Goal: Task Accomplishment & Management: Complete application form

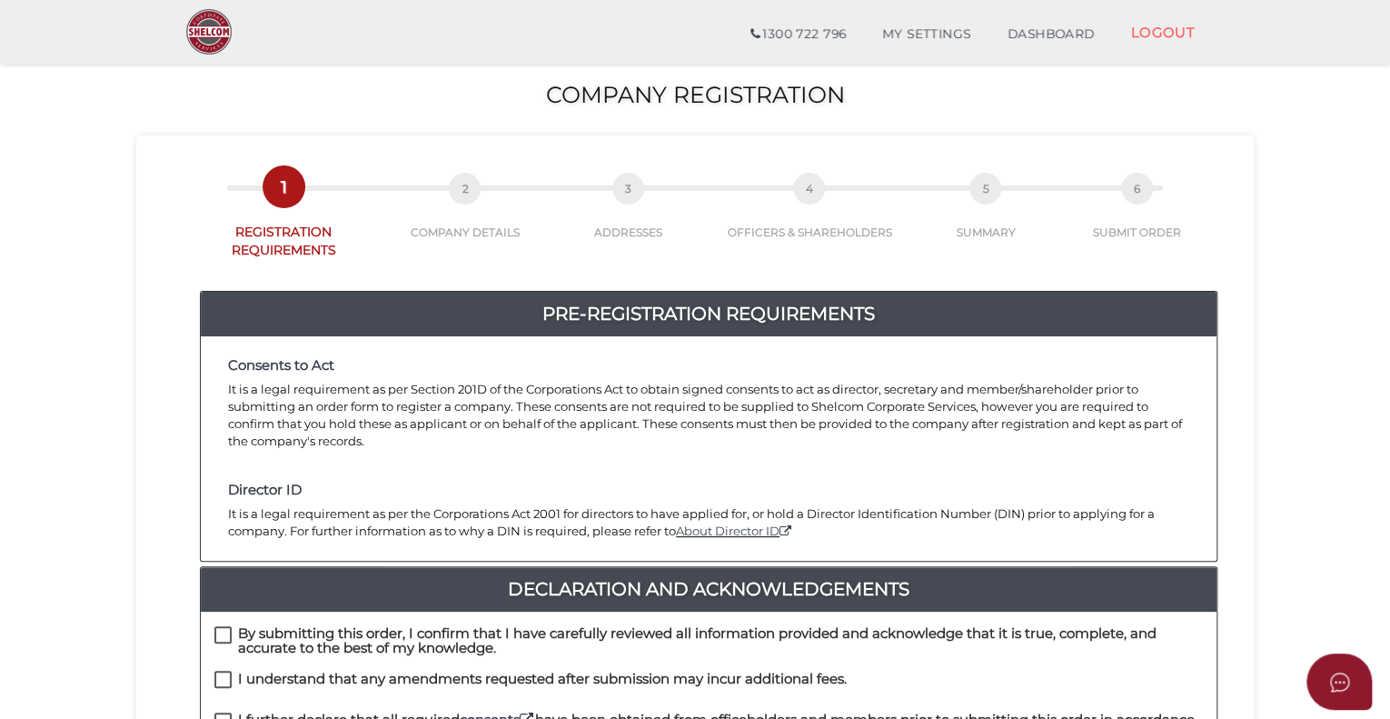
scroll to position [182, 0]
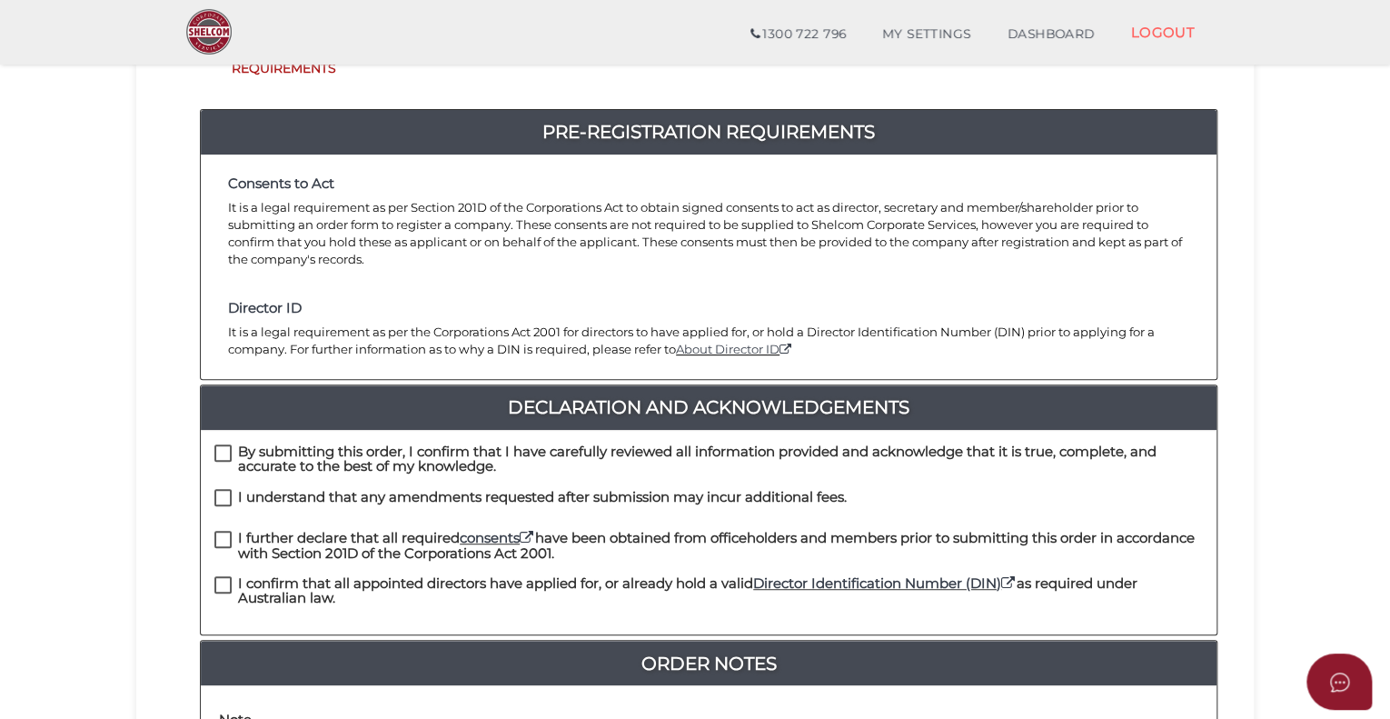
click at [228, 444] on label "By submitting this order, I confirm that I have carefully reviewed all informat…" at bounding box center [708, 455] width 989 height 23
checkbox input "true"
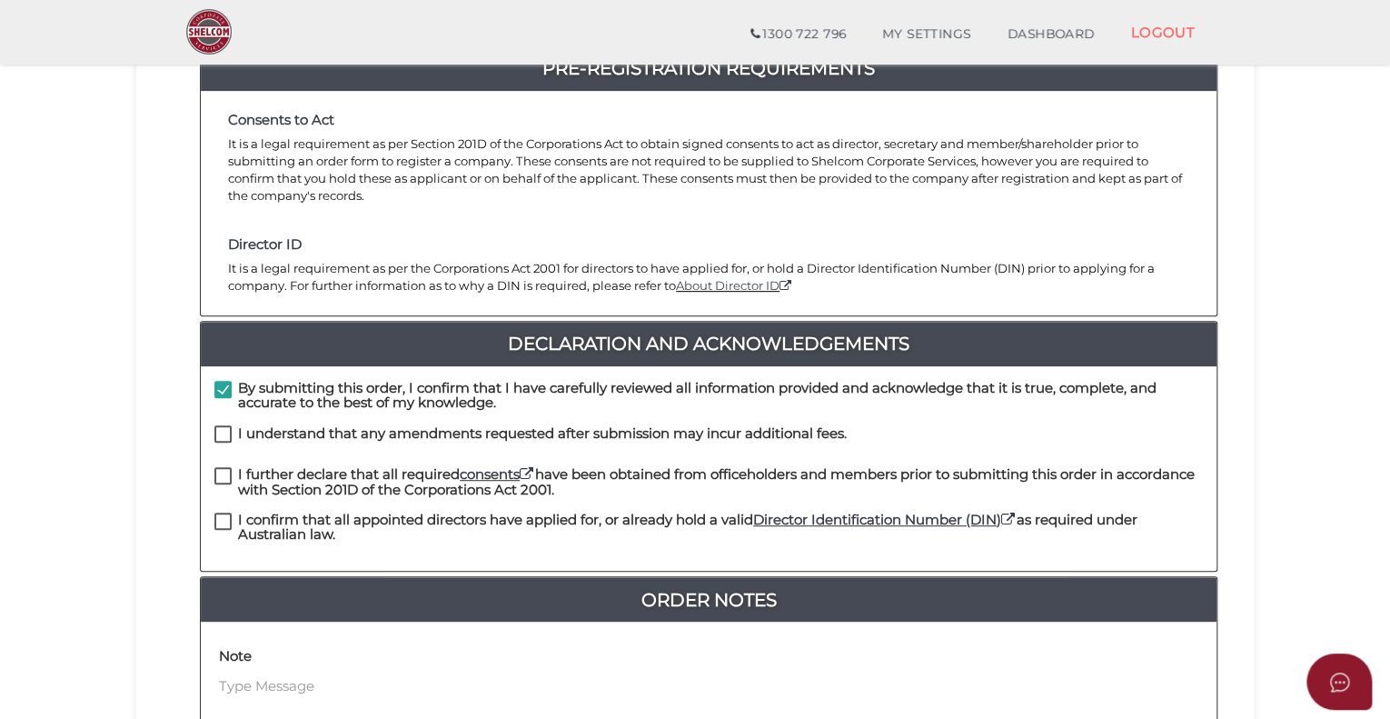
scroll to position [364, 0]
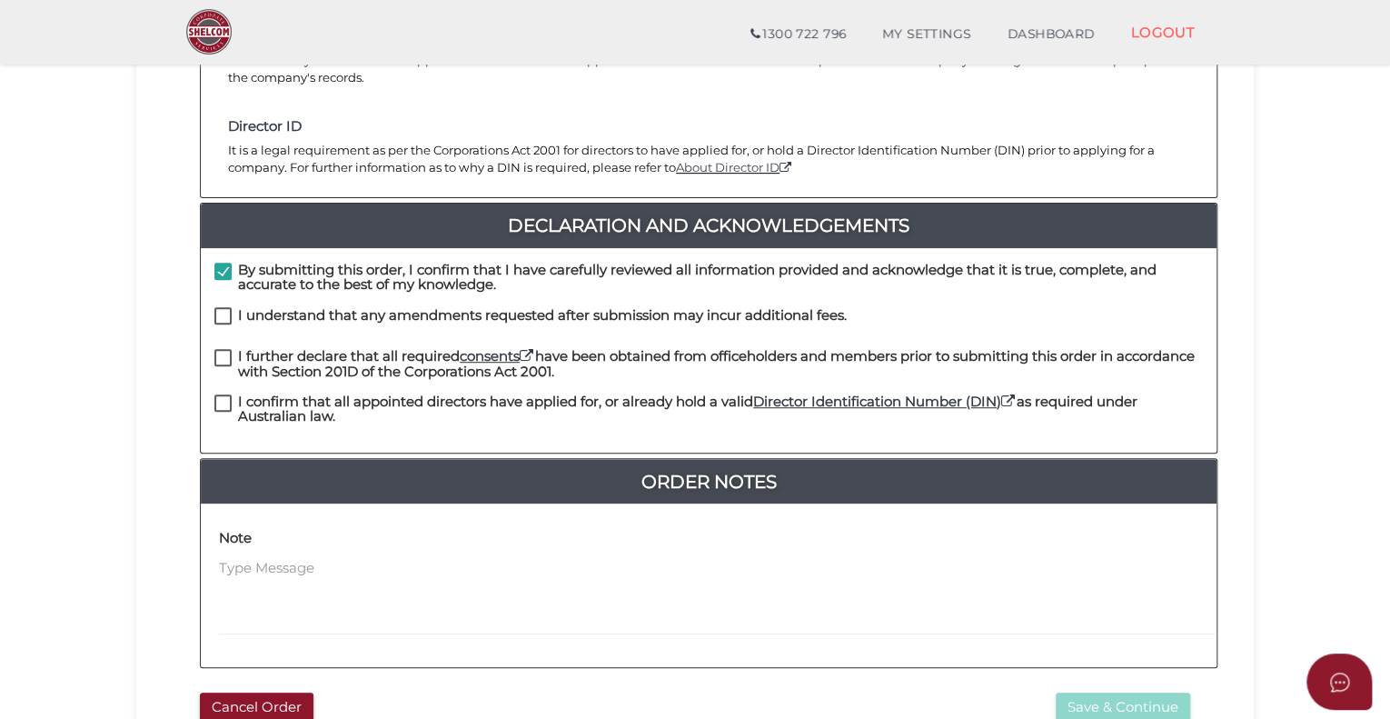
click at [224, 308] on label "I understand that any amendments requested after submission may incur additiona…" at bounding box center [530, 319] width 633 height 23
checkbox input "true"
click at [222, 349] on label "I further declare that all required consents have been obtained from officehold…" at bounding box center [708, 360] width 989 height 23
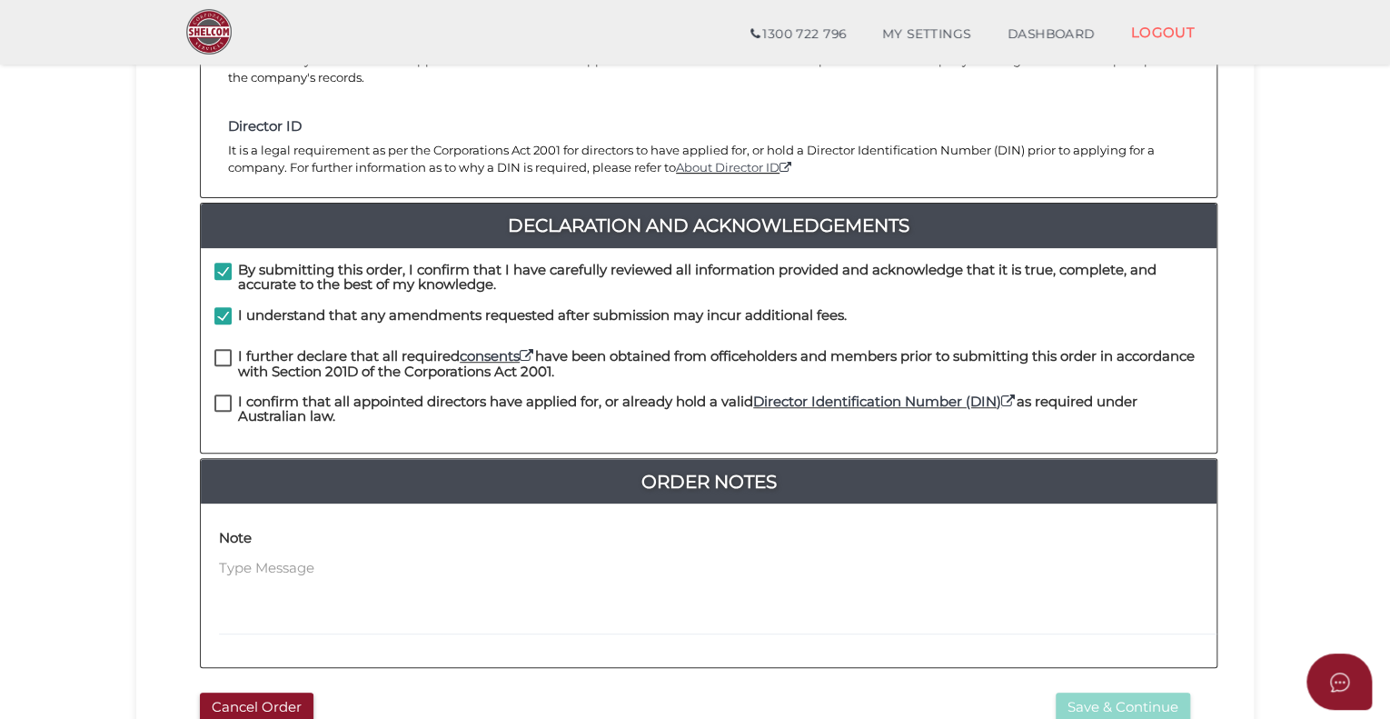
checkbox input "true"
click at [224, 394] on label "I confirm that all appointed directors have applied for, or already hold a vali…" at bounding box center [708, 405] width 989 height 23
checkbox input "true"
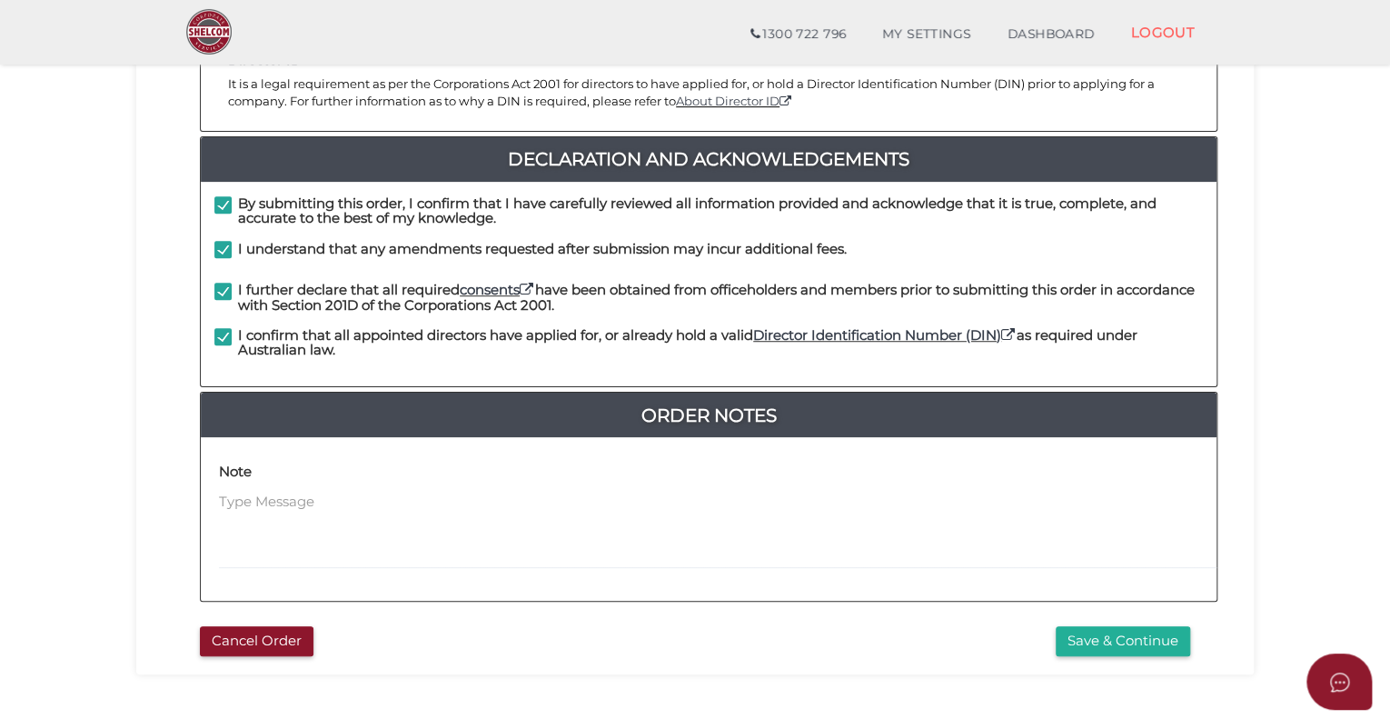
scroll to position [509, 0]
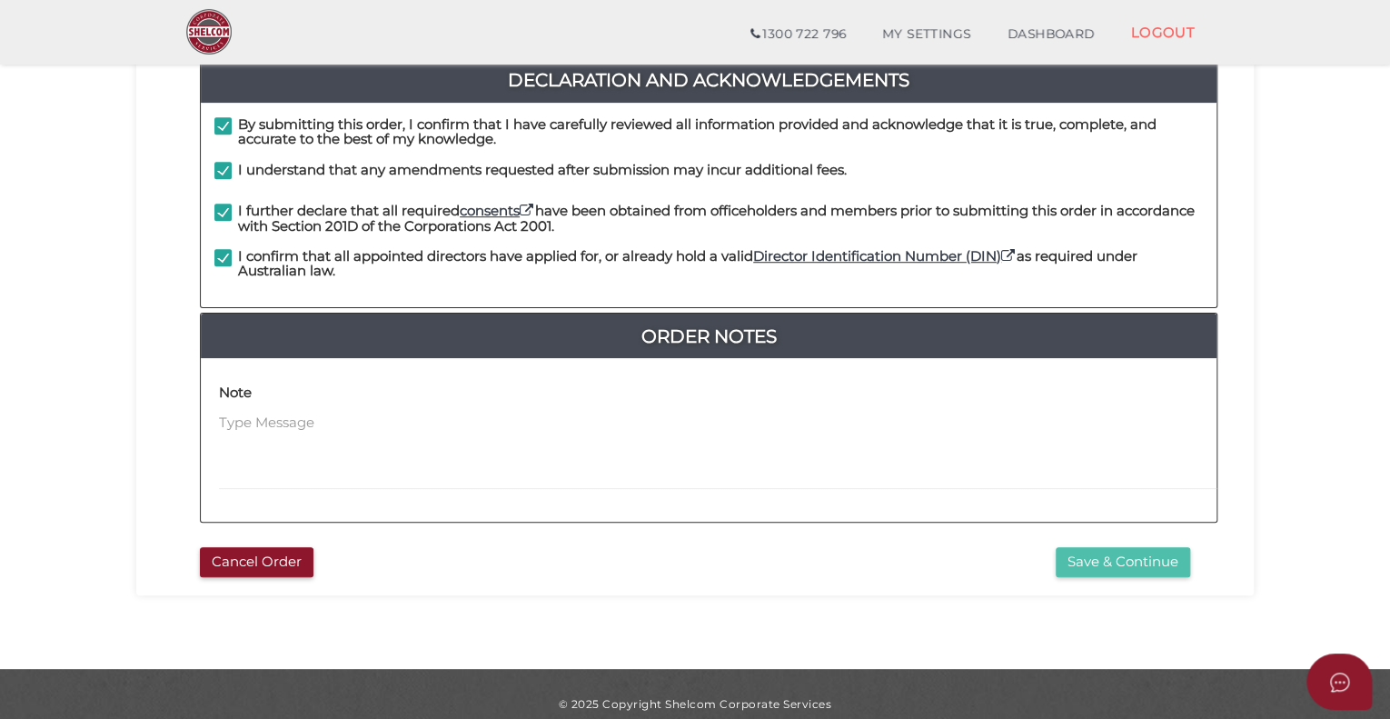
click at [1133, 547] on button "Save & Continue" at bounding box center [1123, 562] width 135 height 30
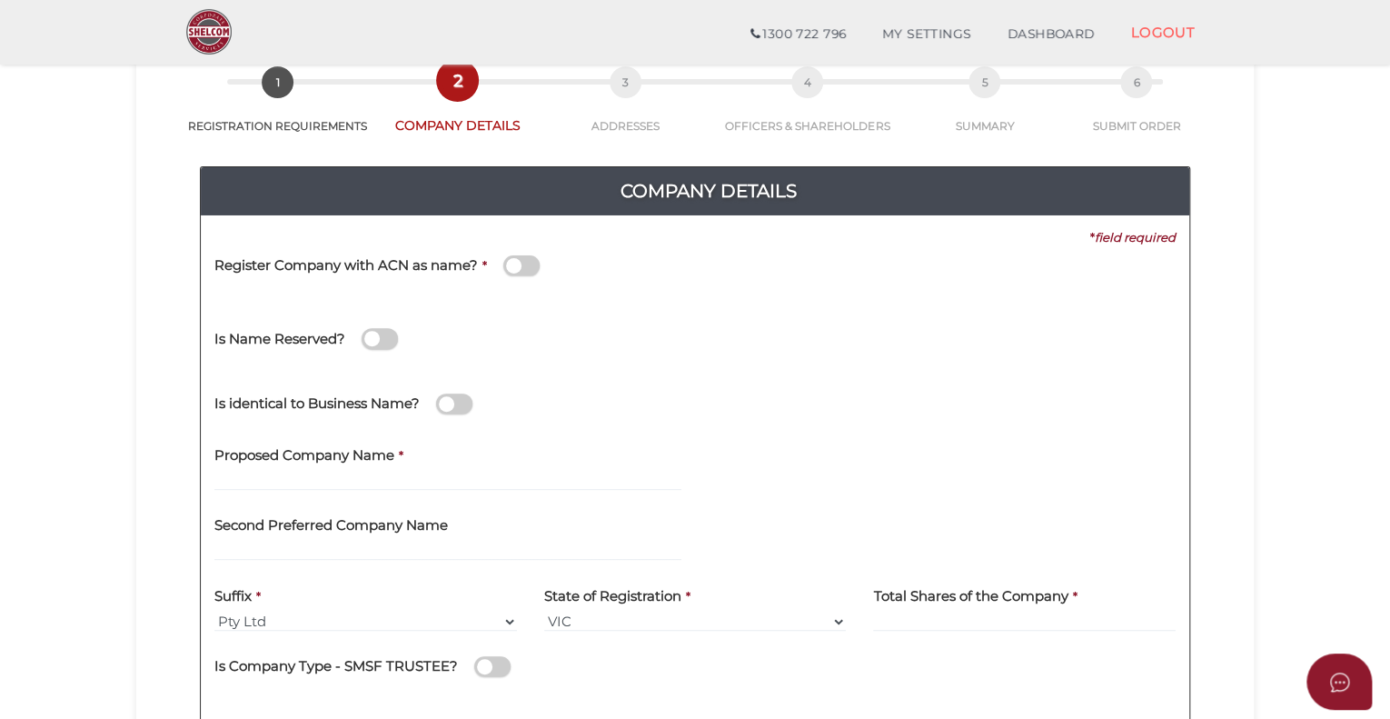
scroll to position [182, 0]
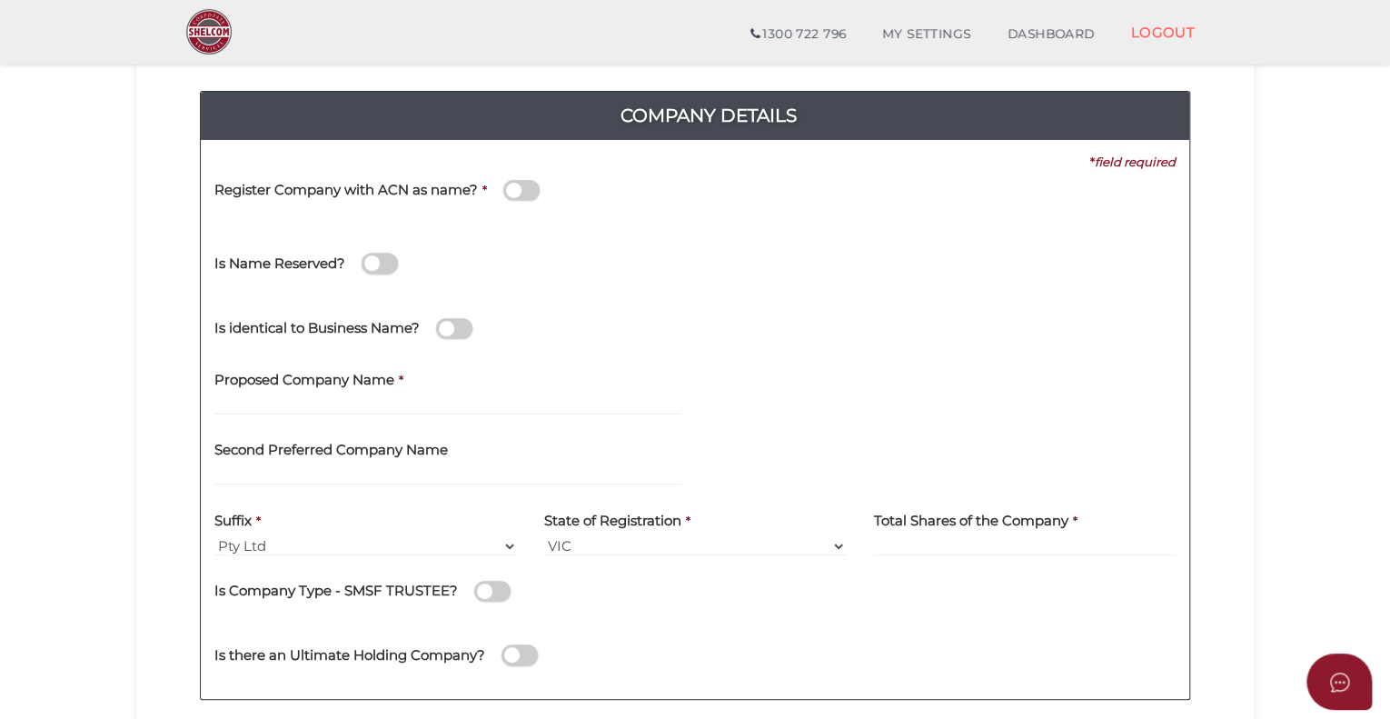
click at [527, 191] on span at bounding box center [521, 190] width 36 height 21
click at [0, 0] on input "checkbox" at bounding box center [0, 0] width 0 height 0
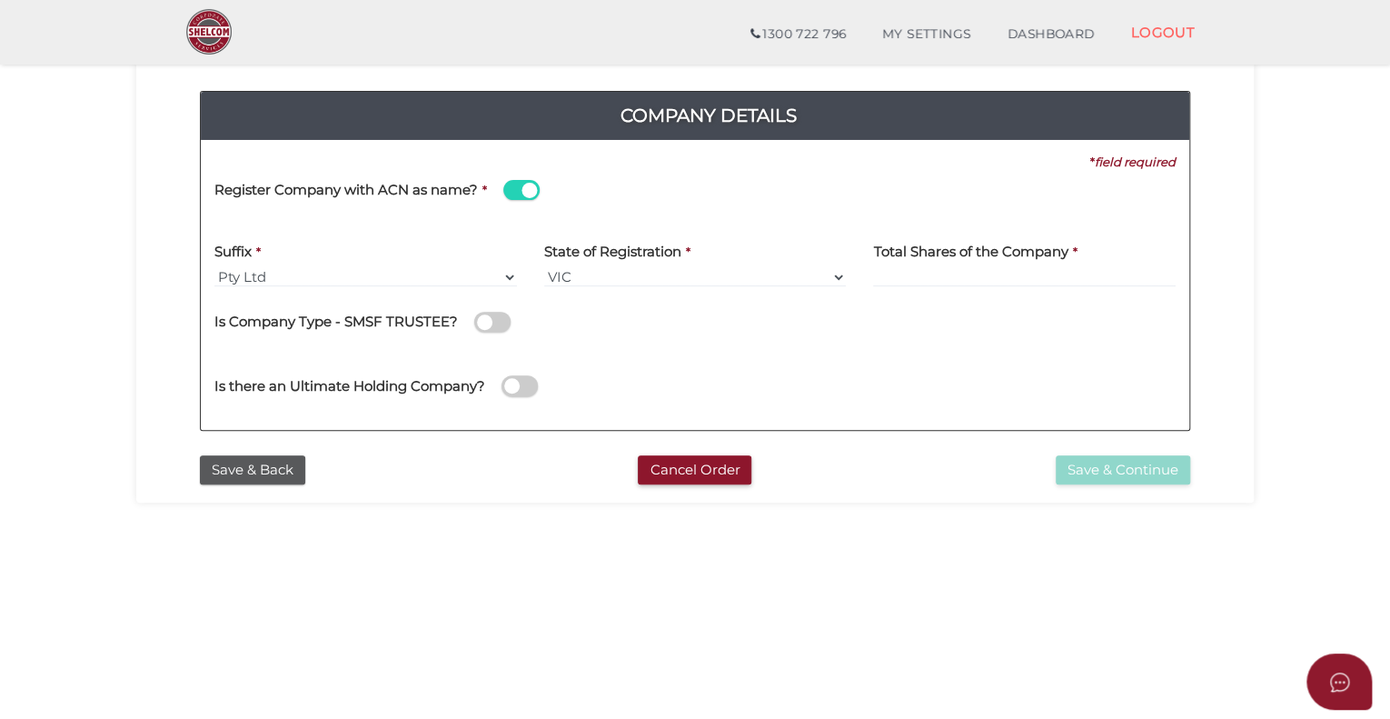
click at [486, 315] on span at bounding box center [492, 322] width 36 height 21
click at [0, 0] on input "checkbox" at bounding box center [0, 0] width 0 height 0
click at [486, 322] on span at bounding box center [492, 322] width 36 height 21
click at [0, 0] on input "checkbox" at bounding box center [0, 0] width 0 height 0
click at [1000, 261] on label "Total Shares of the Company" at bounding box center [970, 248] width 194 height 37
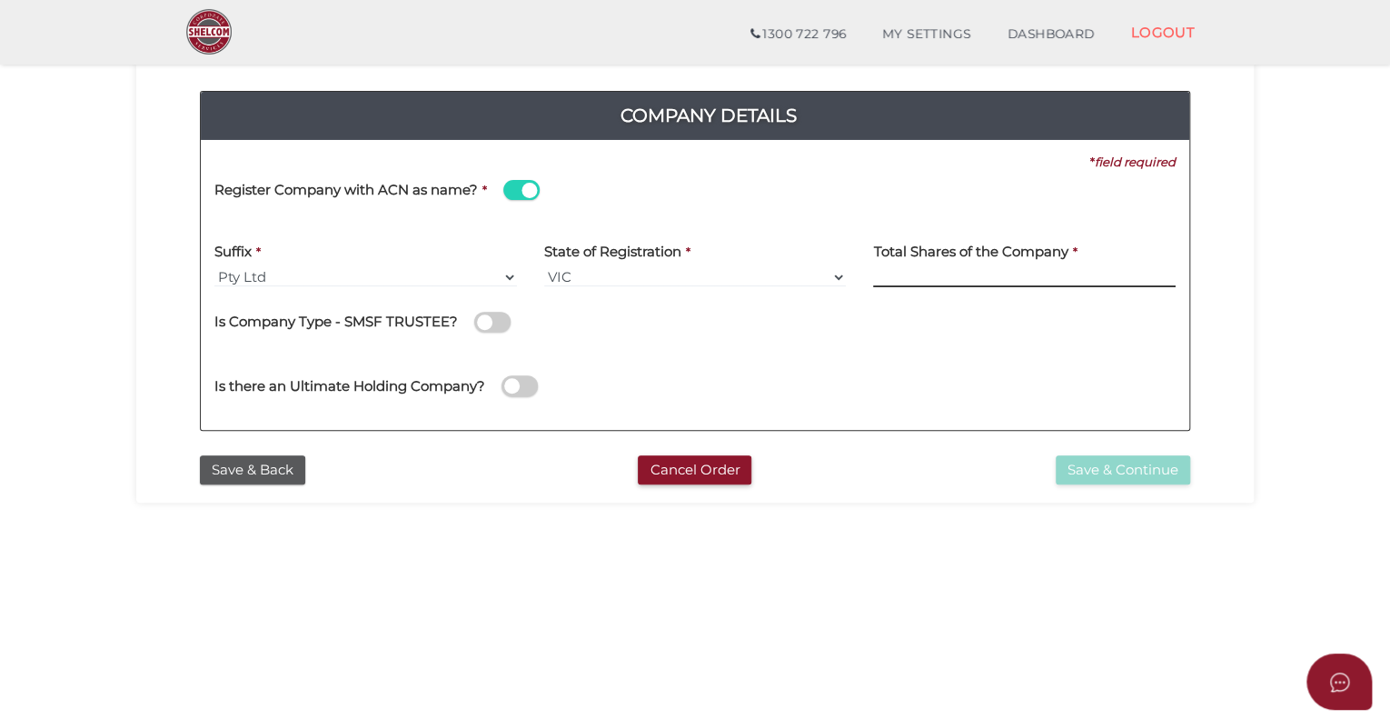
click at [989, 272] on input at bounding box center [1024, 277] width 303 height 20
type input "1000"
click at [1115, 465] on button "Save & Continue" at bounding box center [1123, 470] width 135 height 30
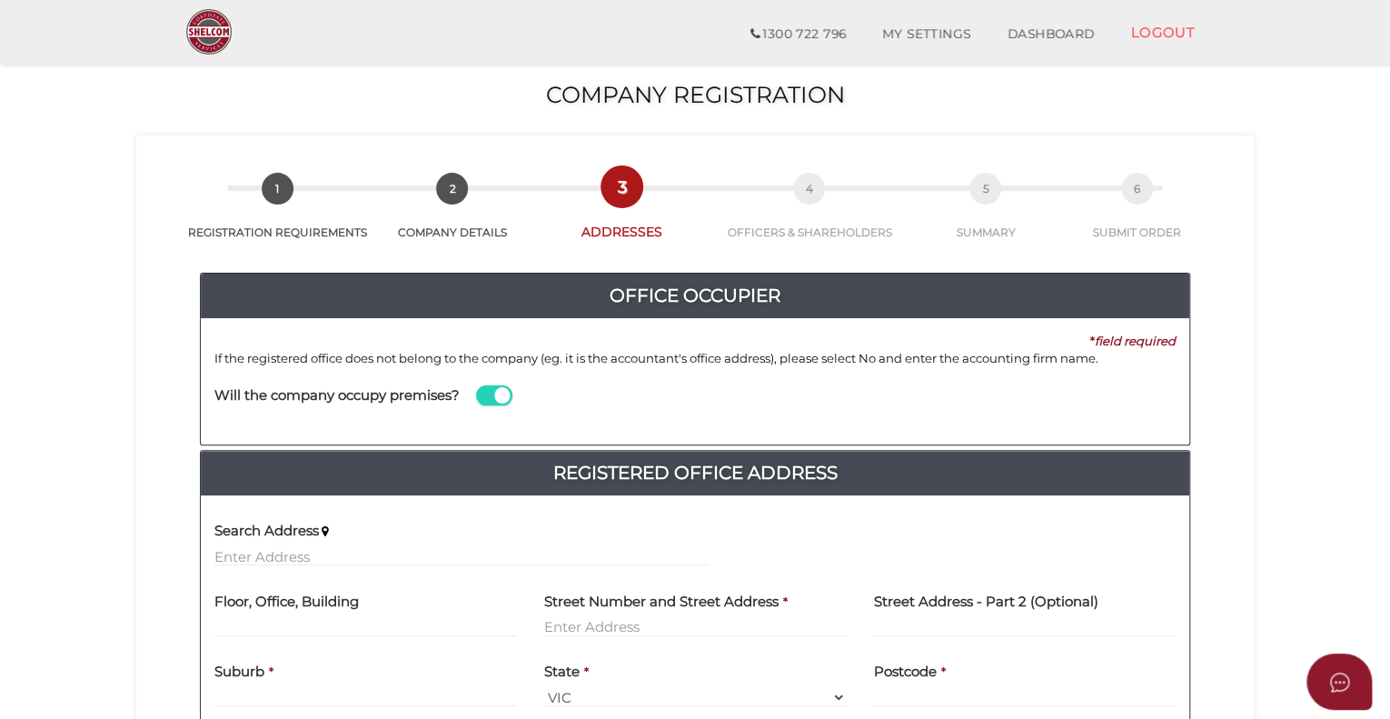
scroll to position [182, 0]
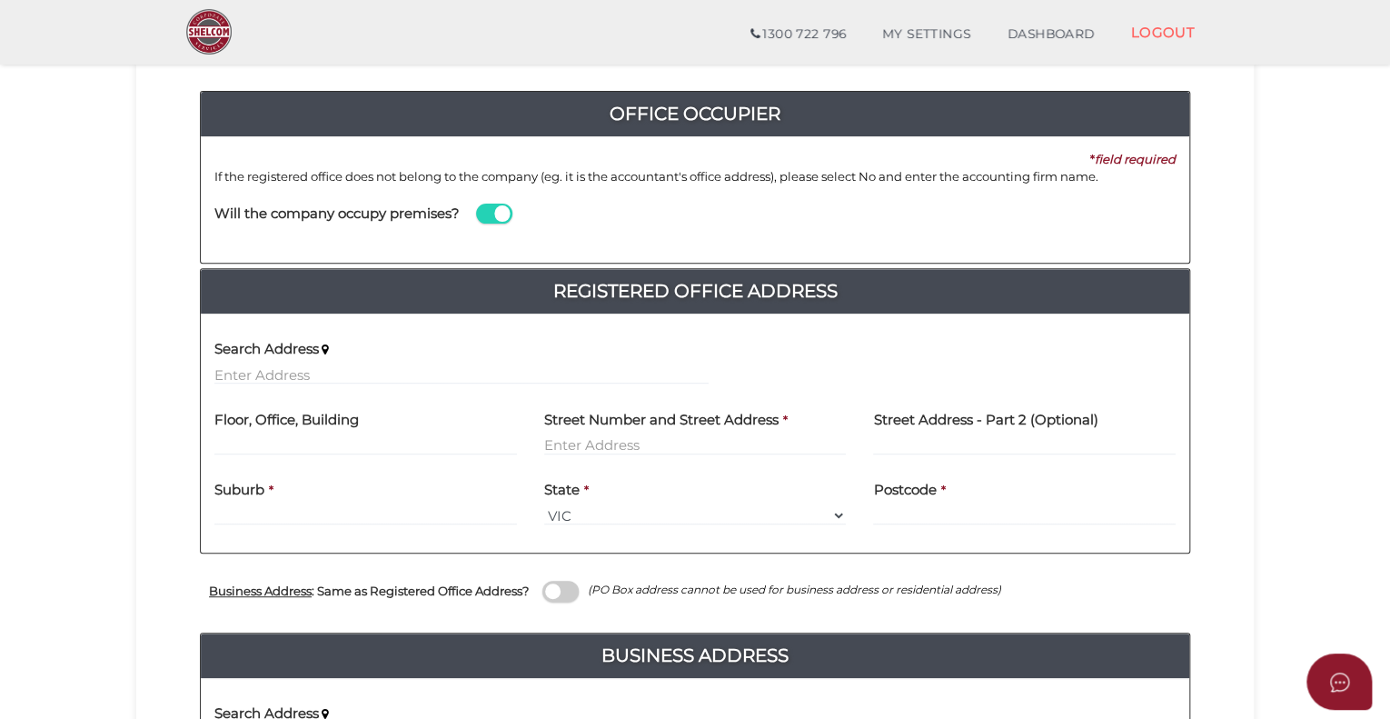
click at [270, 362] on label "Search Address" at bounding box center [266, 346] width 105 height 37
click at [273, 364] on input "text" at bounding box center [461, 374] width 494 height 20
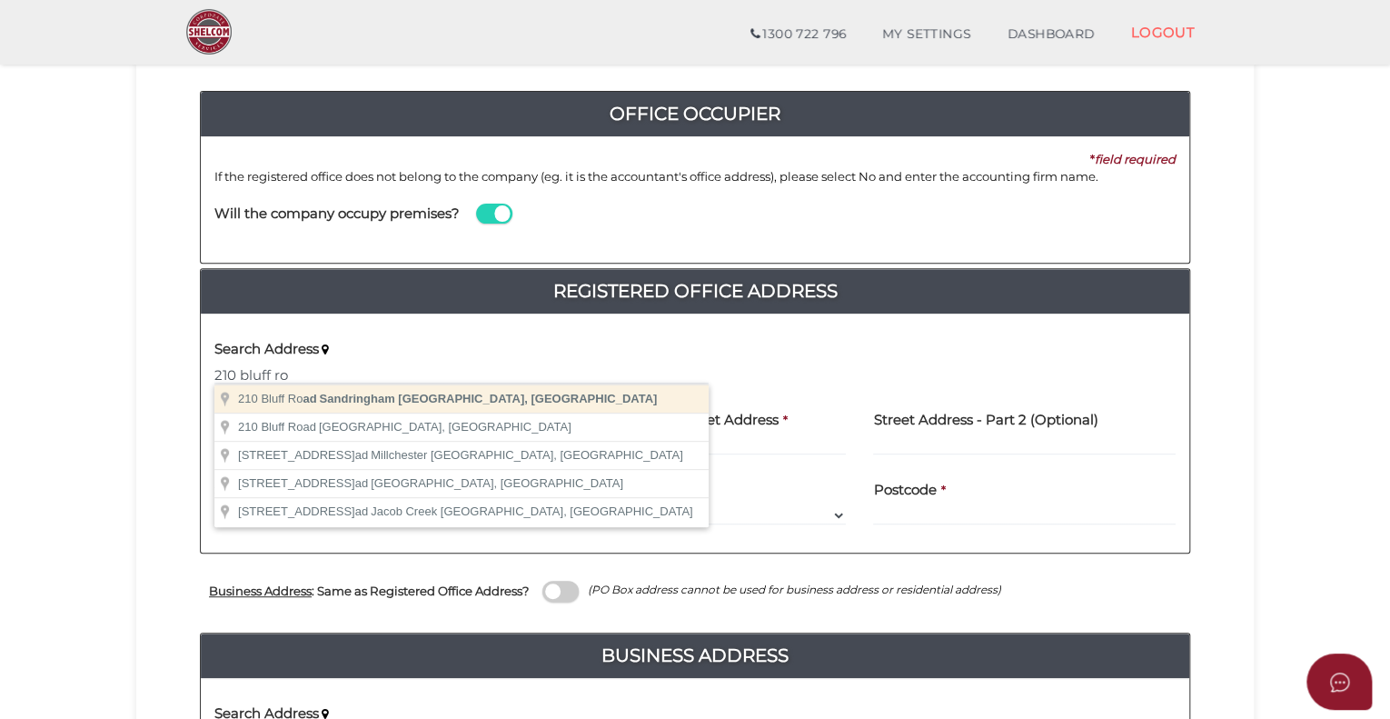
type input "210 Bluff Road, Sandringham VIC, Australia"
type input "210 Bluff Road"
type input "Sandringham"
select select "VIC"
type input "3191"
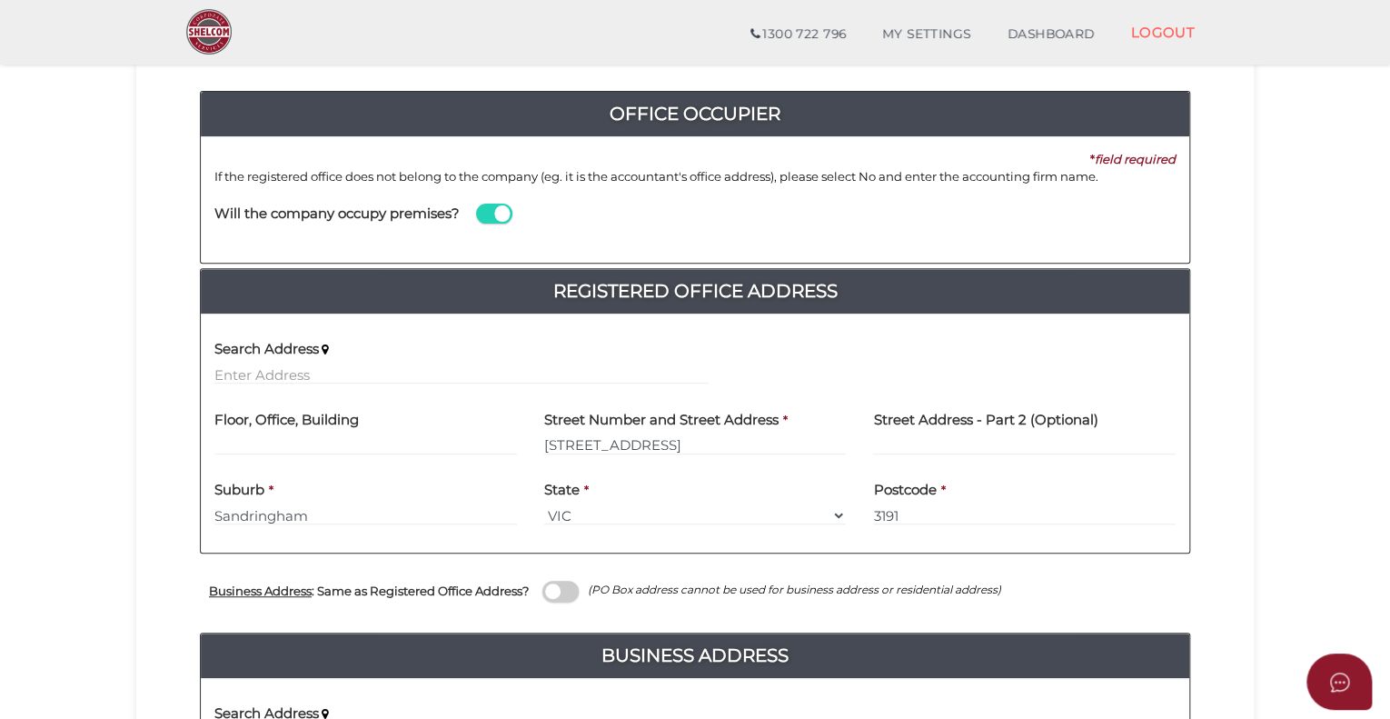
scroll to position [364, 0]
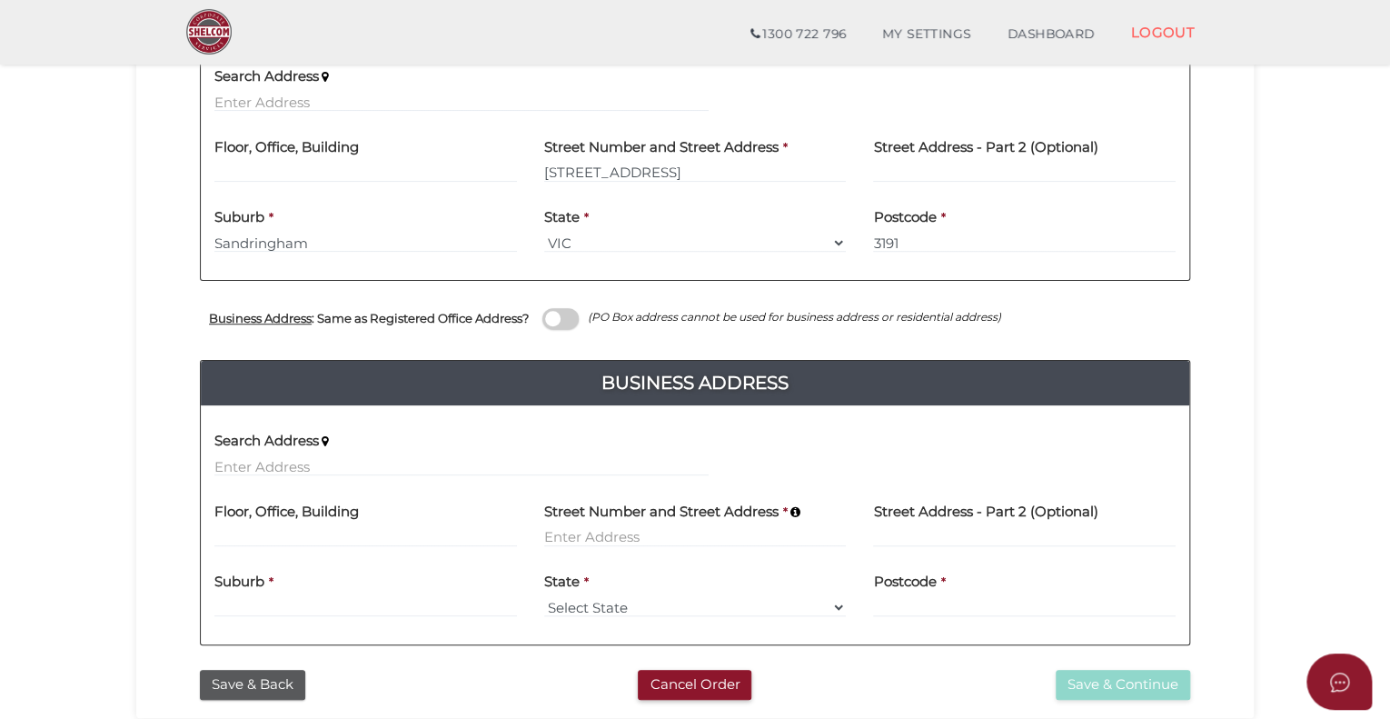
click at [574, 316] on span at bounding box center [561, 318] width 36 height 21
click at [0, 0] on input "checkbox" at bounding box center [0, 0] width 0 height 0
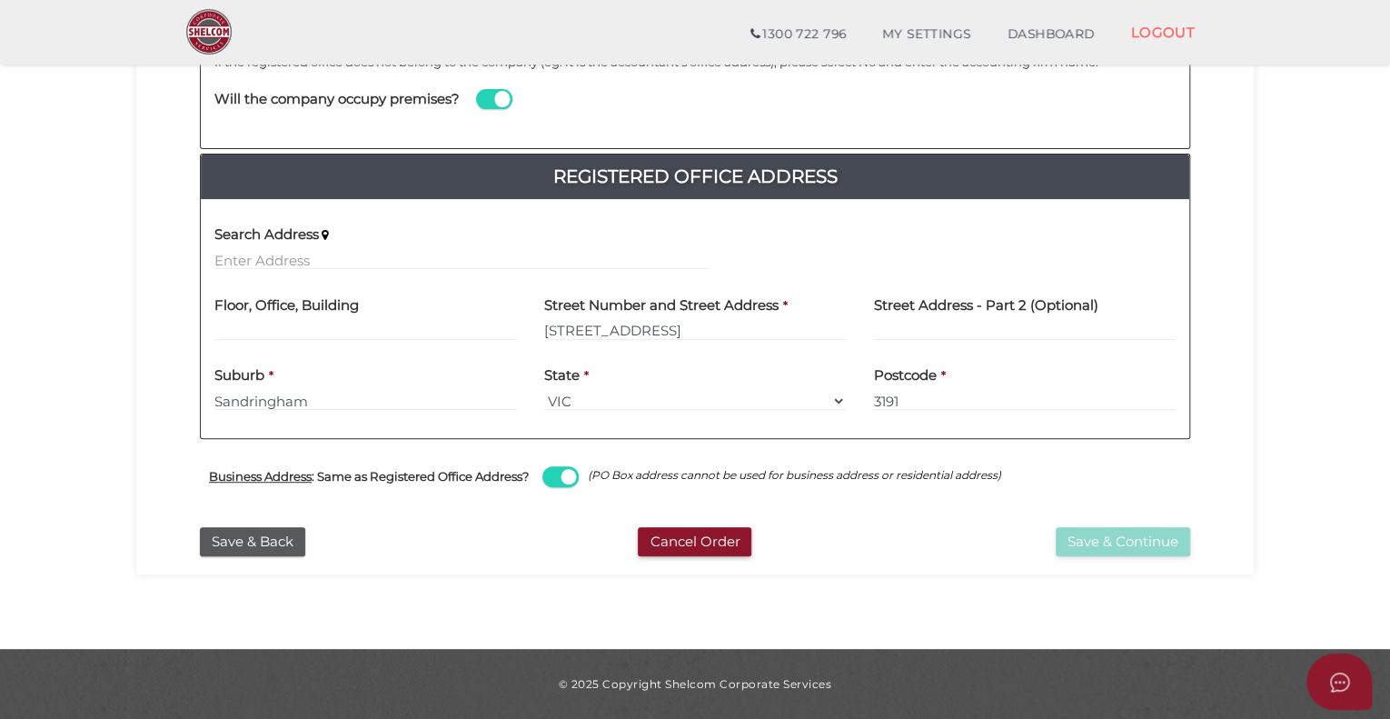
scroll to position [294, 0]
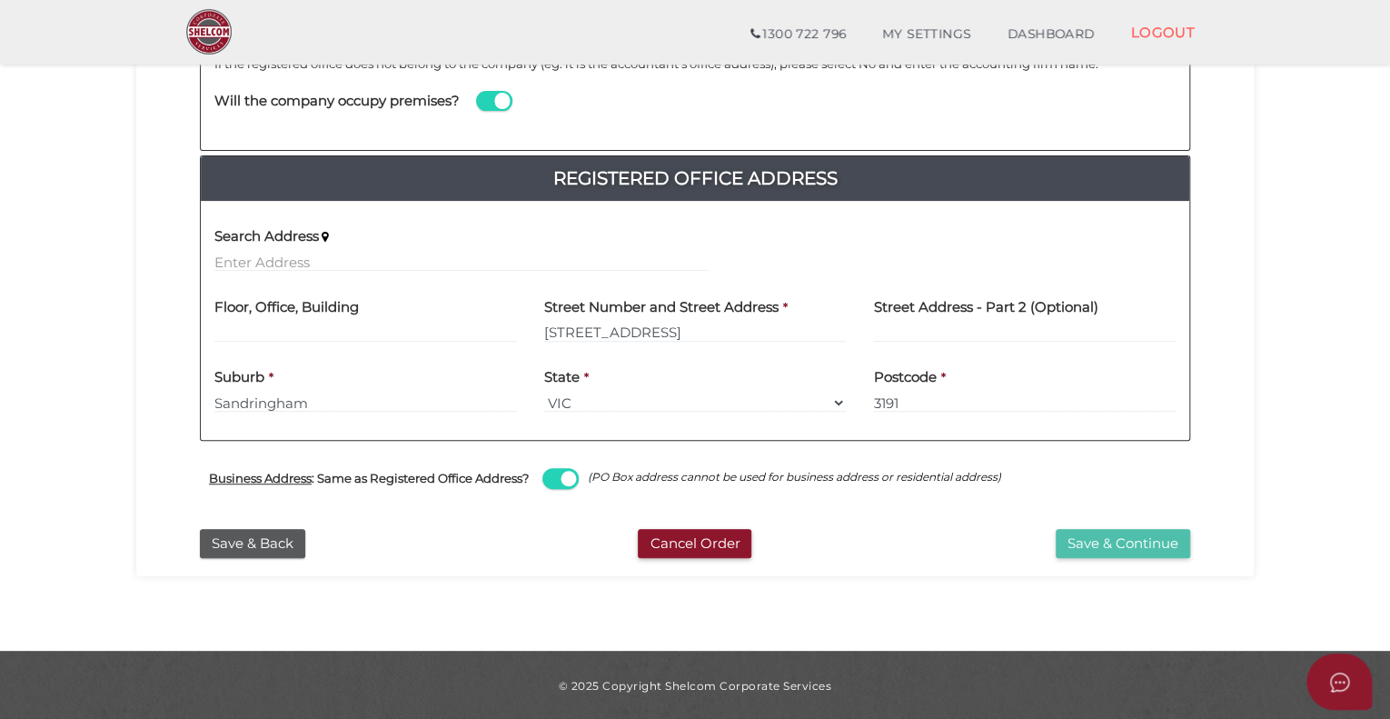
click at [1113, 533] on button "Save & Continue" at bounding box center [1123, 544] width 135 height 30
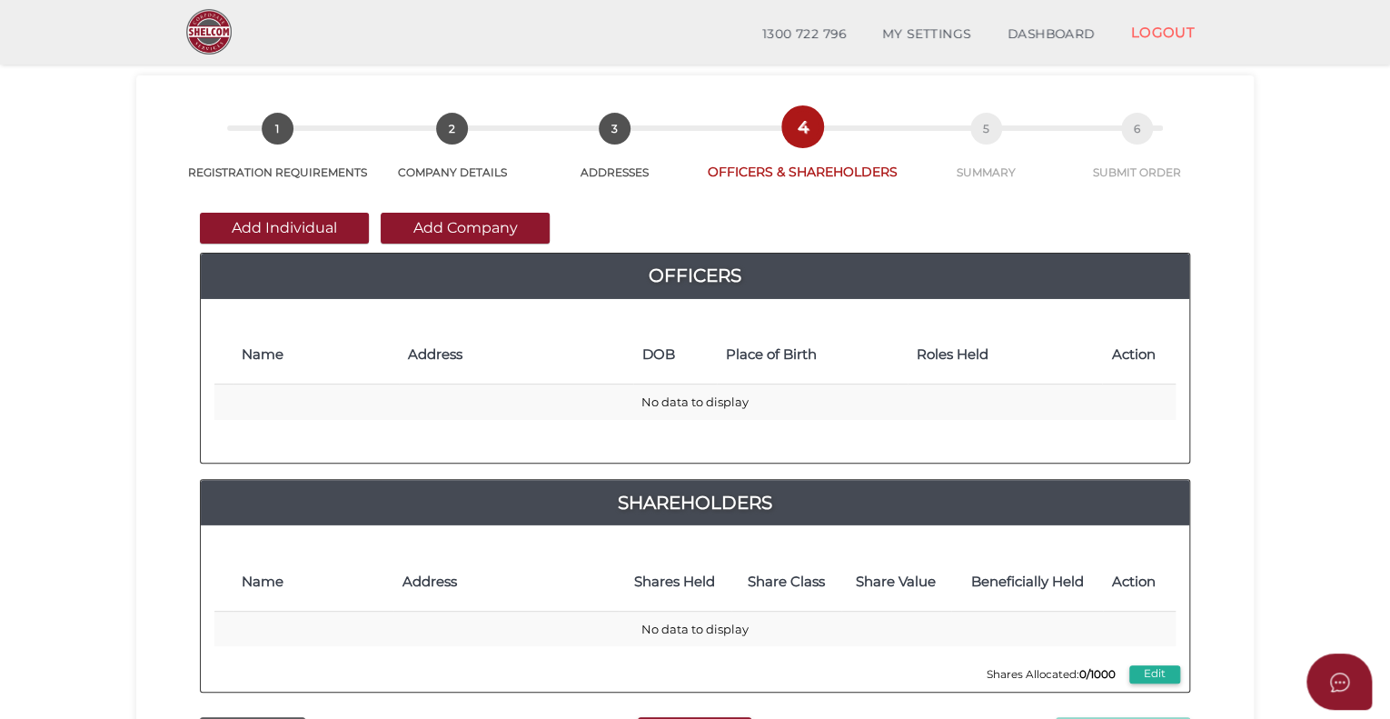
scroll to position [91, 0]
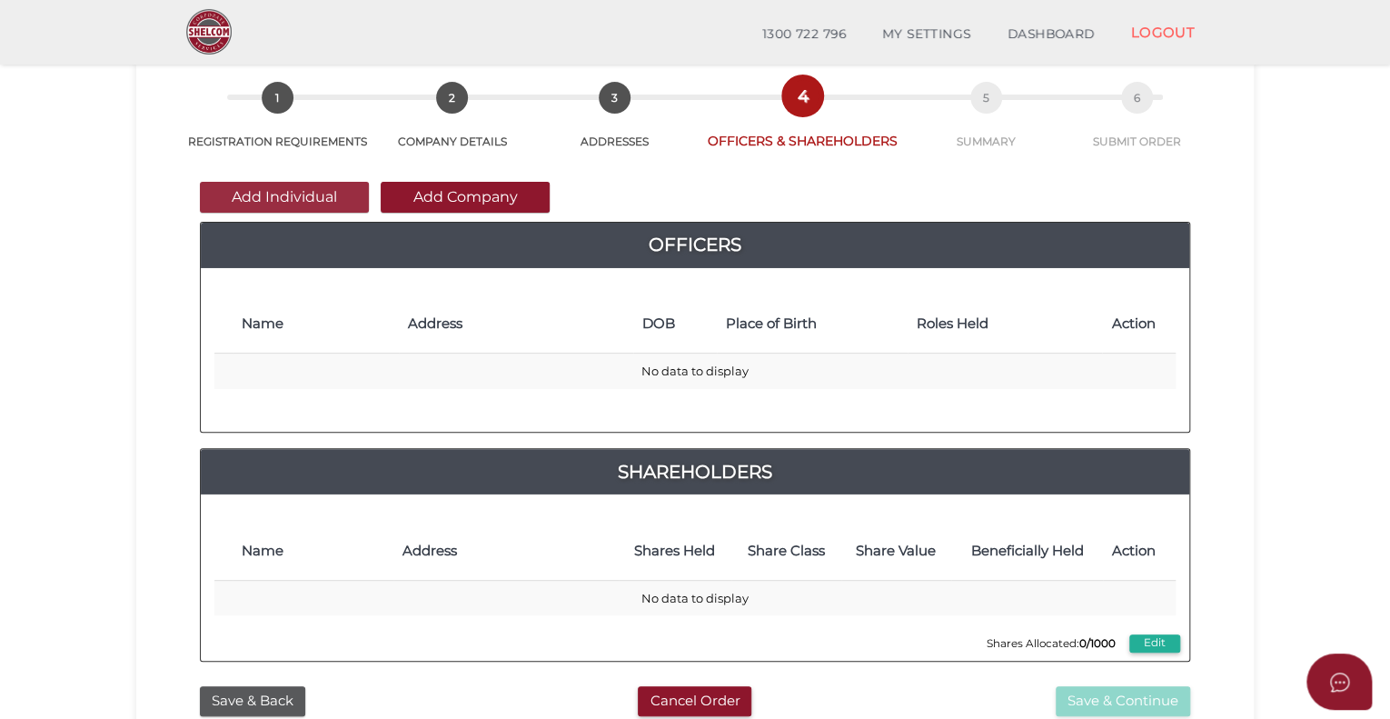
click at [308, 195] on button "Add Individual" at bounding box center [284, 197] width 169 height 31
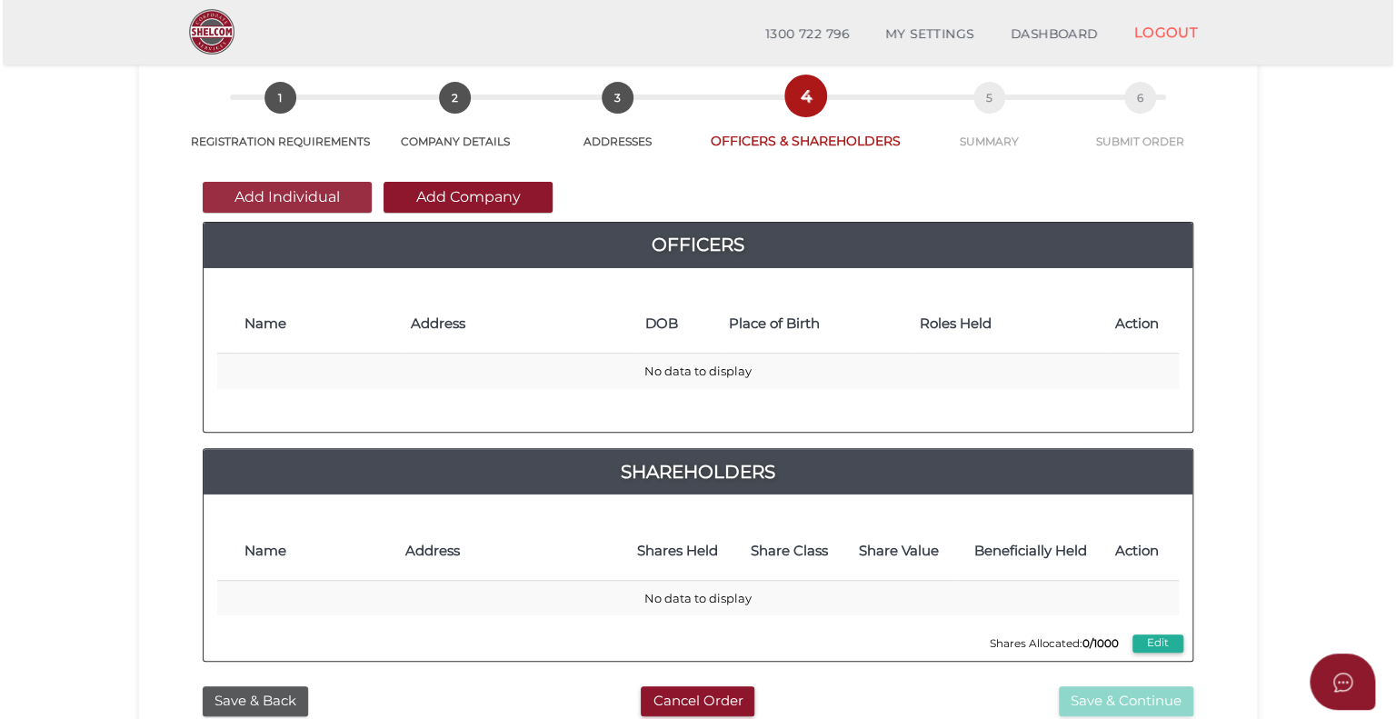
scroll to position [0, 0]
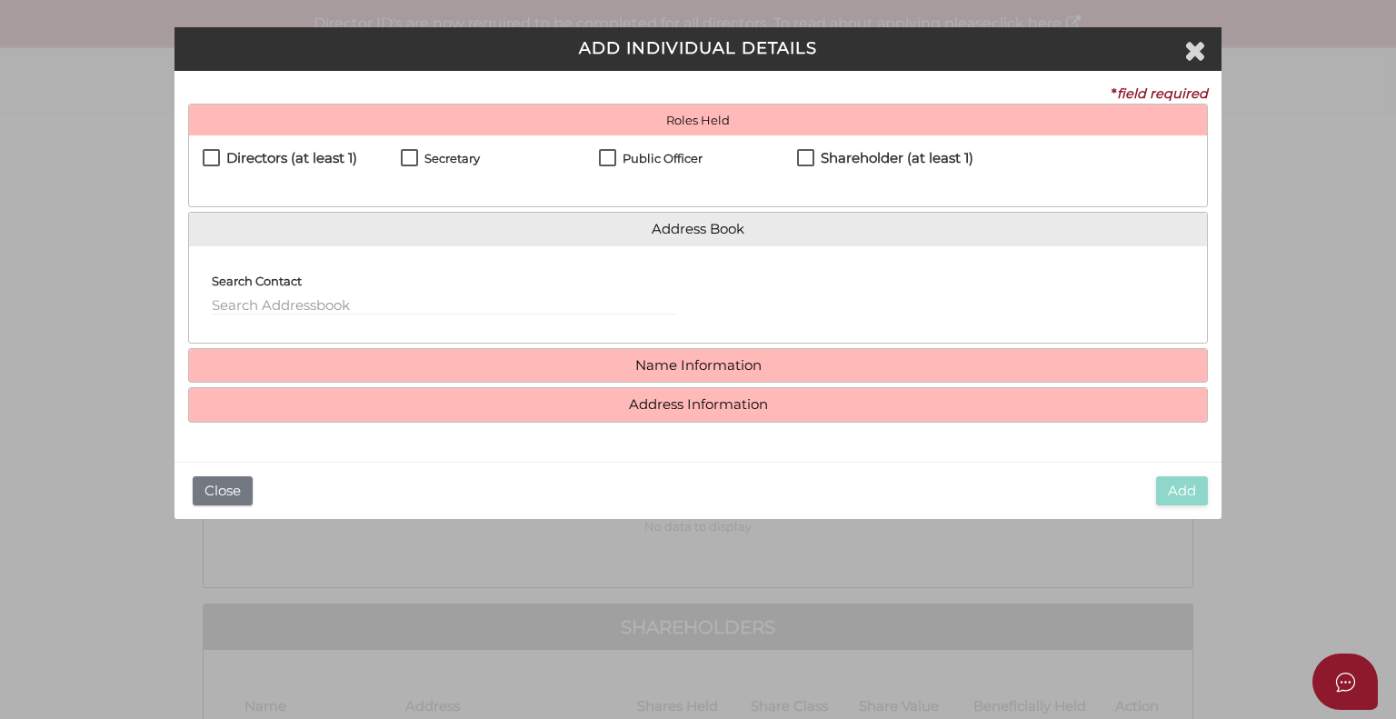
click at [207, 159] on label "Directors (at least 1)" at bounding box center [280, 162] width 154 height 23
checkbox input "true"
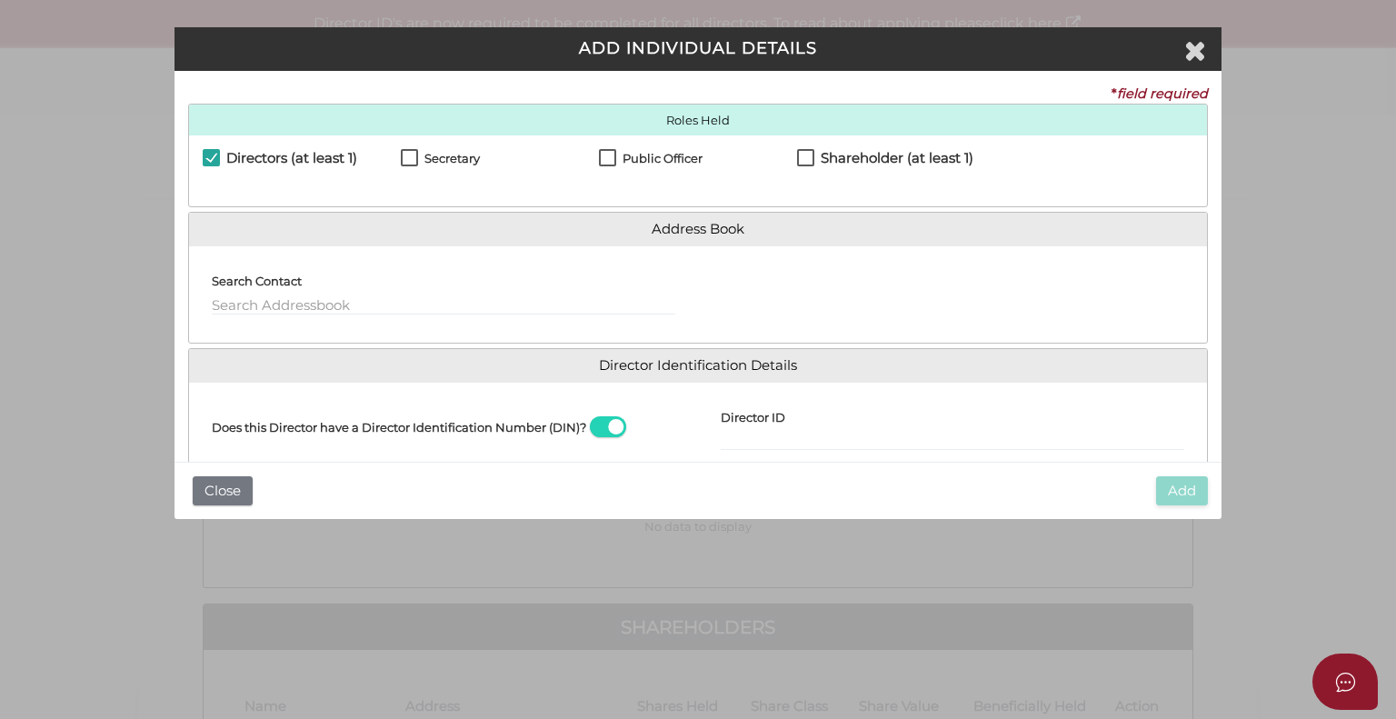
click at [411, 159] on label "Secretary" at bounding box center [440, 163] width 79 height 23
checkbox input "true"
click at [605, 156] on label "Public Officer" at bounding box center [651, 163] width 104 height 23
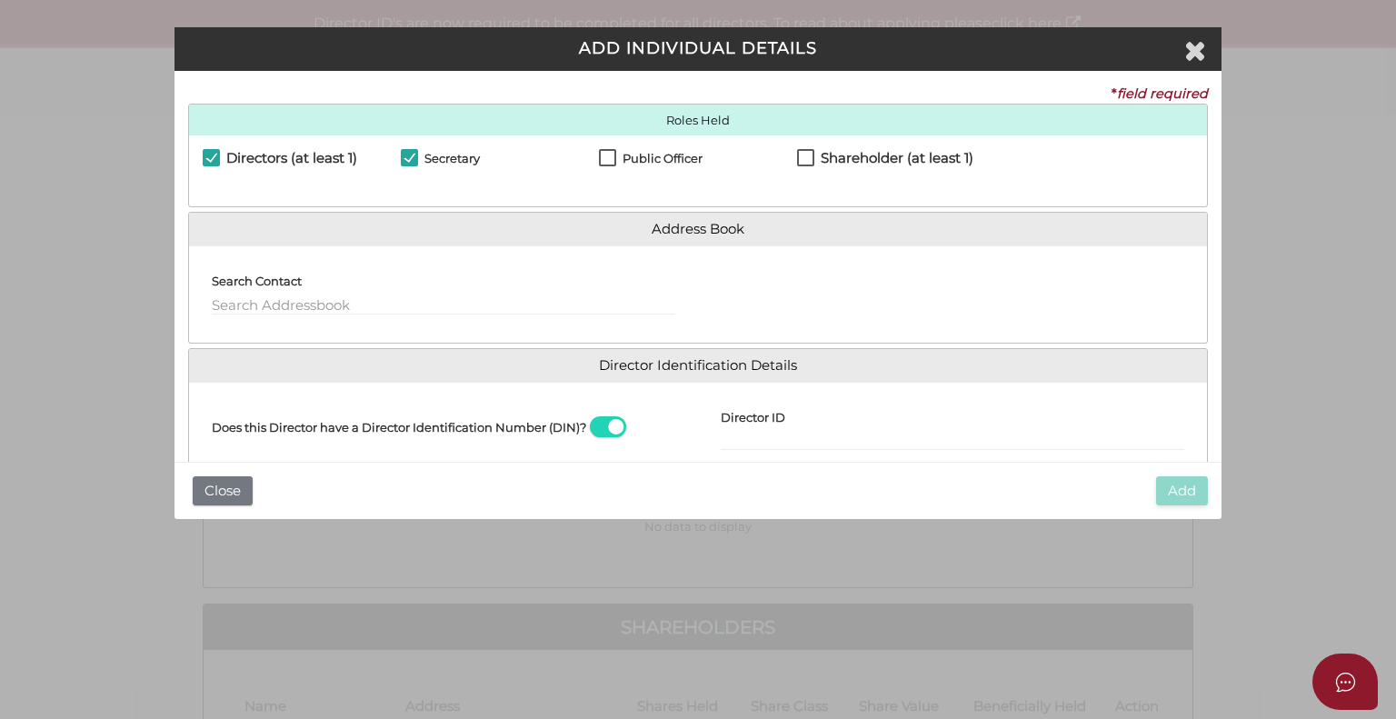
checkbox input "true"
click at [240, 304] on input "text" at bounding box center [443, 305] width 463 height 20
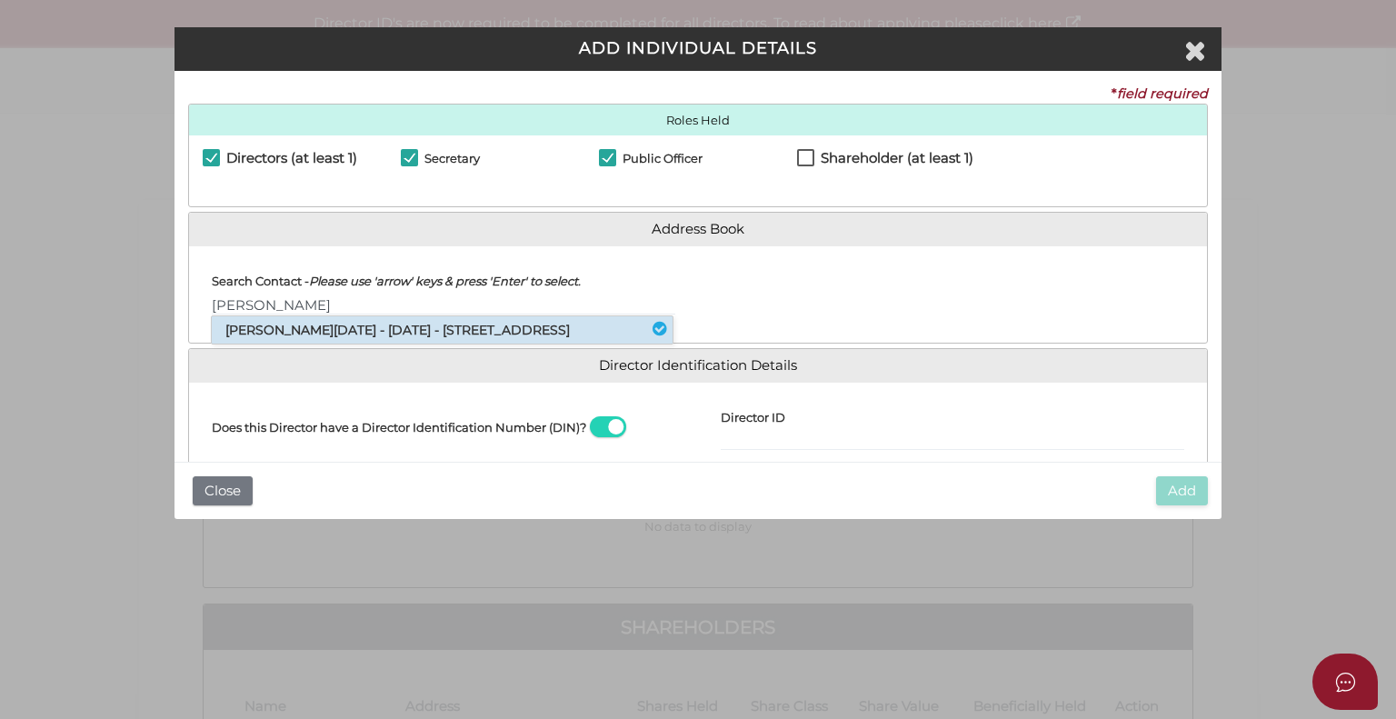
click at [366, 342] on li "Timothy Noel Lowe - 05/12/1984 - 23 Kinane Street, Brighton, VIC, 3186" at bounding box center [442, 329] width 461 height 27
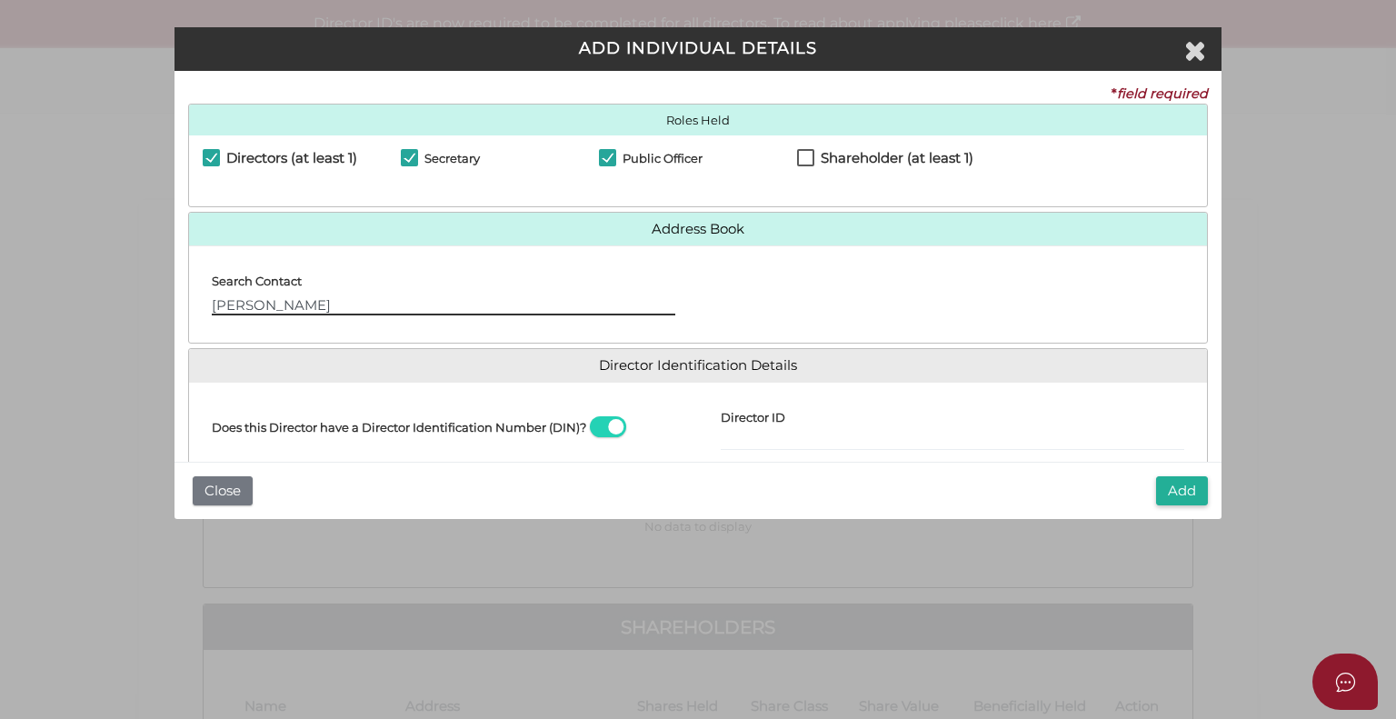
click at [342, 305] on input "Timothy" at bounding box center [443, 305] width 463 height 20
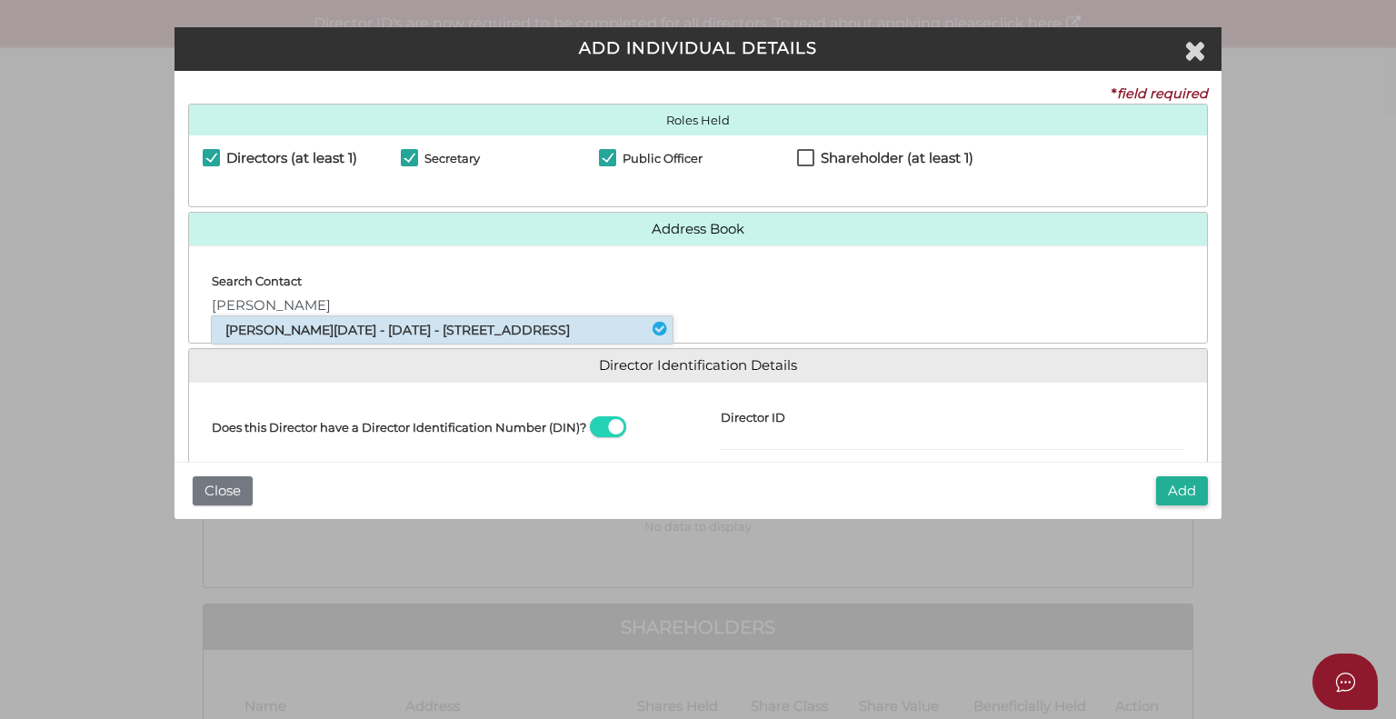
click at [339, 324] on li "Timothy Noel Lowe - 05/12/1984 - 23 Kinane Street, Brighton, VIC, 3186" at bounding box center [442, 329] width 461 height 27
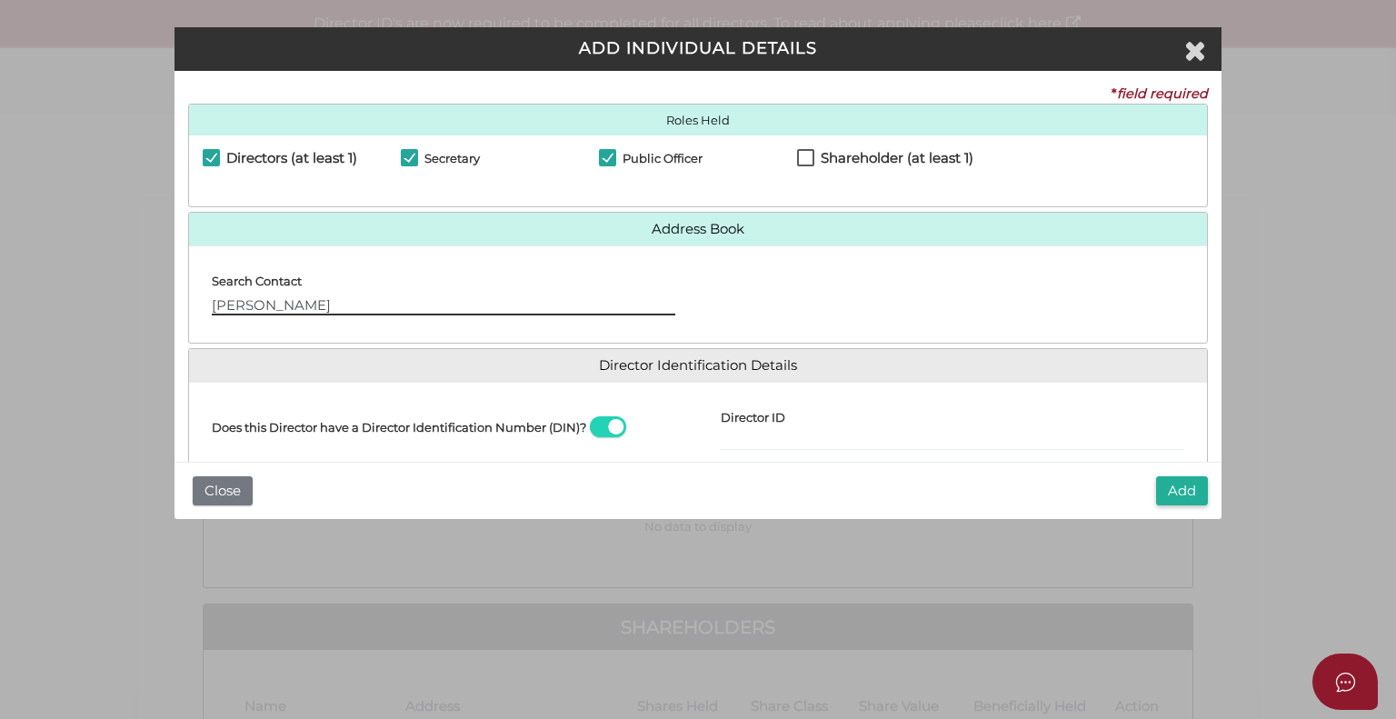
click at [337, 302] on input "Timothy" at bounding box center [443, 305] width 463 height 20
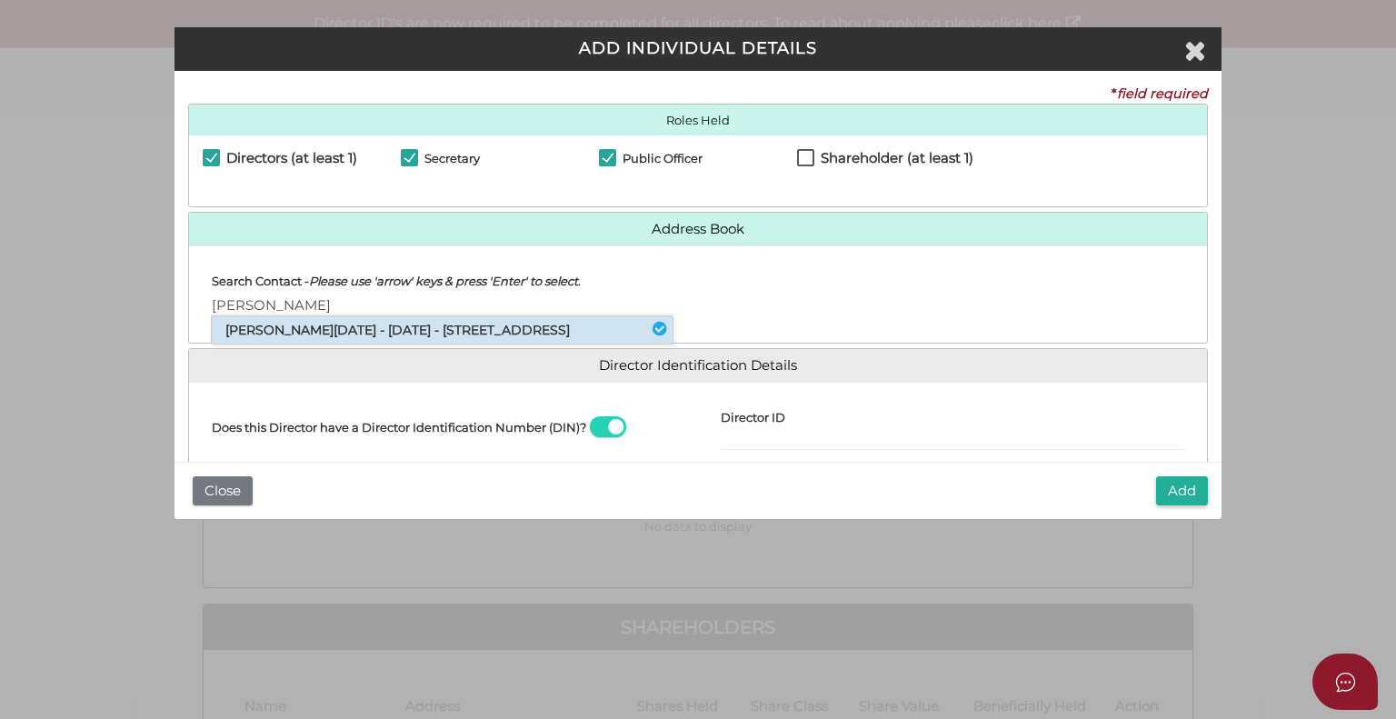
click at [232, 333] on li "Timothy Noel Lowe - 05/12/1984 - 23 Kinane Street, Brighton, VIC, 3186" at bounding box center [442, 329] width 461 height 27
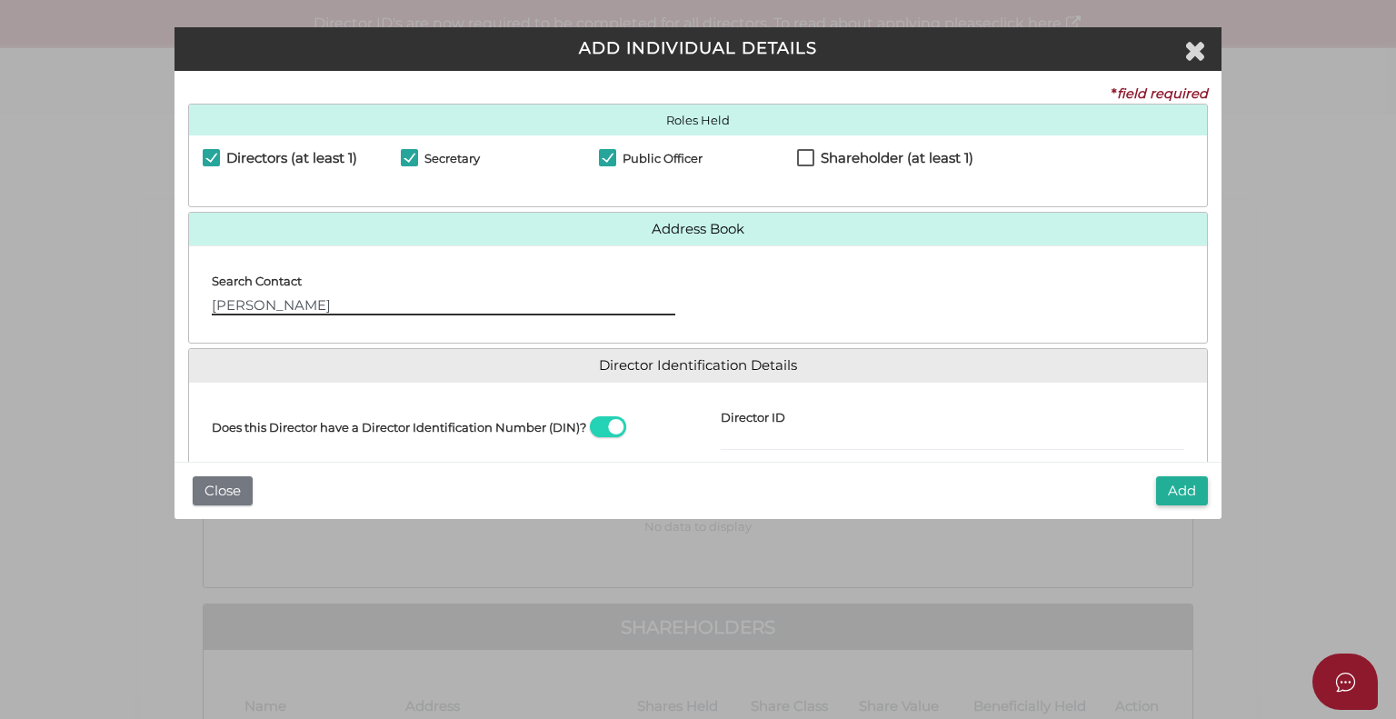
click at [293, 299] on input "Timothy" at bounding box center [443, 305] width 463 height 20
click at [265, 308] on input "Timothy" at bounding box center [443, 305] width 463 height 20
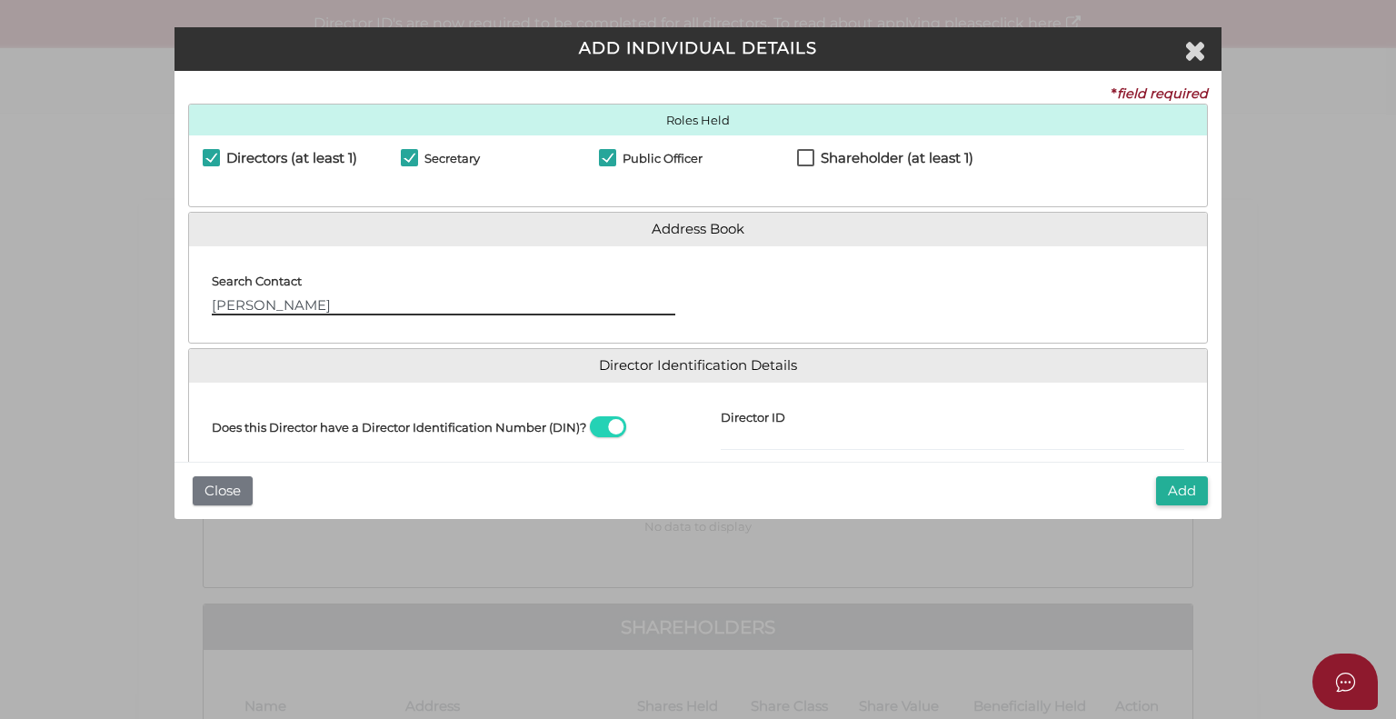
click at [342, 308] on input "Timothy" at bounding box center [443, 305] width 463 height 20
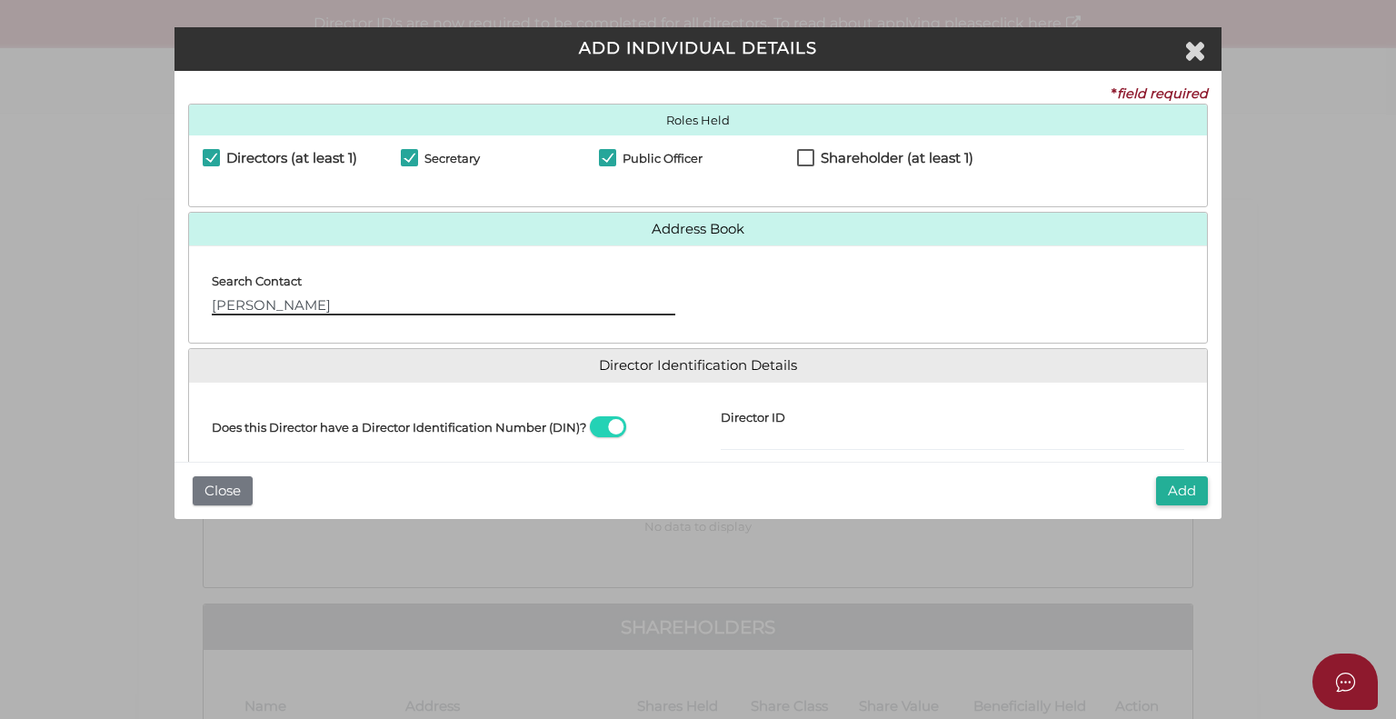
click at [331, 309] on input "Timothy" at bounding box center [443, 305] width 463 height 20
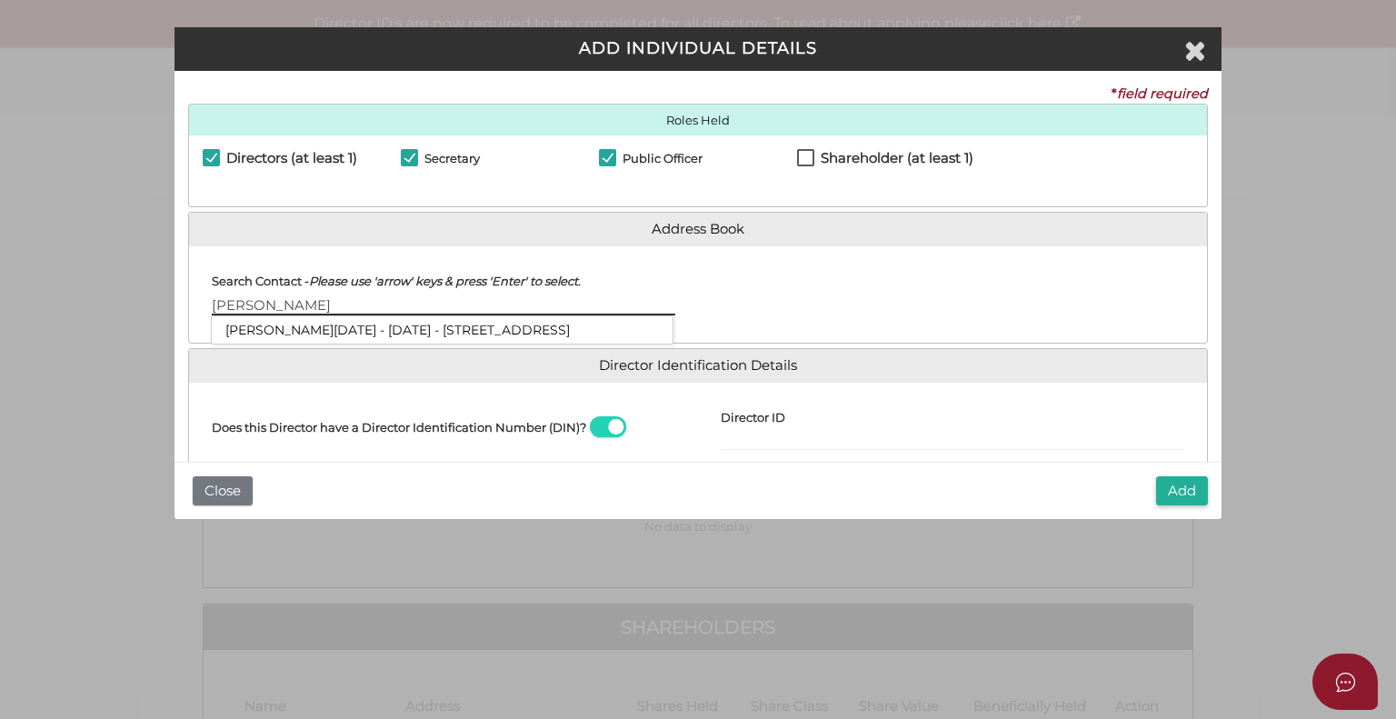
type input "Timothy"
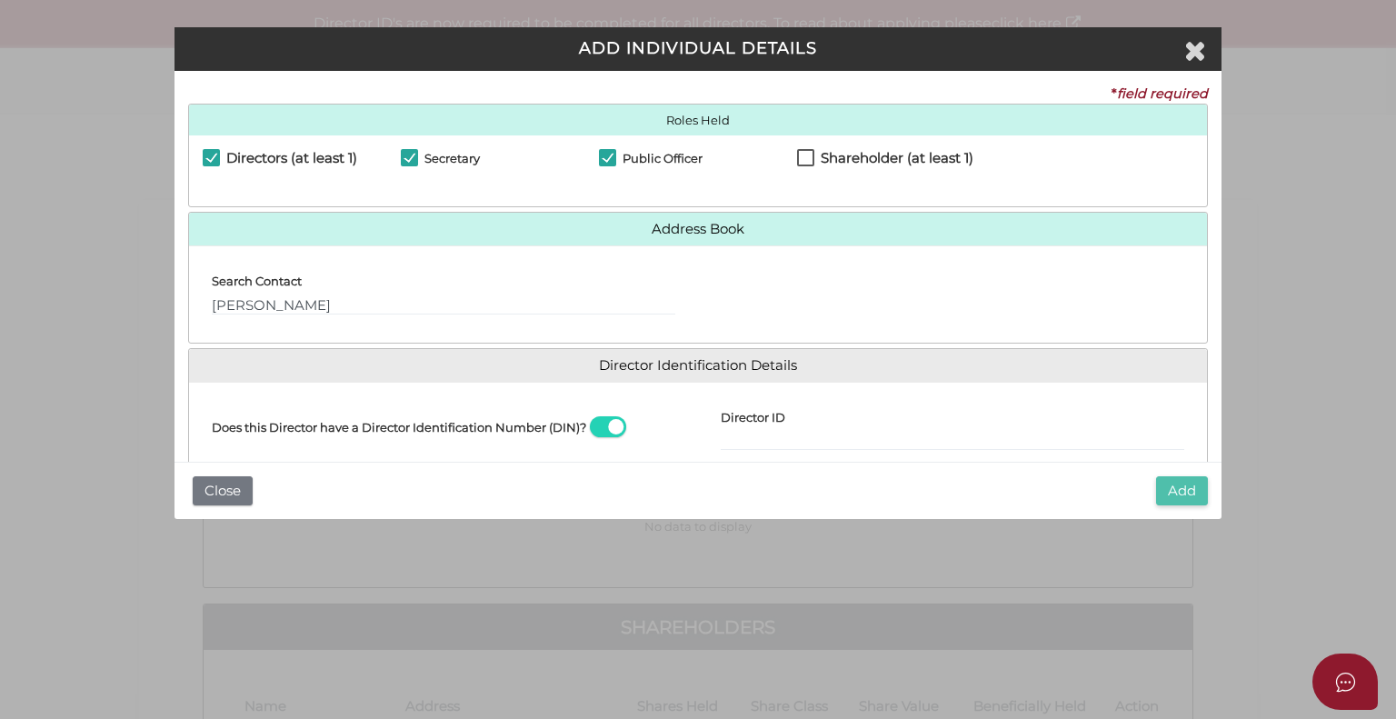
click at [1197, 485] on button "Add" at bounding box center [1182, 491] width 52 height 30
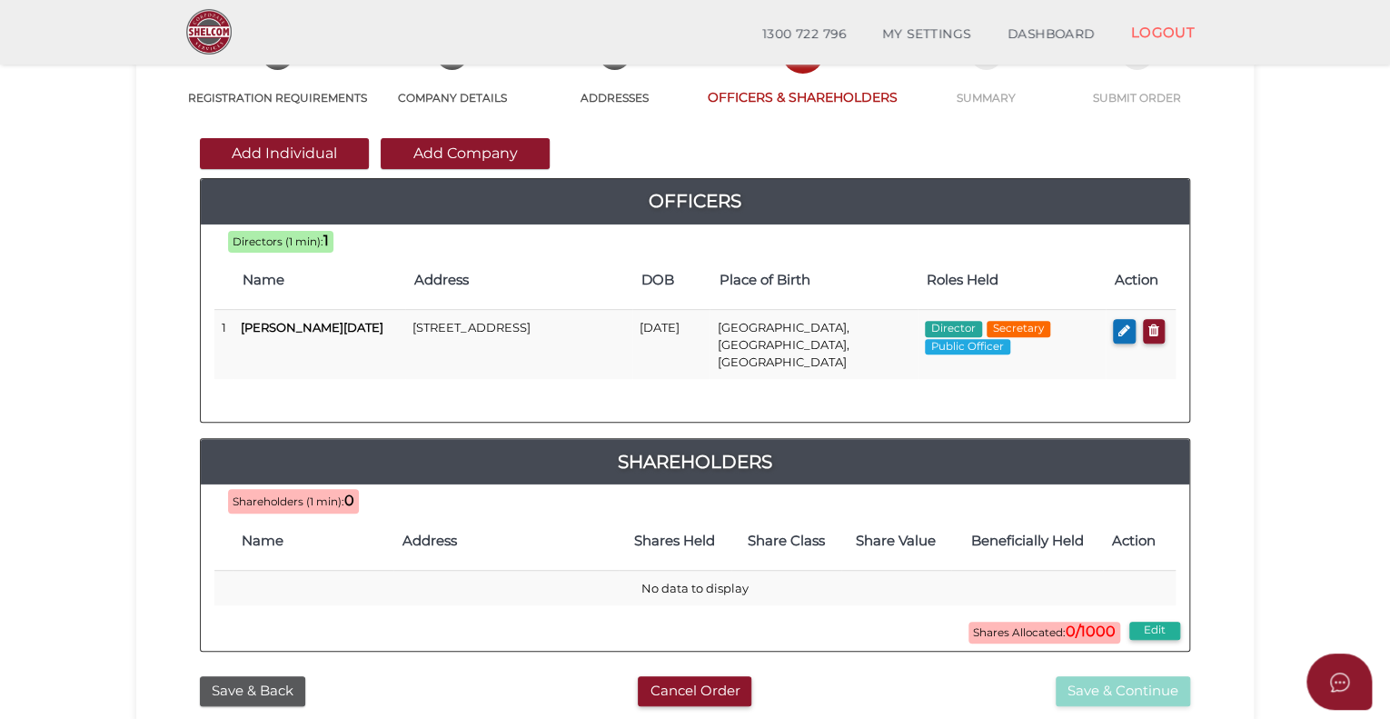
scroll to position [182, 0]
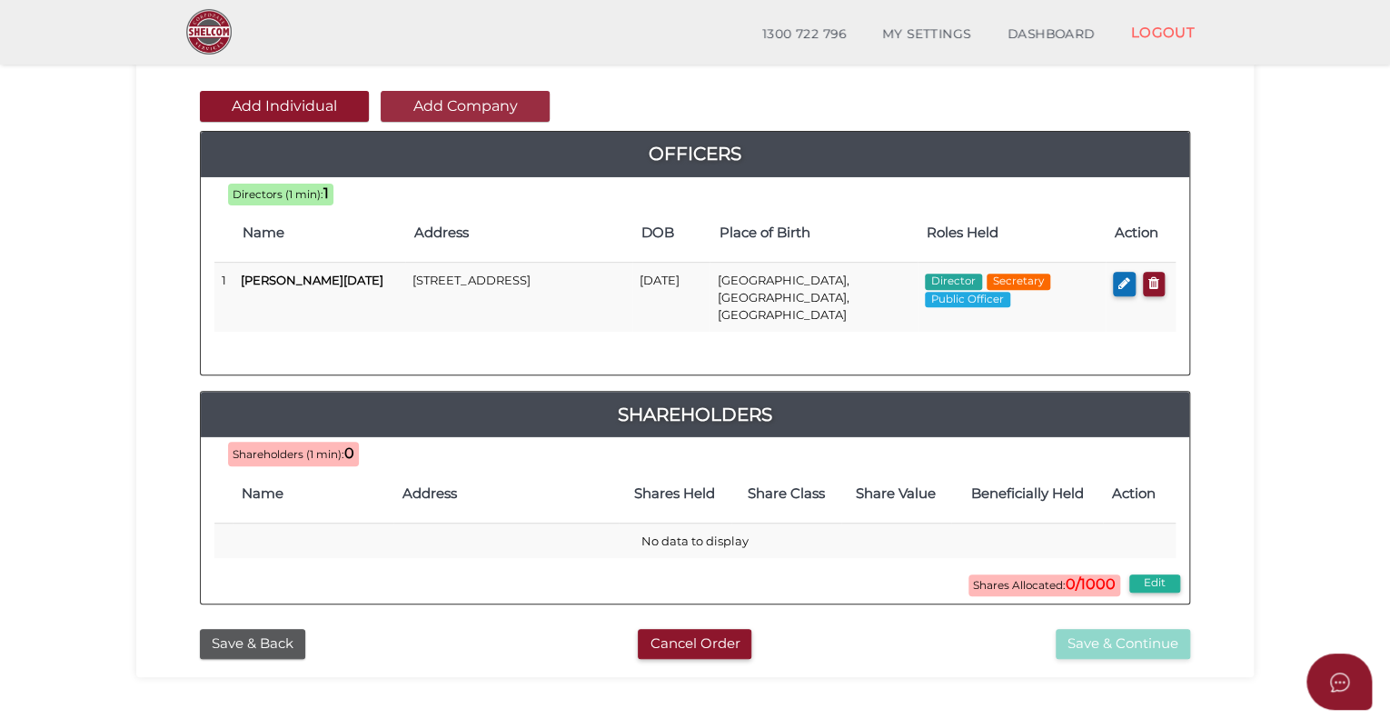
click at [450, 115] on button "Add Company" at bounding box center [465, 106] width 169 height 31
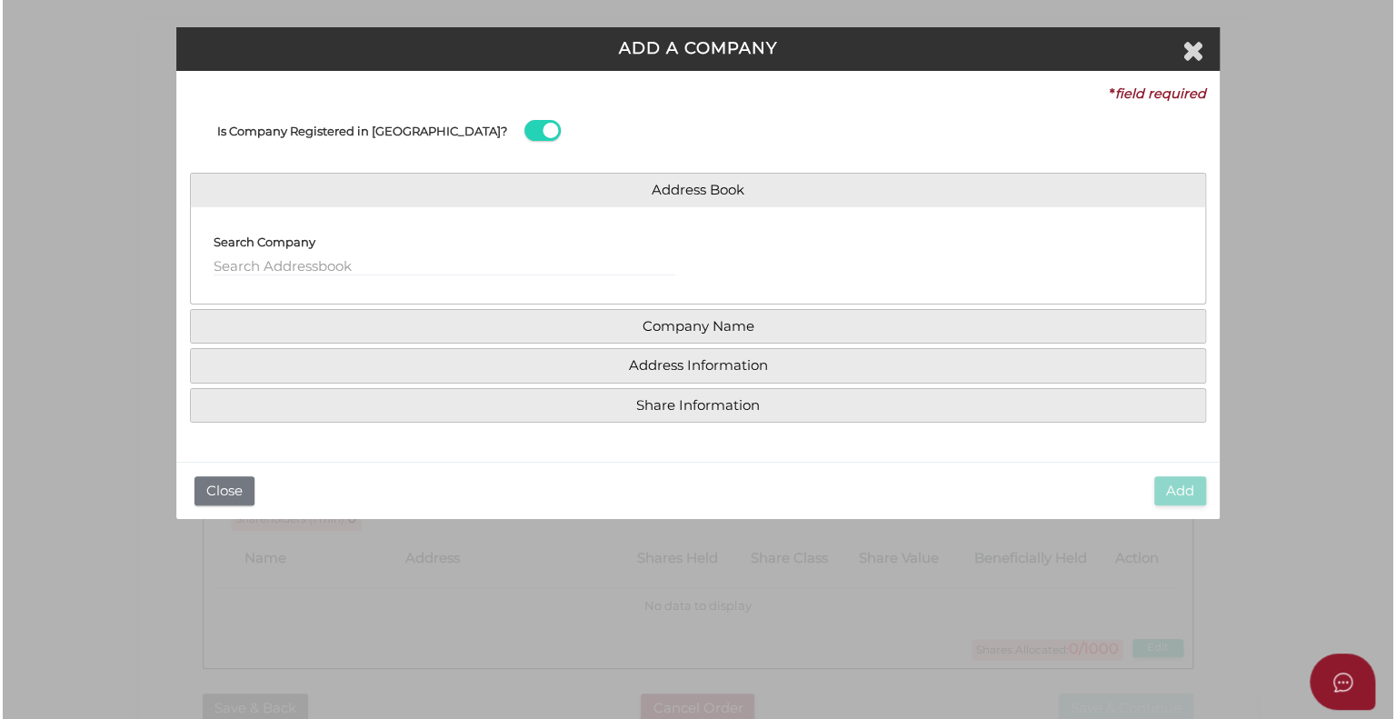
scroll to position [0, 0]
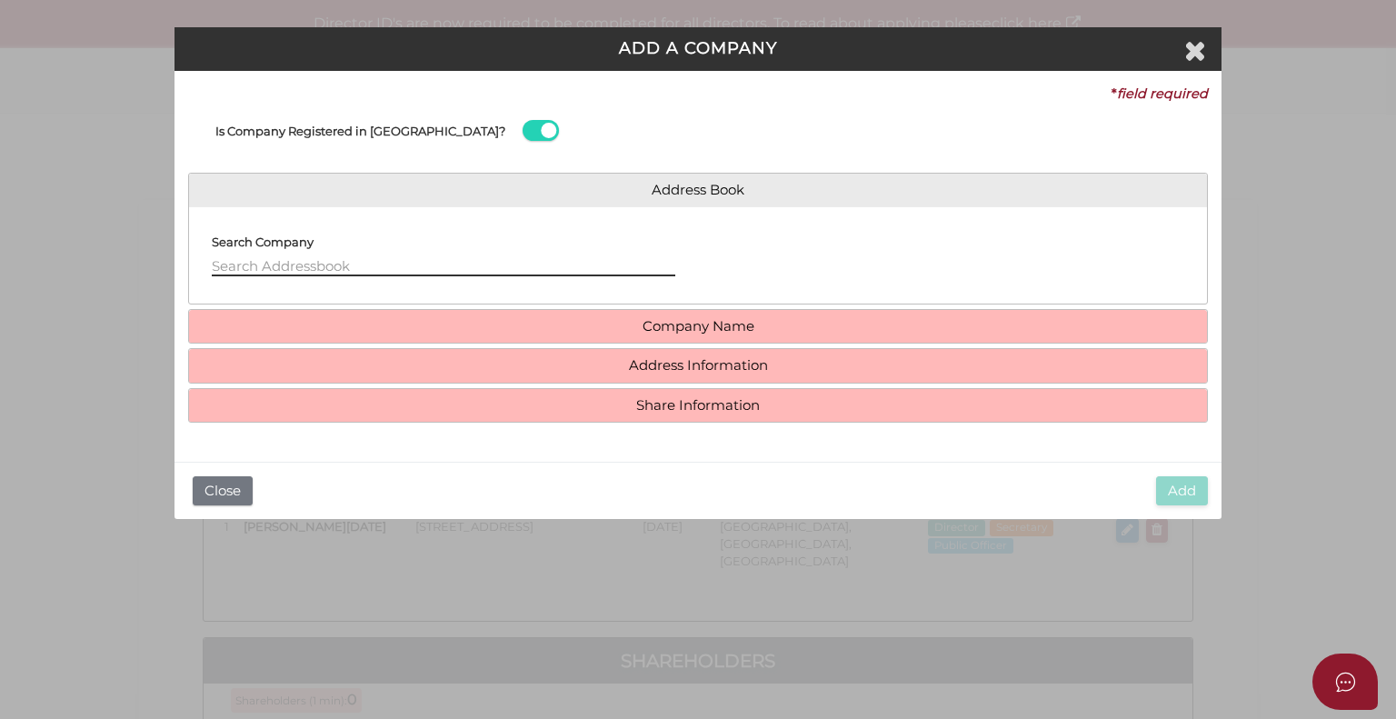
click at [256, 264] on input "text" at bounding box center [443, 266] width 463 height 20
type input "sprezzatur"
drag, startPoint x: 307, startPoint y: 255, endPoint x: 95, endPoint y: 257, distance: 212.7
click at [96, 256] on div "ADD A COMPANY * field required Is Company Registered in Australia? Address Book…" at bounding box center [698, 359] width 1396 height 719
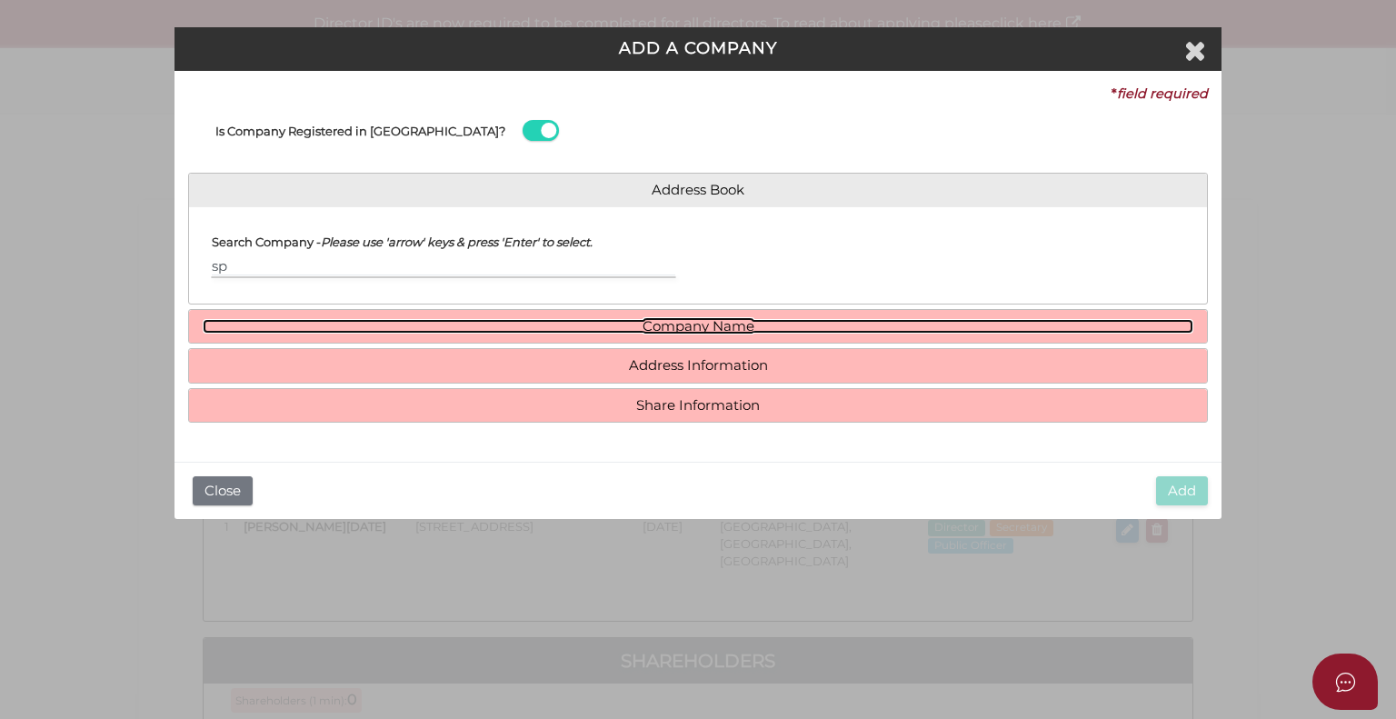
click at [842, 326] on link "Company Name" at bounding box center [698, 326] width 991 height 15
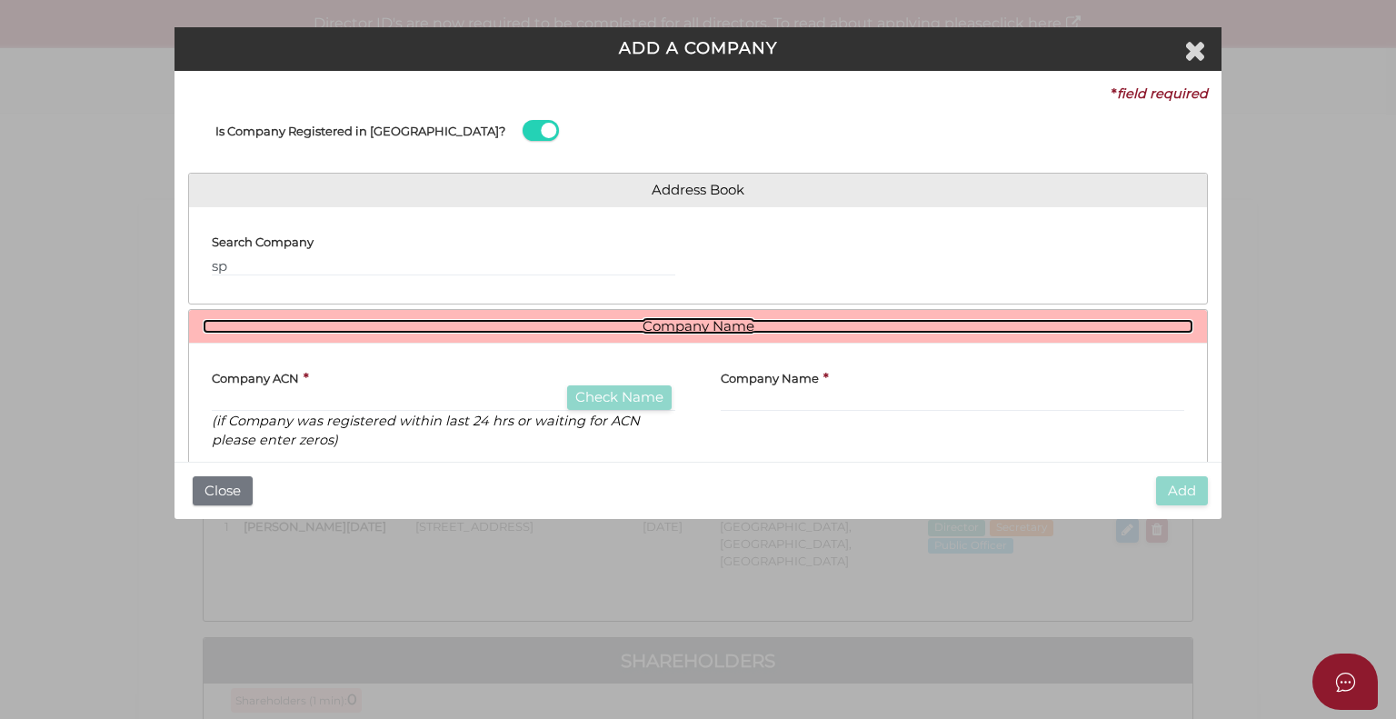
scroll to position [91, 0]
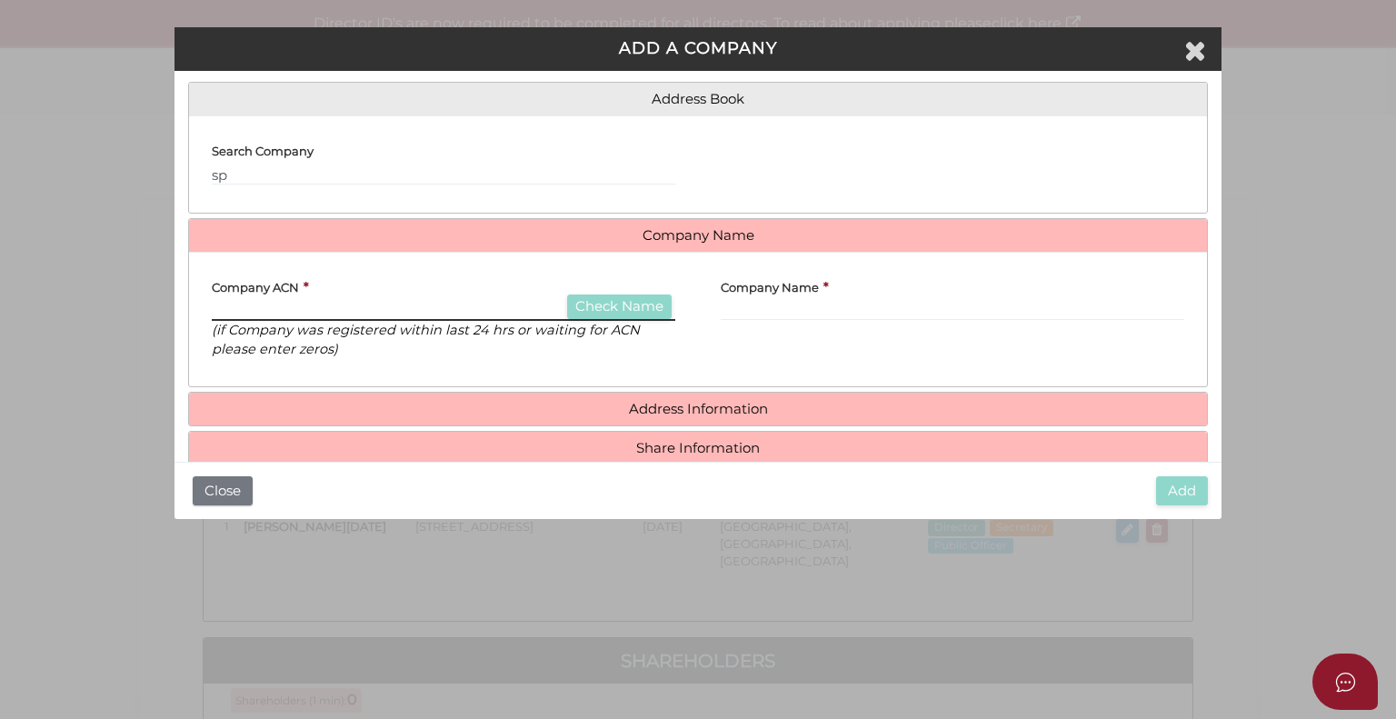
click at [244, 307] on input "text" at bounding box center [443, 311] width 463 height 20
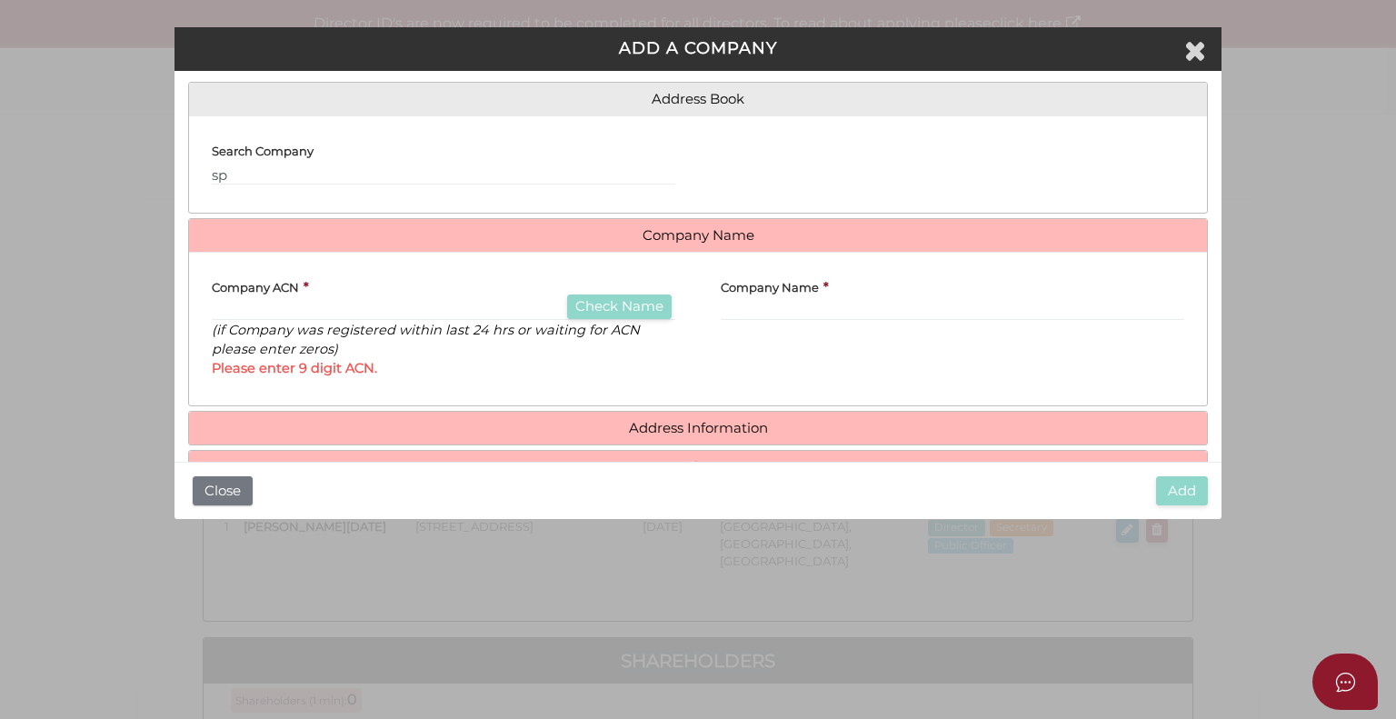
click at [397, 321] on p "(if Company was registered within last 24 hrs or waiting for ACN please enter z…" at bounding box center [443, 339] width 463 height 37
click at [320, 181] on input "sp" at bounding box center [443, 175] width 463 height 20
type input "s"
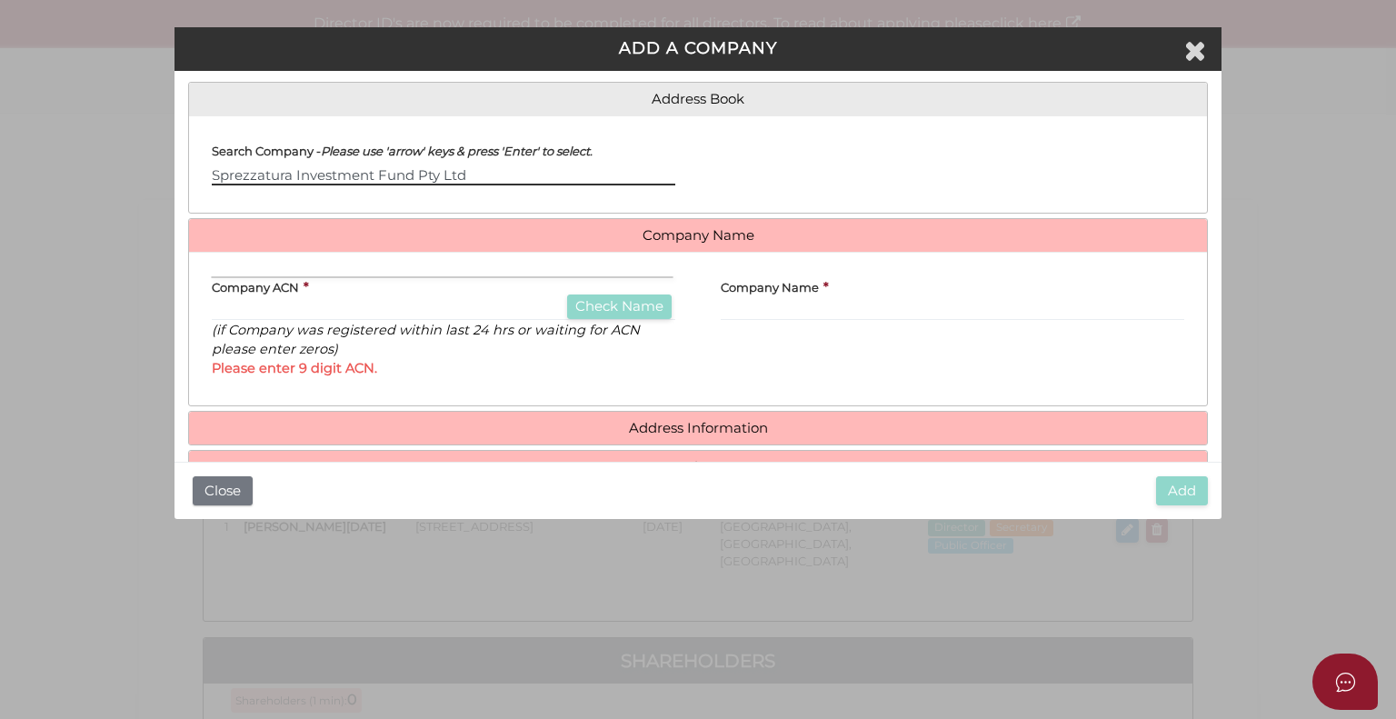
type input "Sprezzatura Investment Fund Pty Ltd"
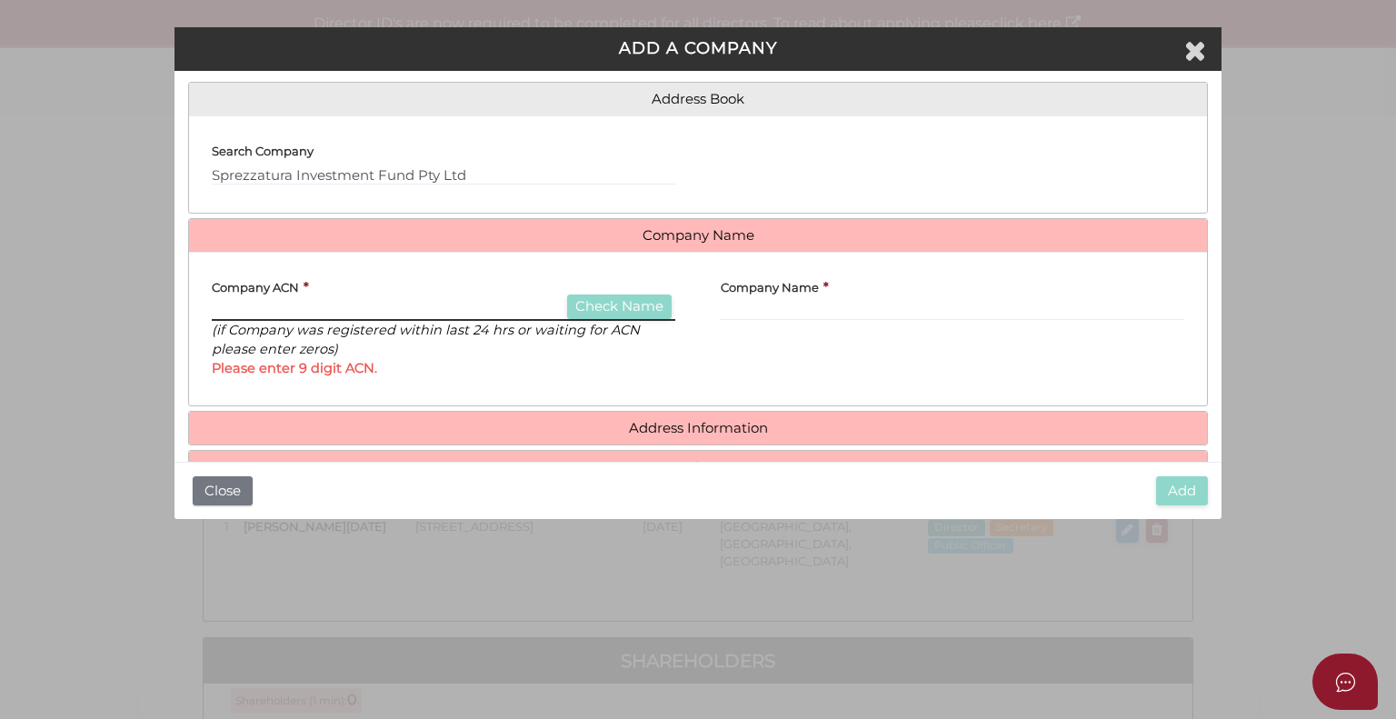
click at [273, 306] on input "text" at bounding box center [443, 311] width 463 height 20
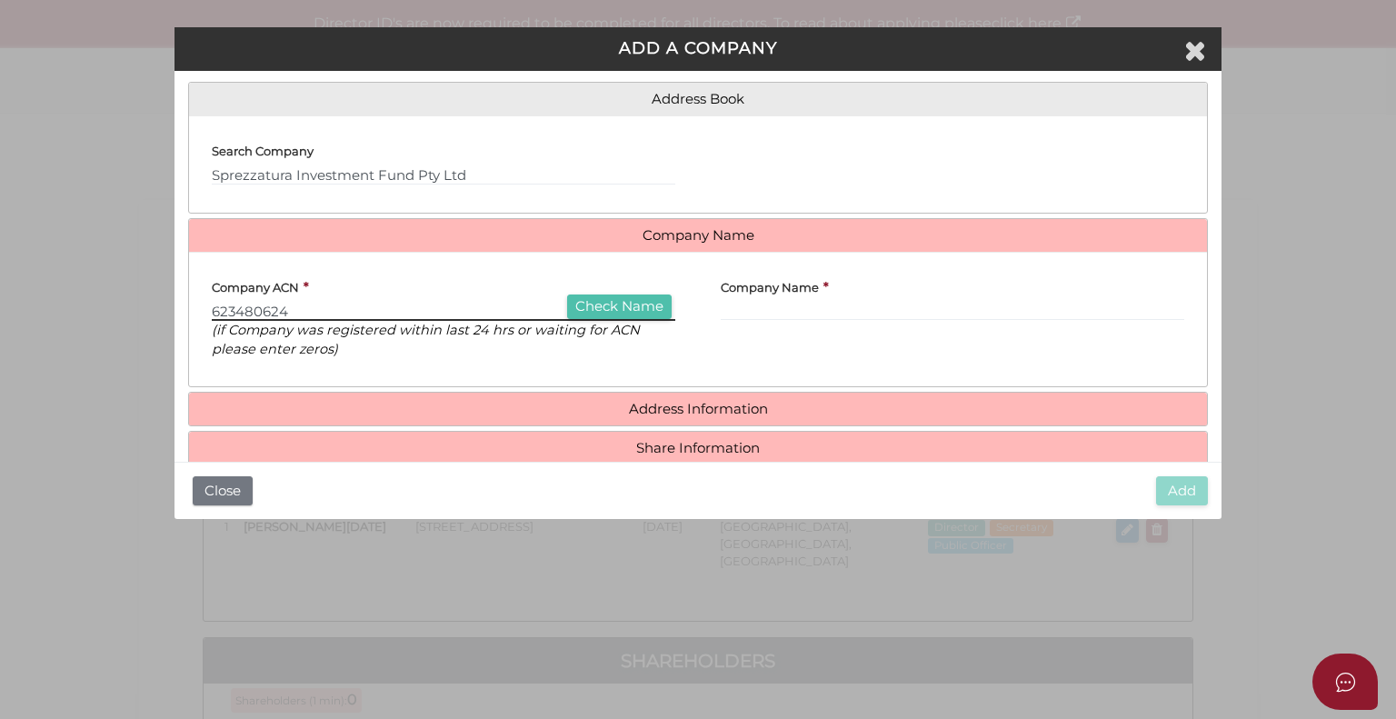
type input "623480624"
click at [586, 304] on button "Check Name" at bounding box center [619, 306] width 105 height 25
type input "SPREZZATURA INVESTMENT FUND PTY LTD"
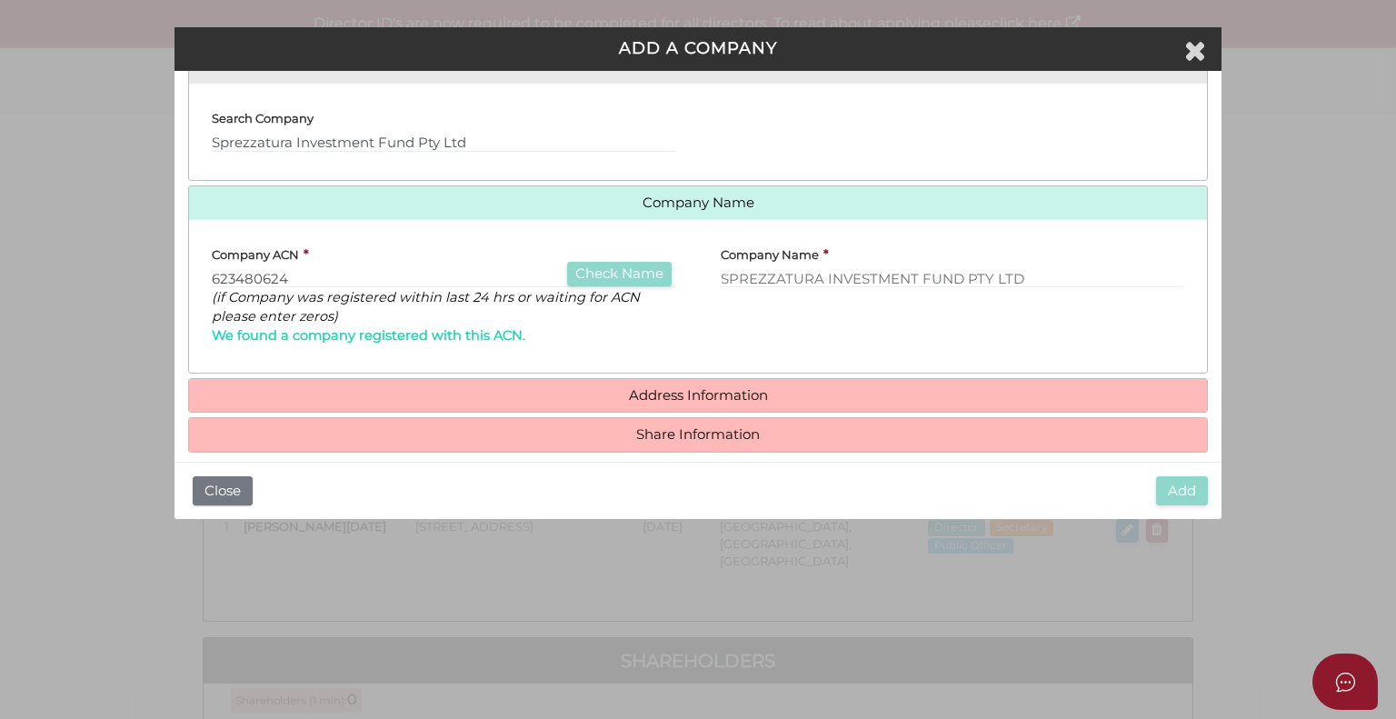
scroll to position [141, 0]
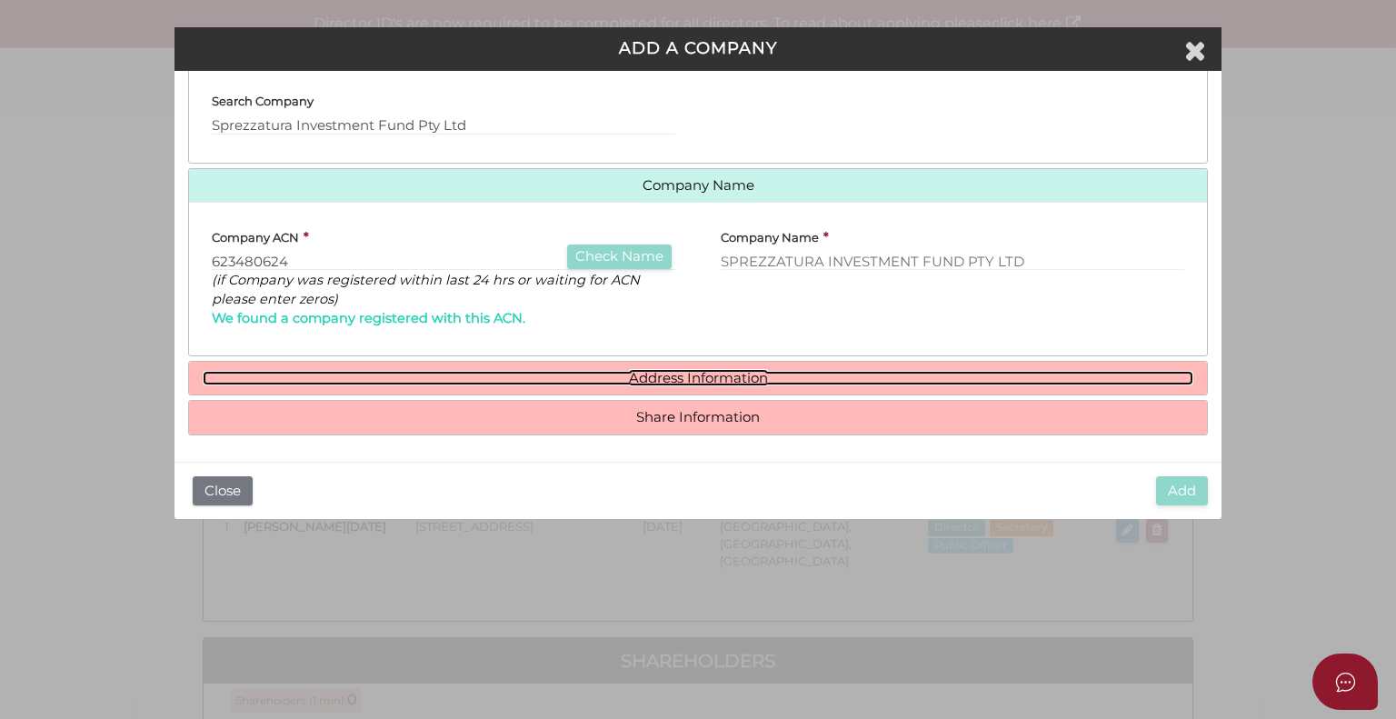
click at [919, 381] on link "Address Information" at bounding box center [698, 378] width 991 height 15
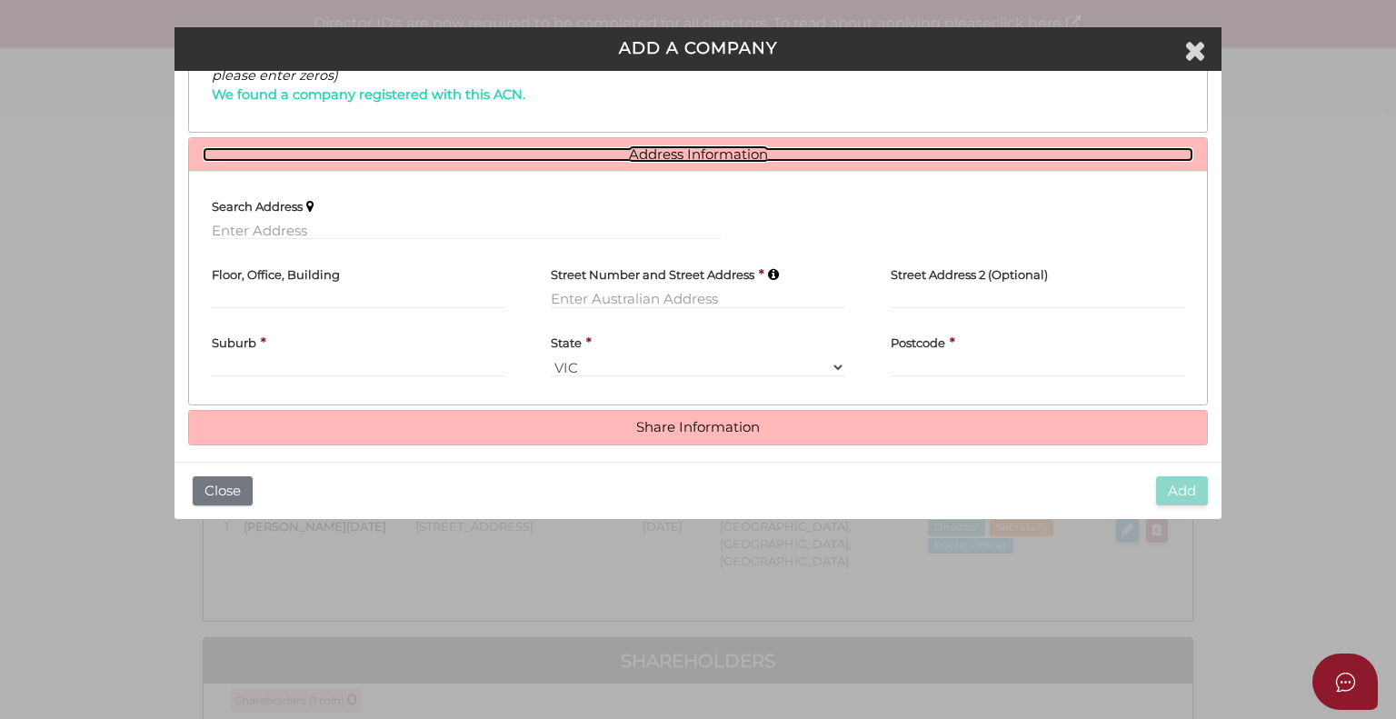
scroll to position [374, 0]
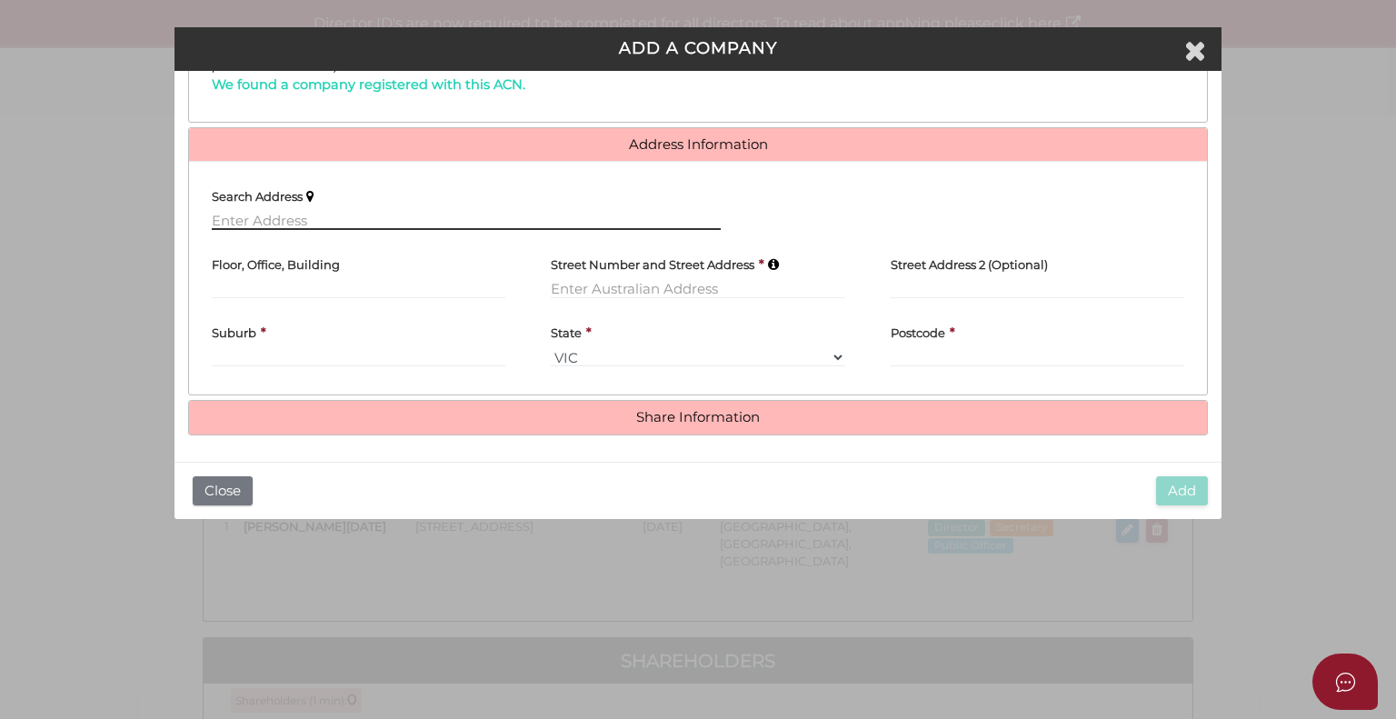
click at [236, 213] on input "text" at bounding box center [466, 220] width 509 height 20
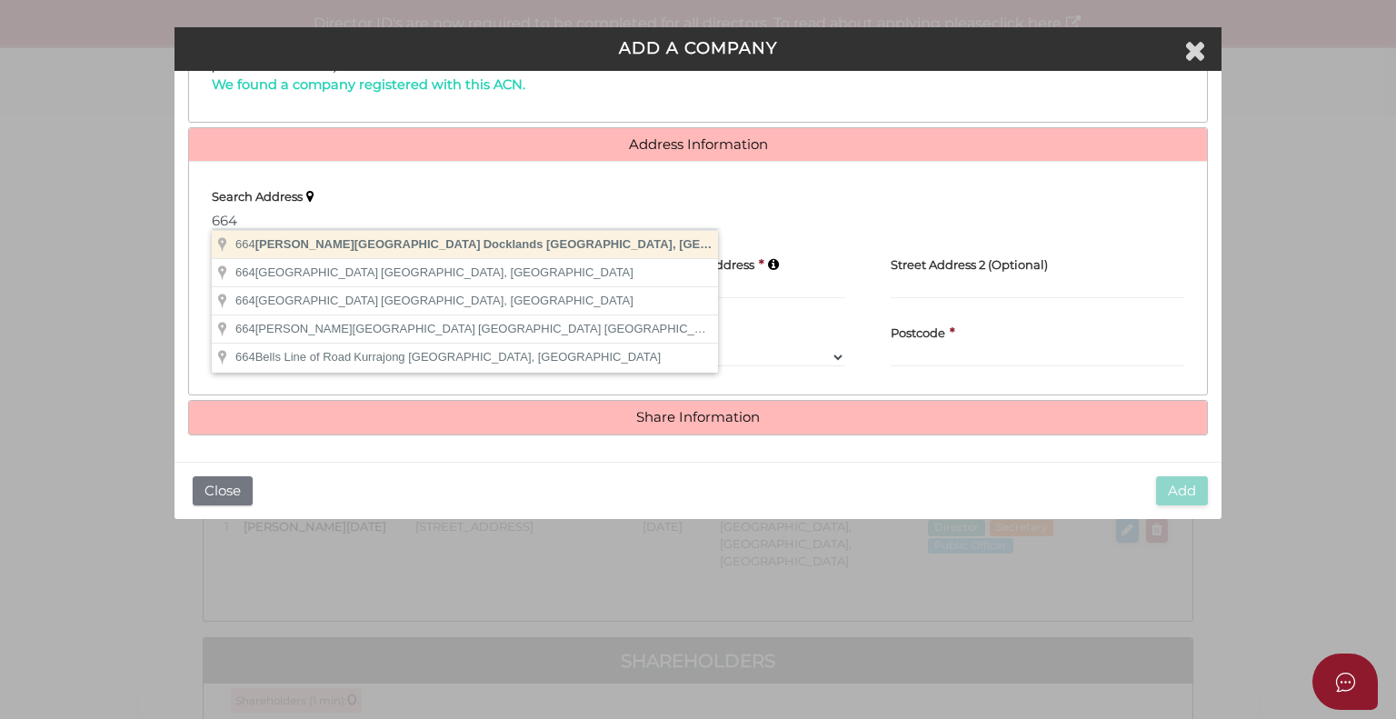
type input "664 Collins Street, Docklands VIC, Australia"
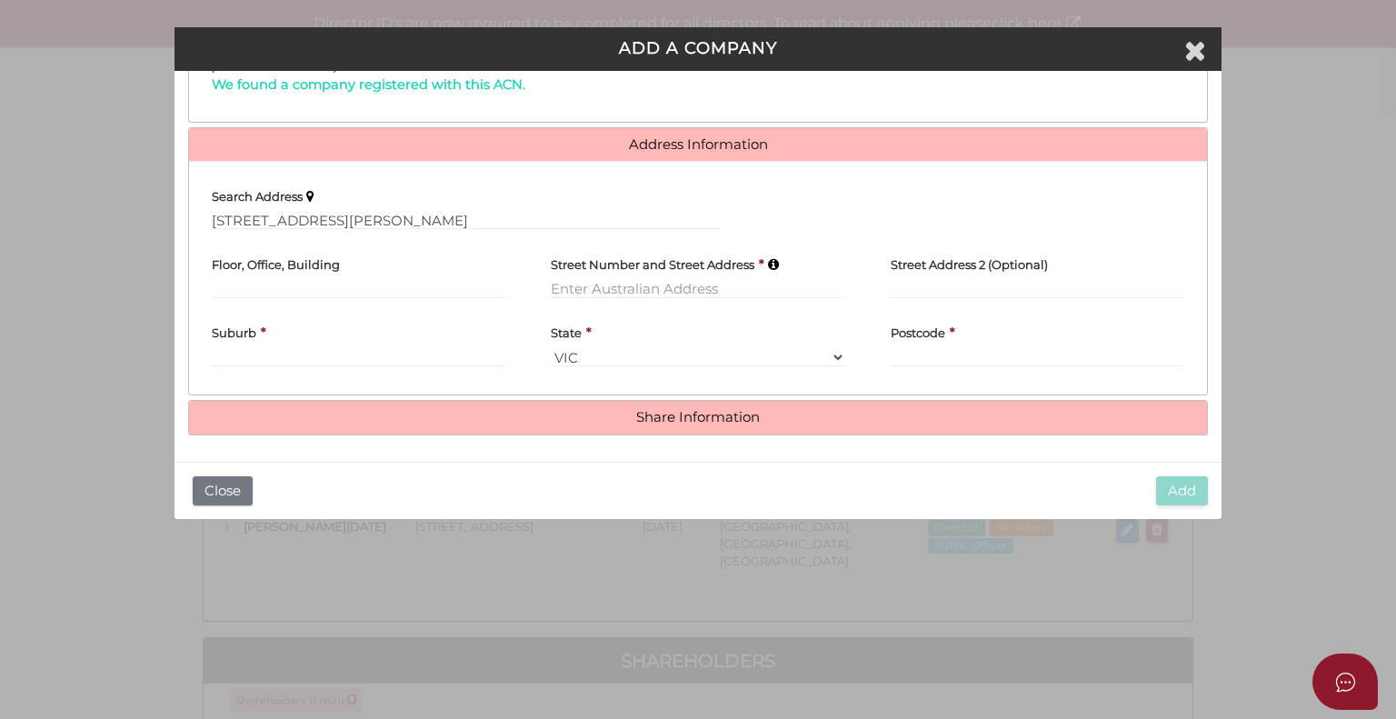
type input "664 Collins Street"
type input "Docklands"
select select "VIC"
type input "3008"
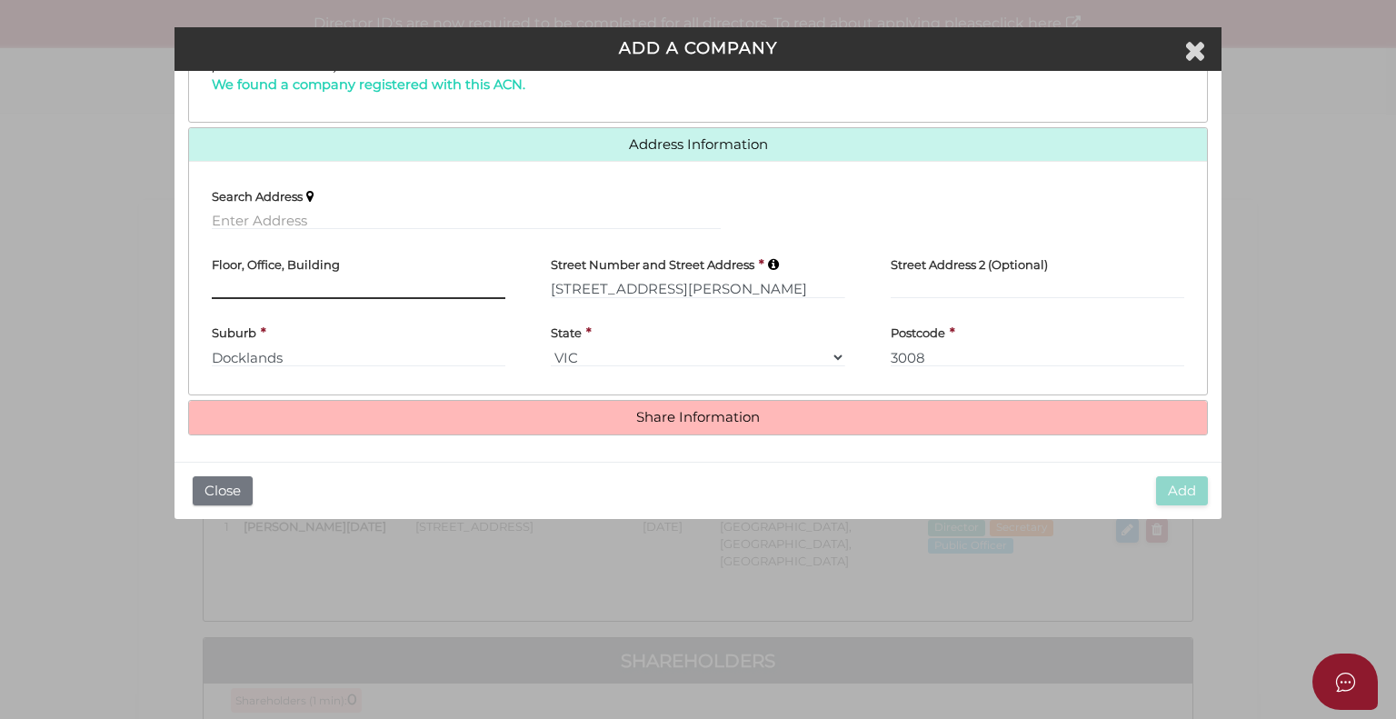
click at [261, 284] on input "text" at bounding box center [359, 289] width 294 height 20
type input "Level 13"
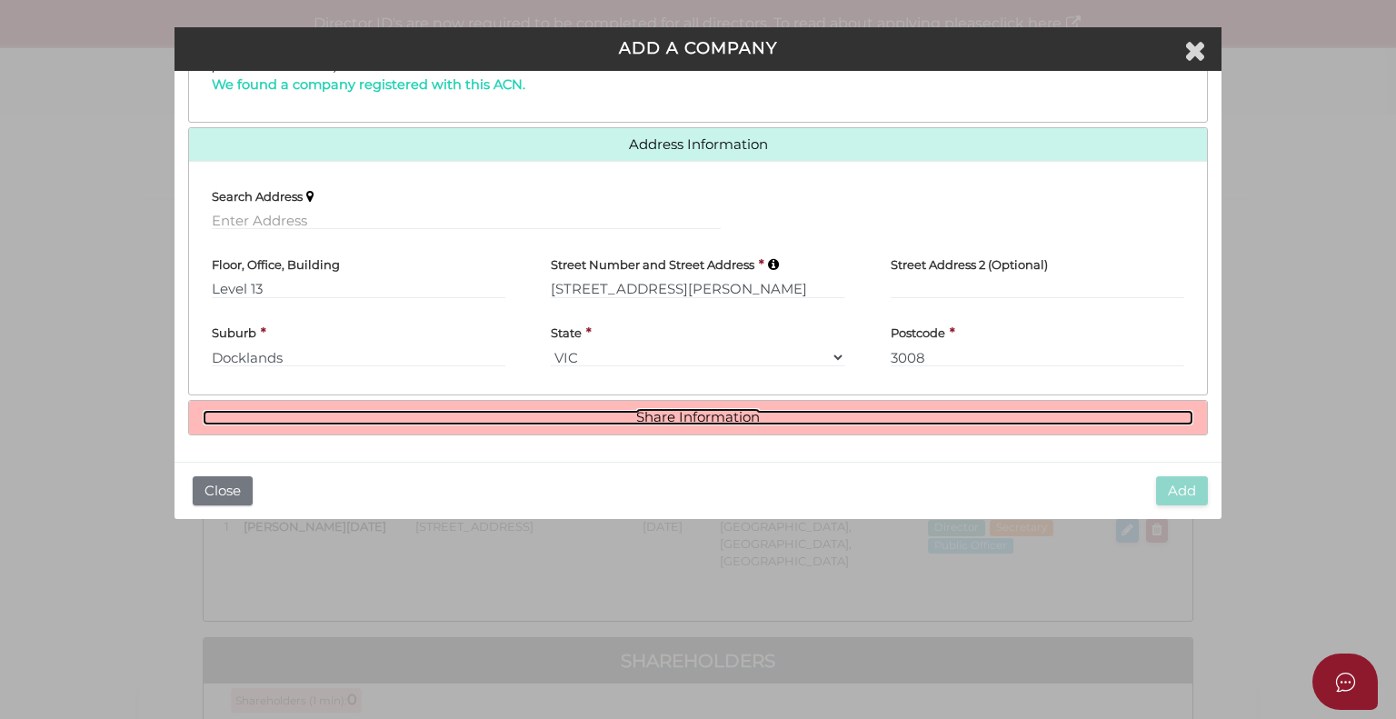
click at [723, 414] on link "Share Information" at bounding box center [698, 417] width 991 height 15
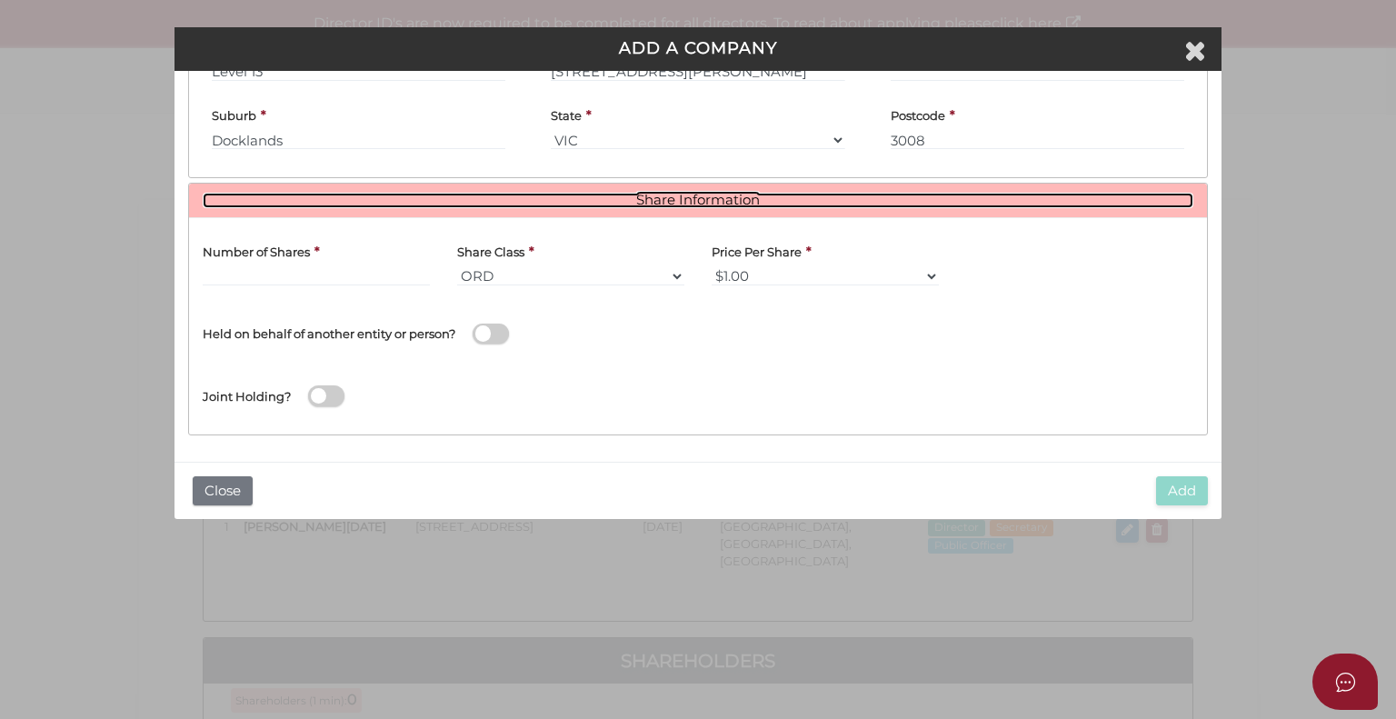
scroll to position [593, 0]
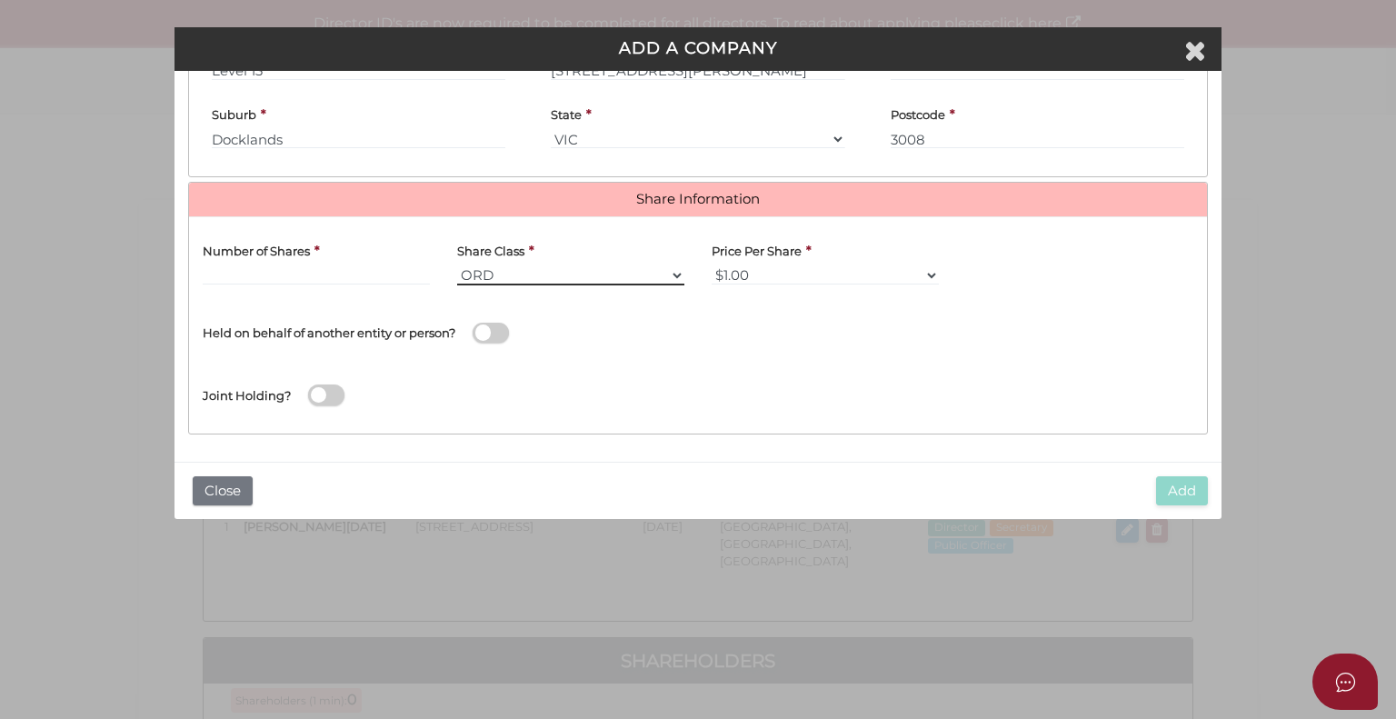
click at [542, 276] on select "ORD A CLASS B CLASS C CLASS D CLASS" at bounding box center [570, 275] width 227 height 20
select select "B CLASS"
click at [457, 265] on select "ORD A CLASS B CLASS C CLASS D CLASS" at bounding box center [570, 275] width 227 height 20
click at [272, 265] on input "text" at bounding box center [316, 275] width 227 height 20
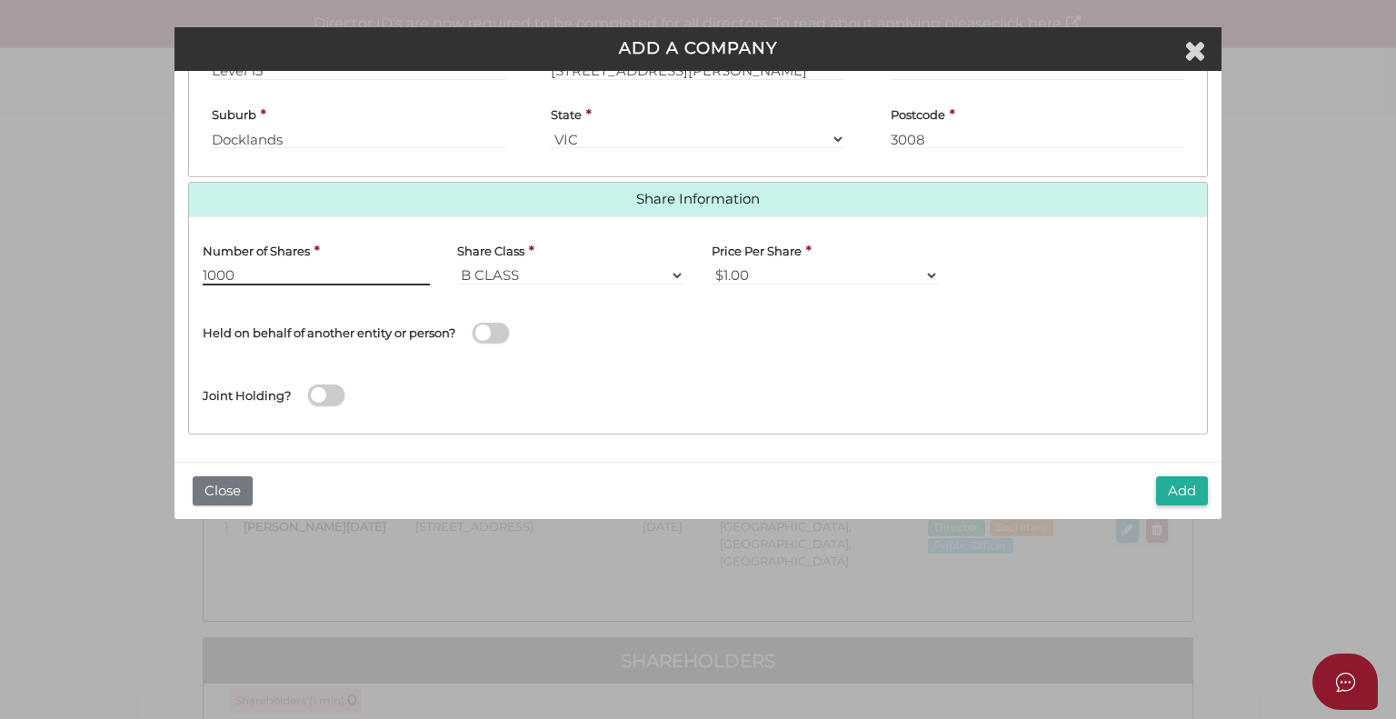
type input "1000"
click at [1191, 493] on button "Add" at bounding box center [1182, 491] width 52 height 30
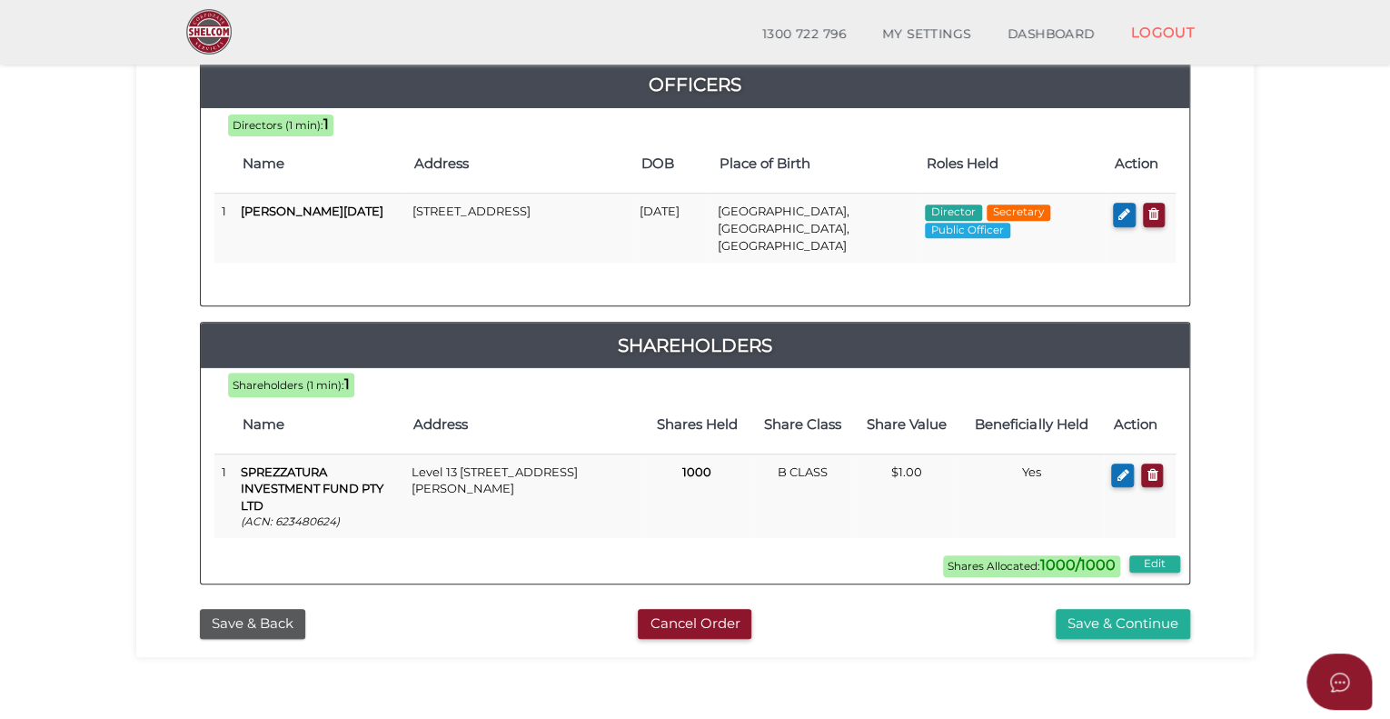
scroll to position [364, 0]
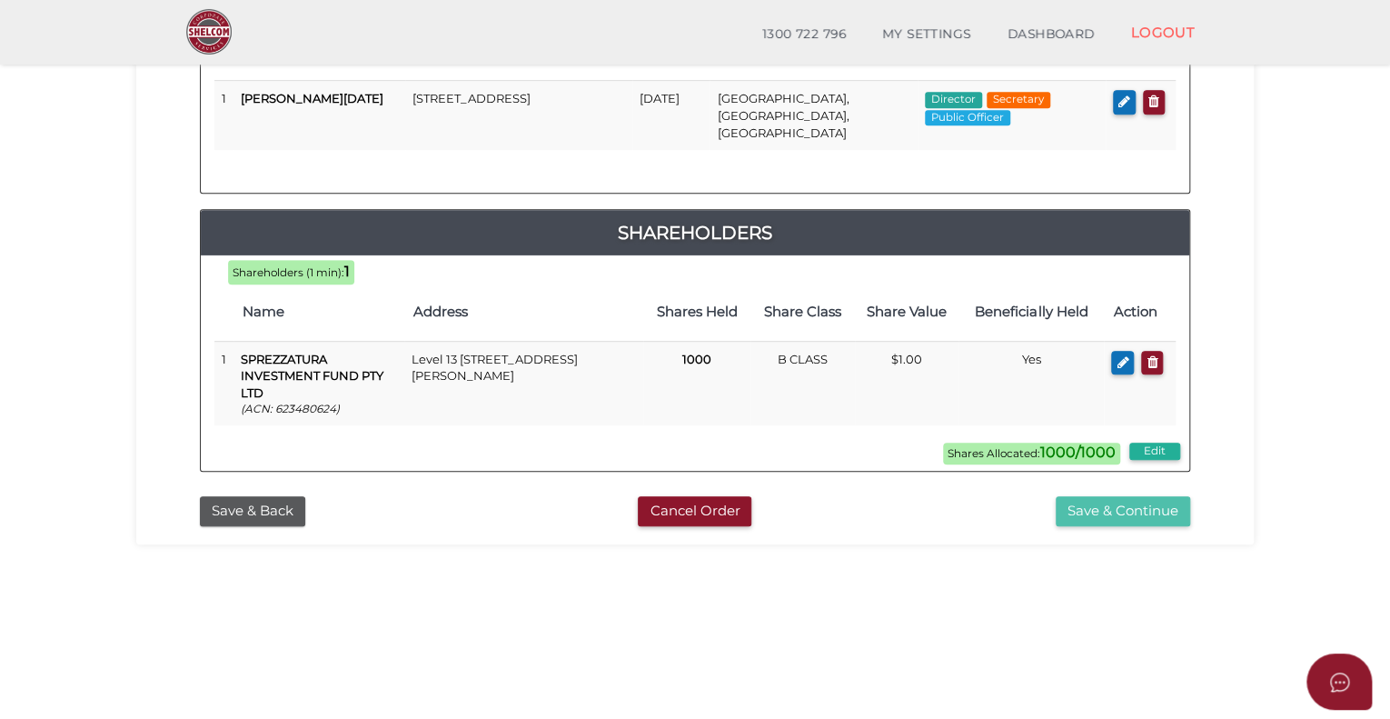
click at [1140, 496] on button "Save & Continue" at bounding box center [1123, 511] width 135 height 30
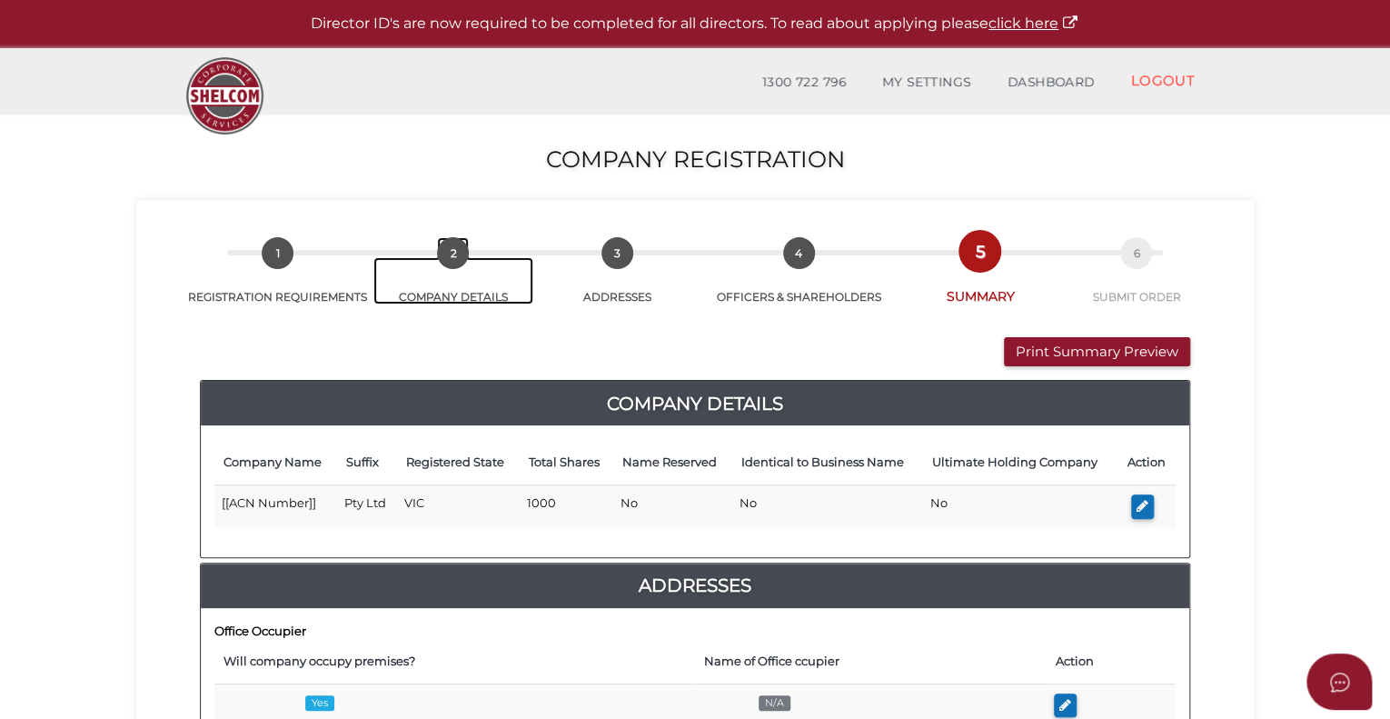
click at [444, 250] on span "2" at bounding box center [453, 253] width 32 height 32
click at [447, 250] on span "2" at bounding box center [453, 253] width 32 height 32
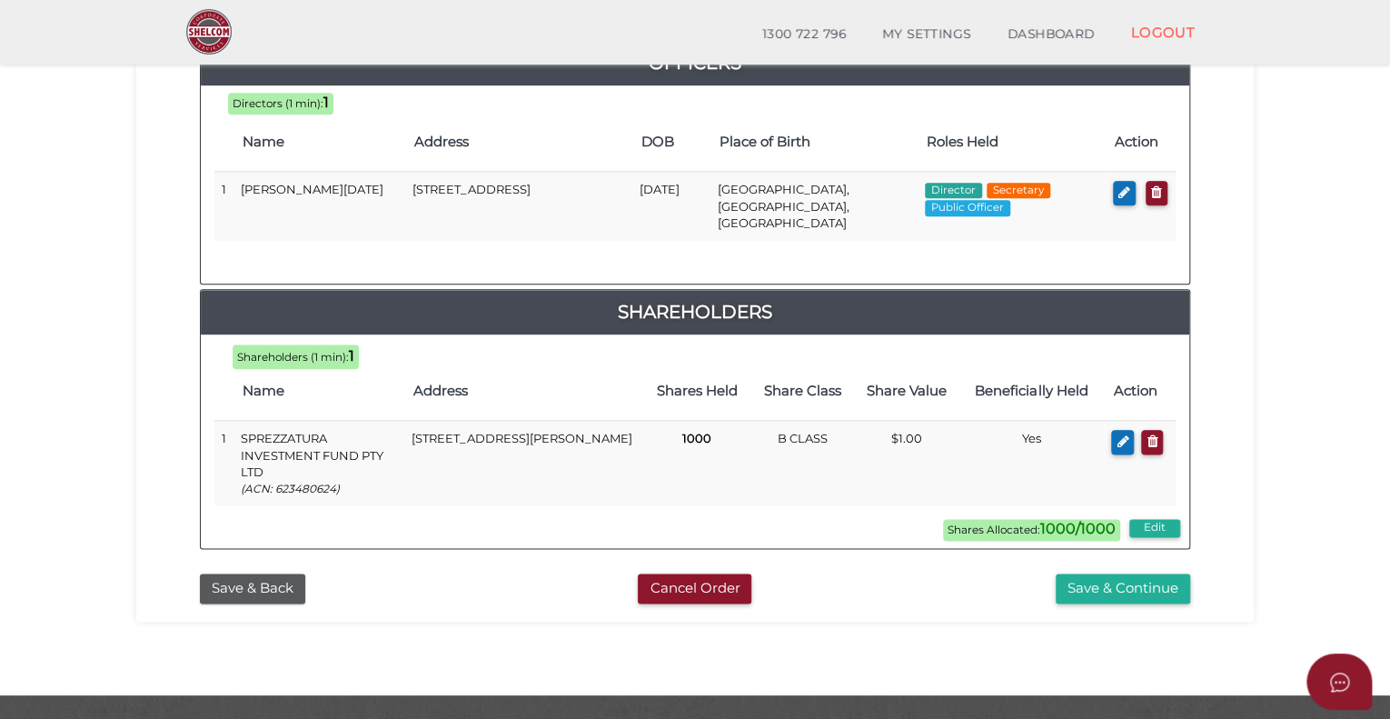
scroll to position [887, 0]
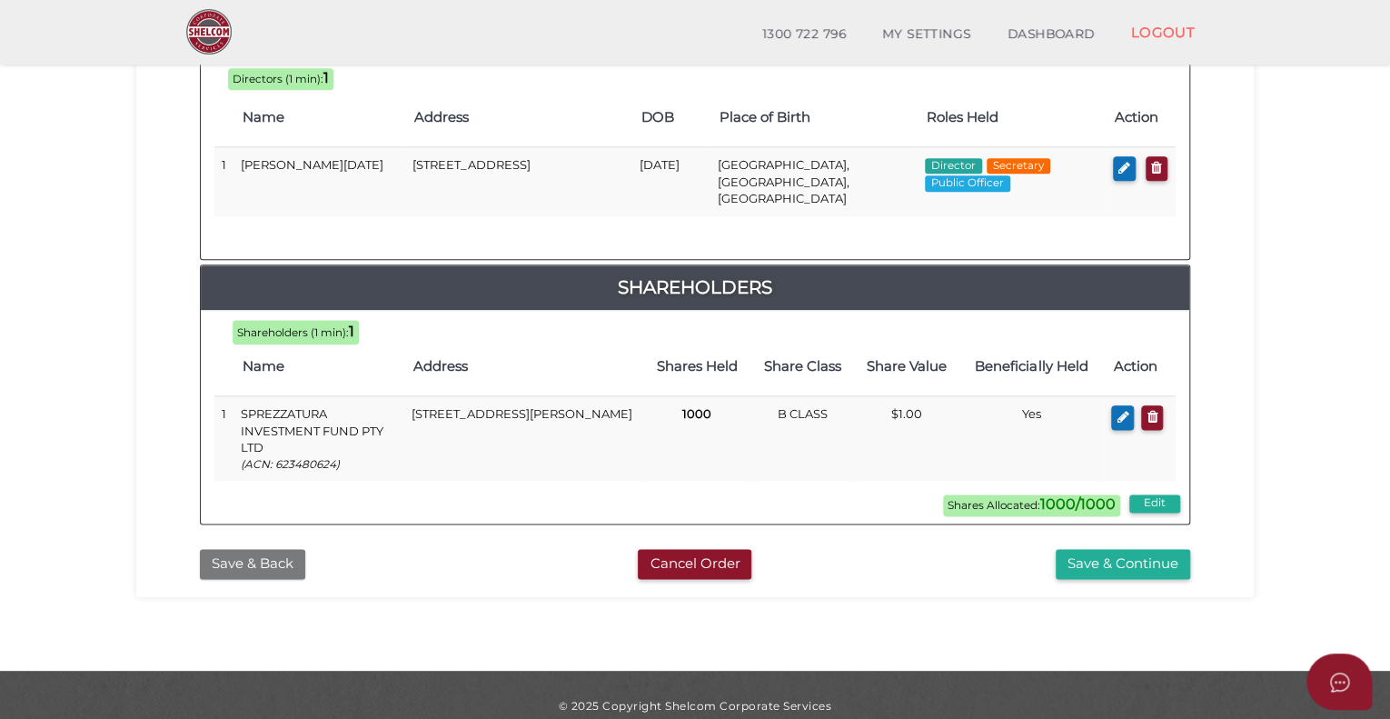
click at [243, 549] on button "Save & Back" at bounding box center [252, 564] width 105 height 30
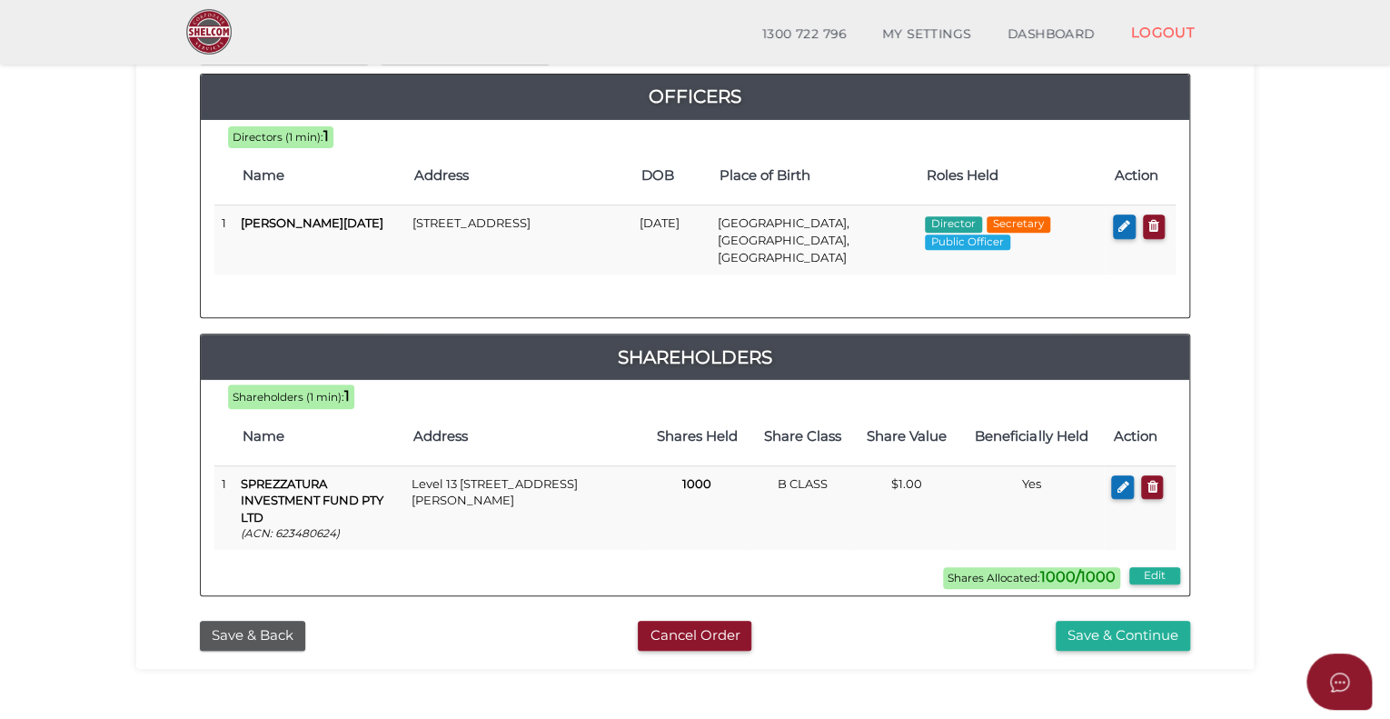
scroll to position [364, 0]
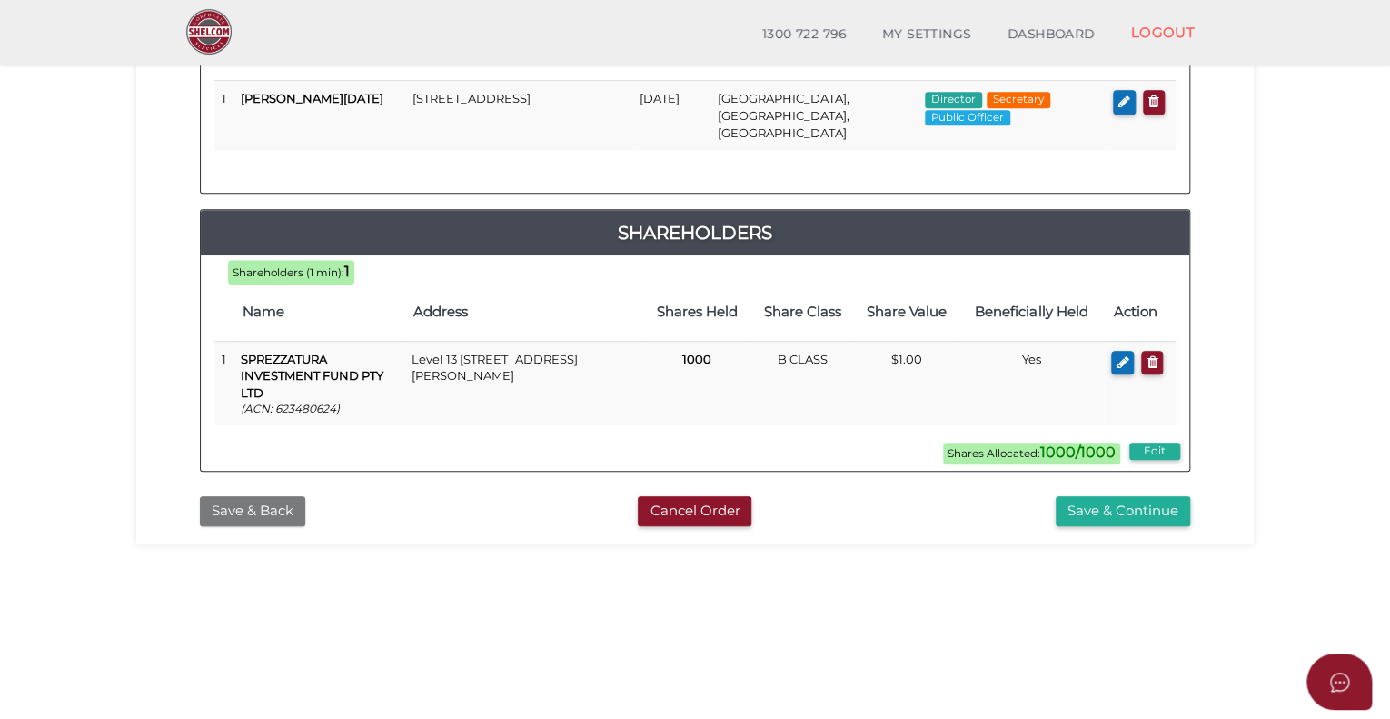
click at [273, 502] on button "Save & Back" at bounding box center [252, 511] width 105 height 30
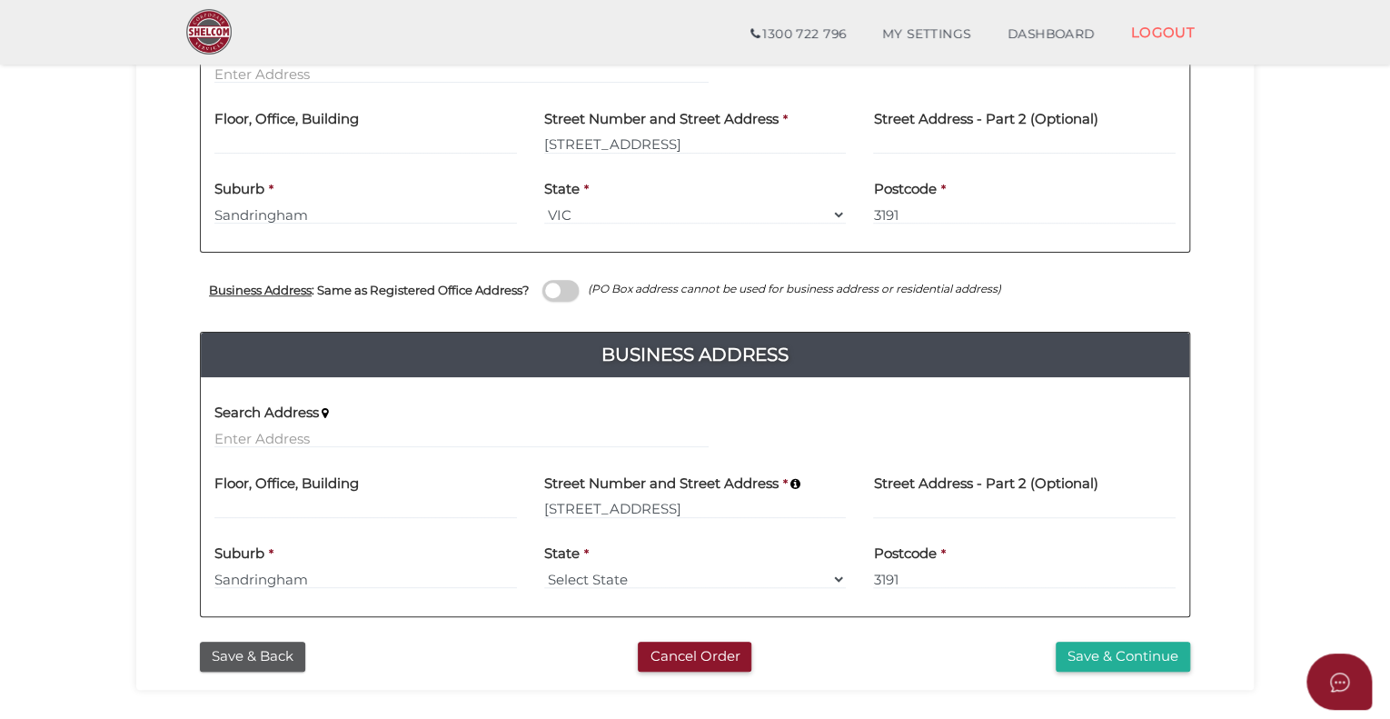
scroll to position [595, 0]
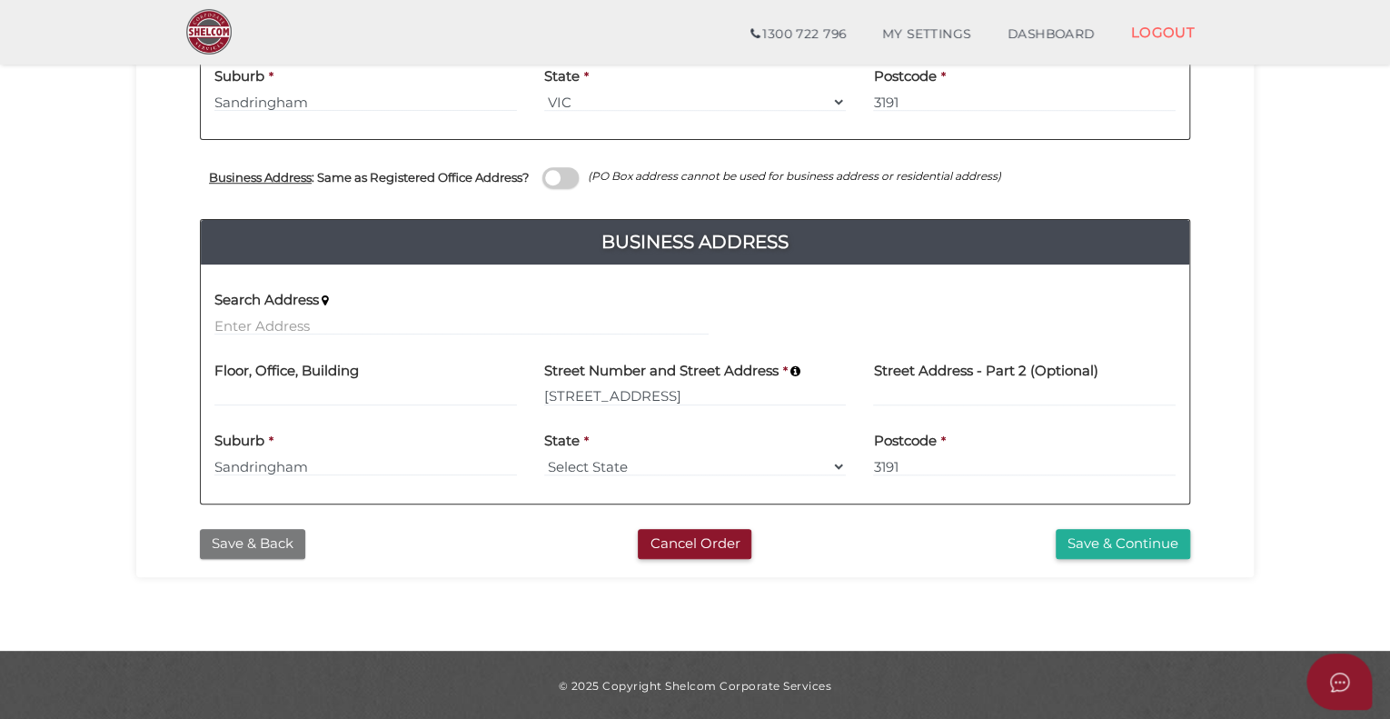
click at [278, 549] on button "Save & Back" at bounding box center [252, 544] width 105 height 30
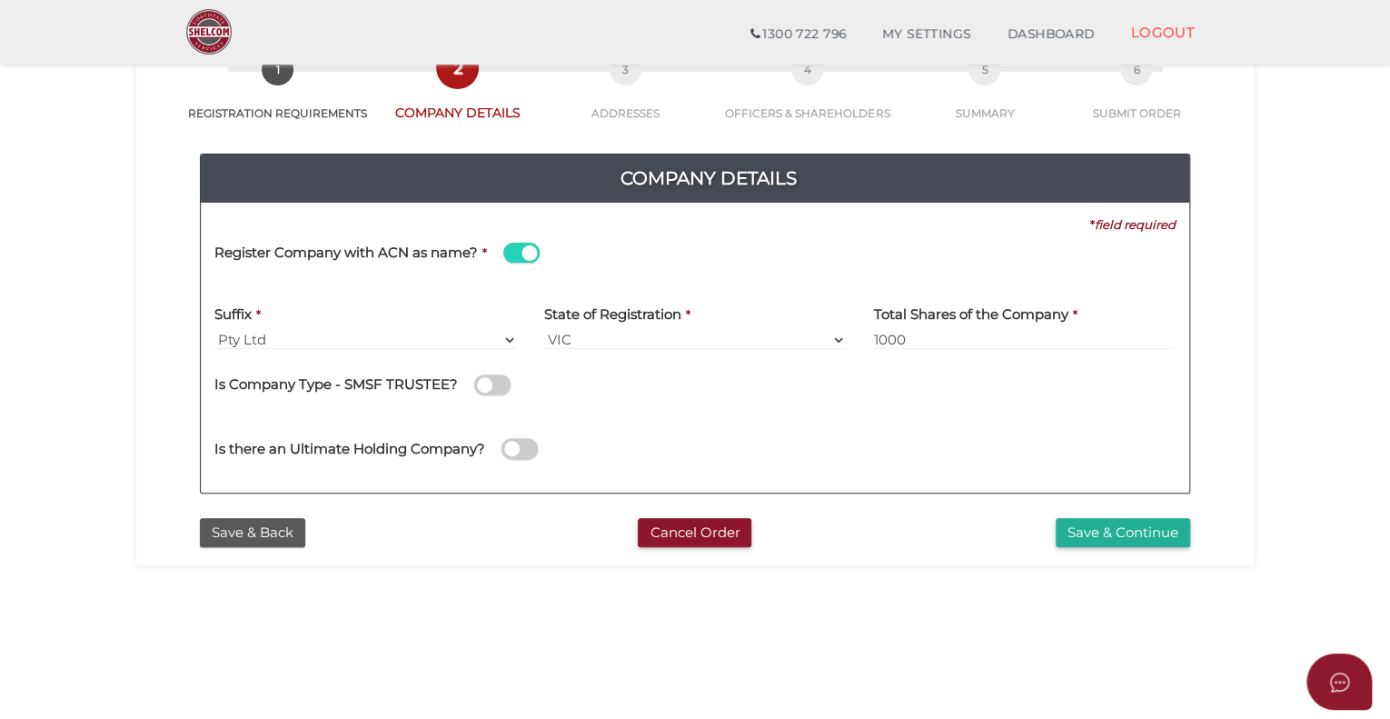
scroll to position [91, 0]
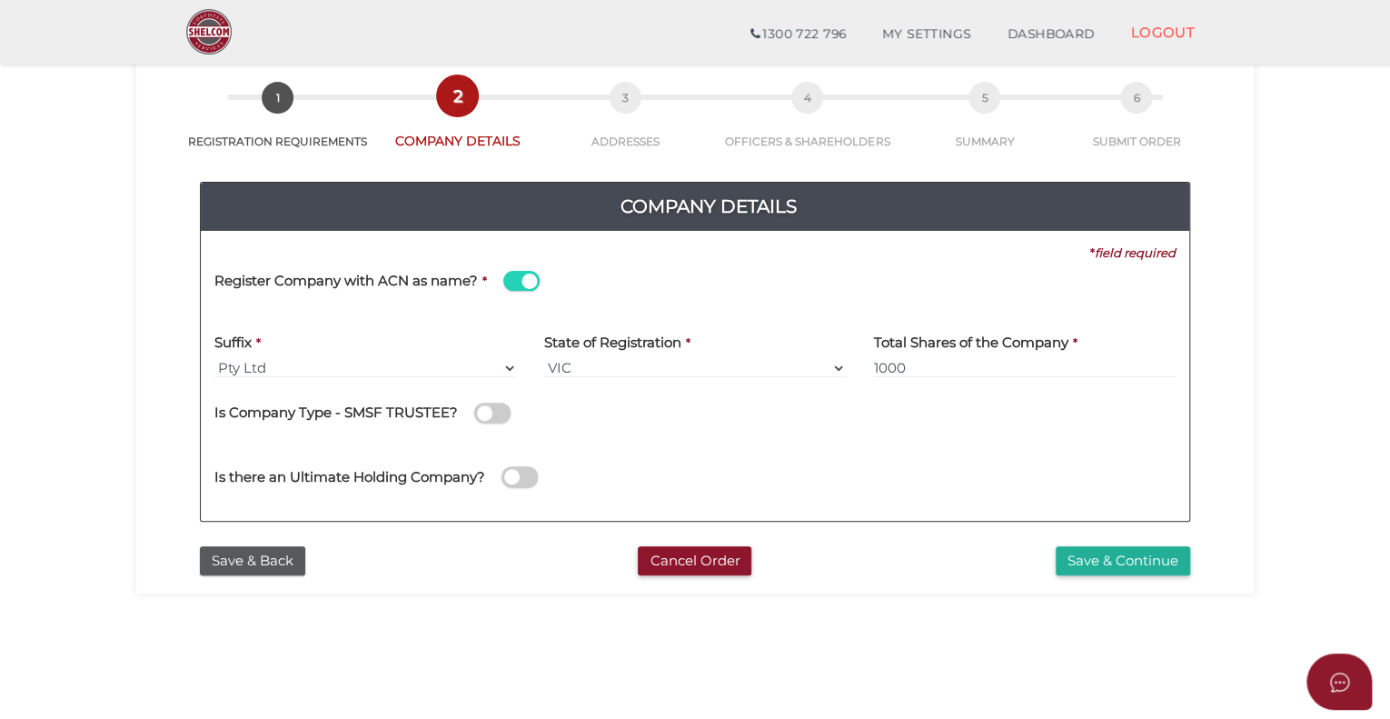
click at [513, 274] on span at bounding box center [521, 281] width 36 height 21
click at [0, 0] on input "checkbox" at bounding box center [0, 0] width 0 height 0
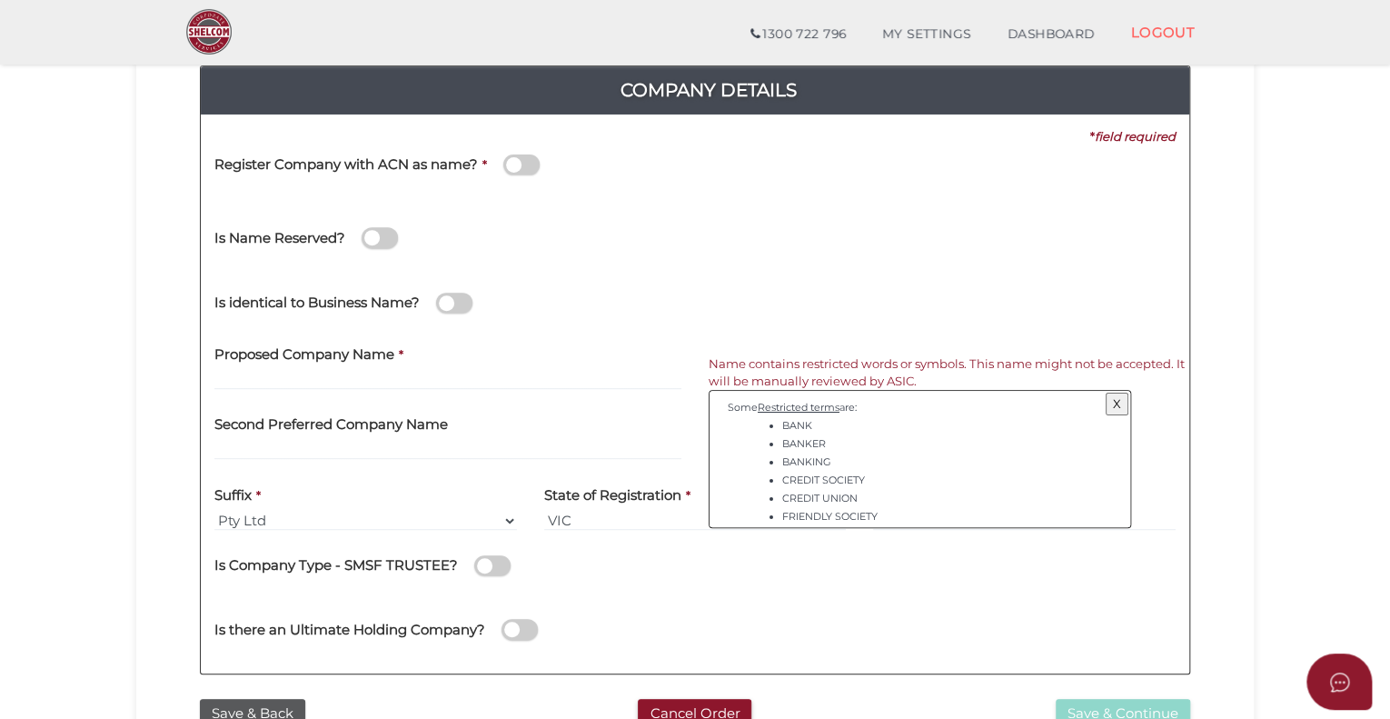
scroll to position [273, 0]
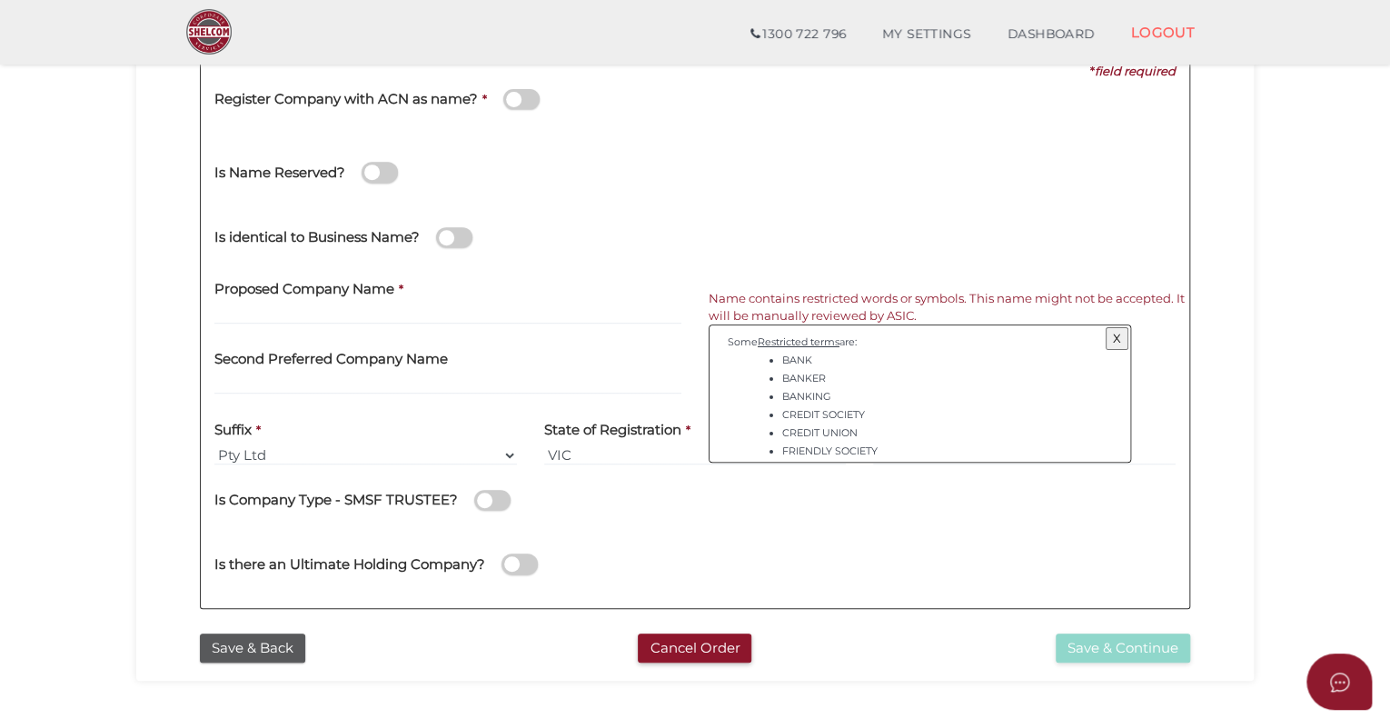
click at [389, 167] on span at bounding box center [380, 172] width 36 height 21
click at [0, 0] on input "checkbox" at bounding box center [0, 0] width 0 height 0
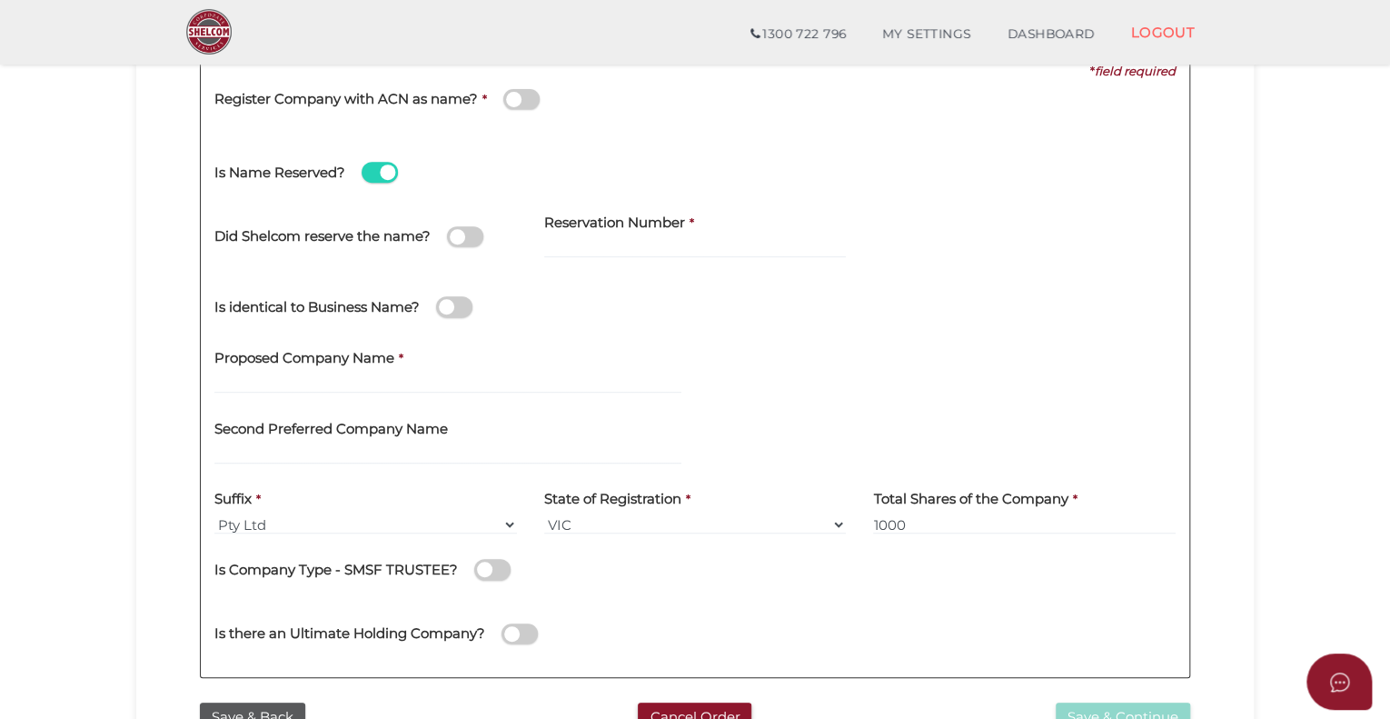
click at [480, 240] on span at bounding box center [465, 236] width 36 height 21
click at [0, 0] on input "checkbox" at bounding box center [0, 0] width 0 height 0
click at [467, 307] on span at bounding box center [454, 306] width 36 height 21
click at [0, 0] on input "checkbox" at bounding box center [0, 0] width 0 height 0
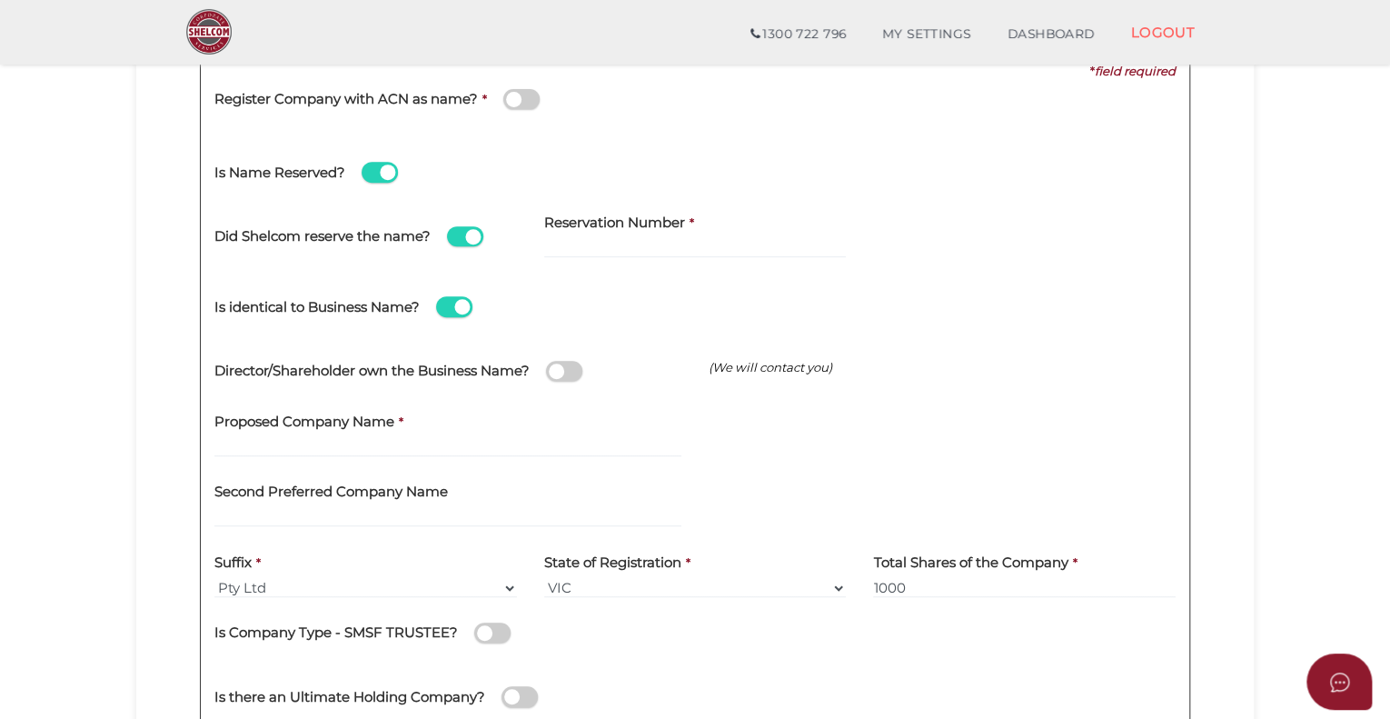
click at [580, 375] on span at bounding box center [564, 371] width 36 height 21
click at [0, 0] on input "checkbox" at bounding box center [0, 0] width 0 height 0
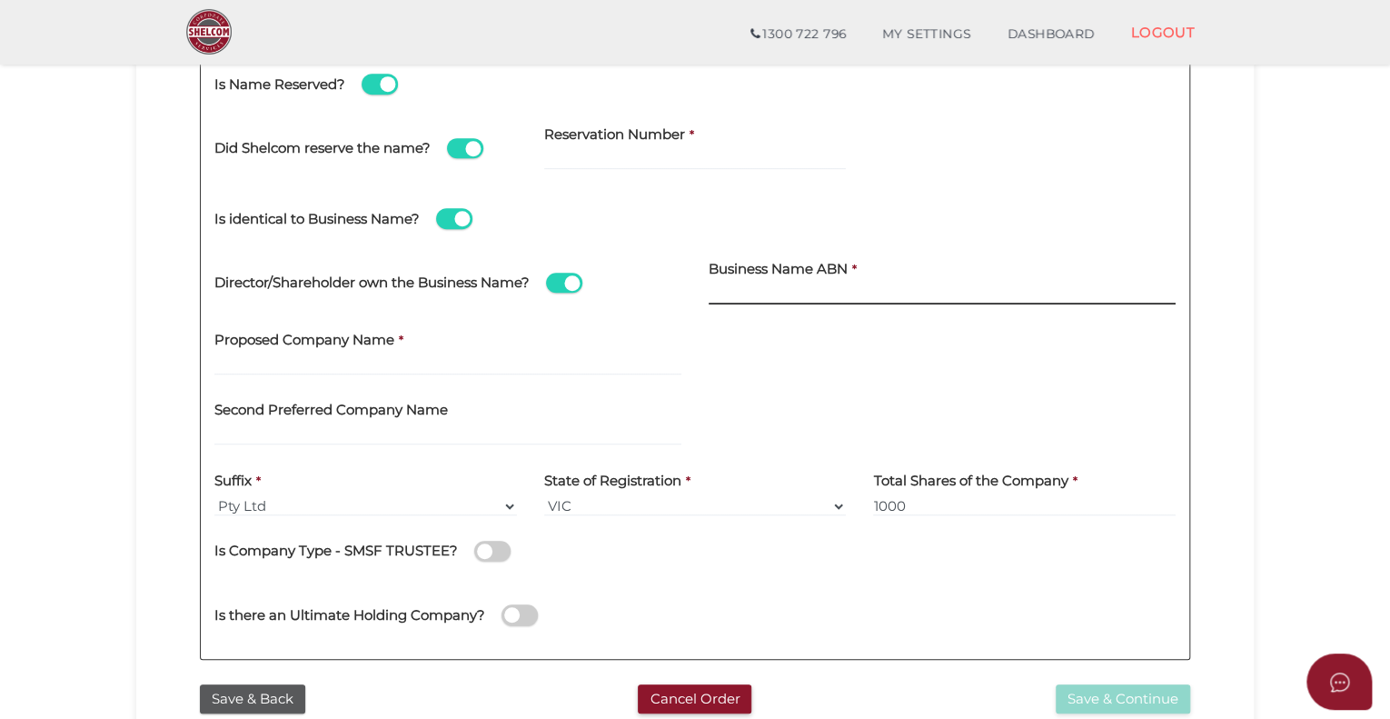
scroll to position [364, 0]
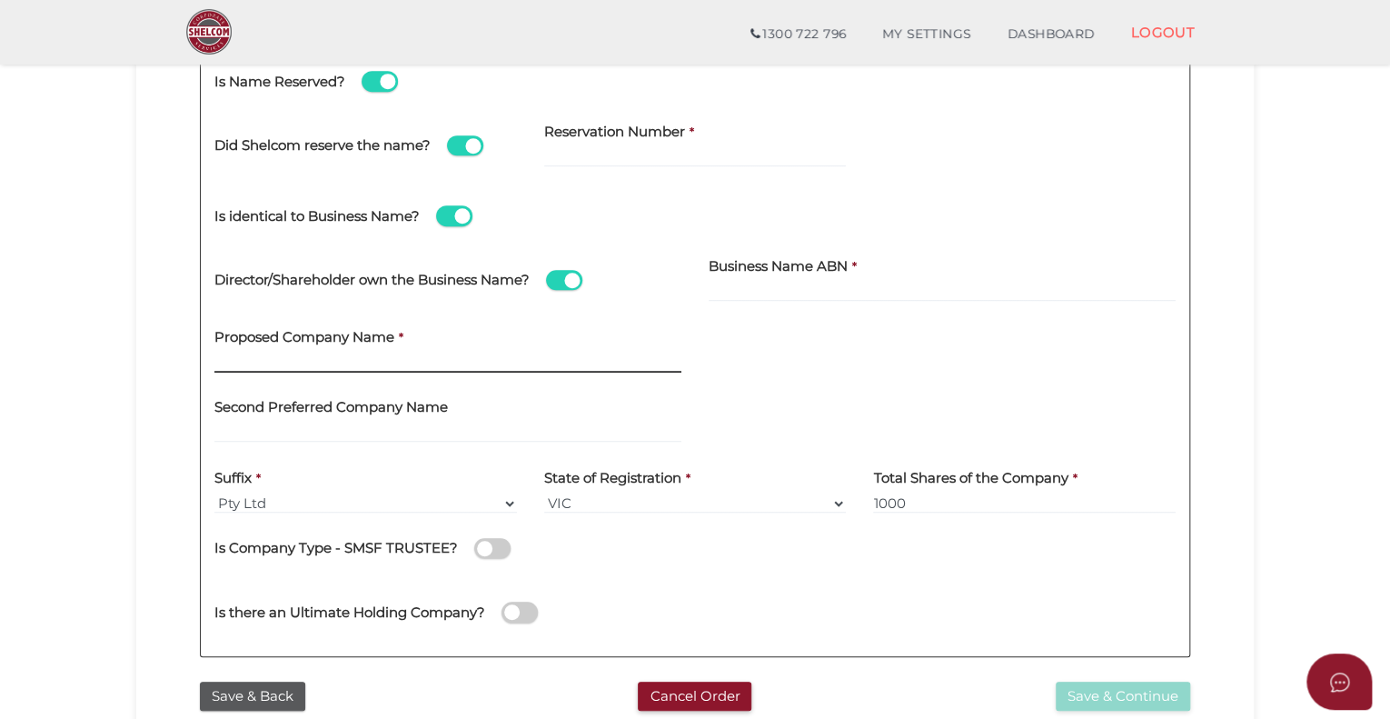
click at [266, 358] on input "text" at bounding box center [447, 363] width 467 height 20
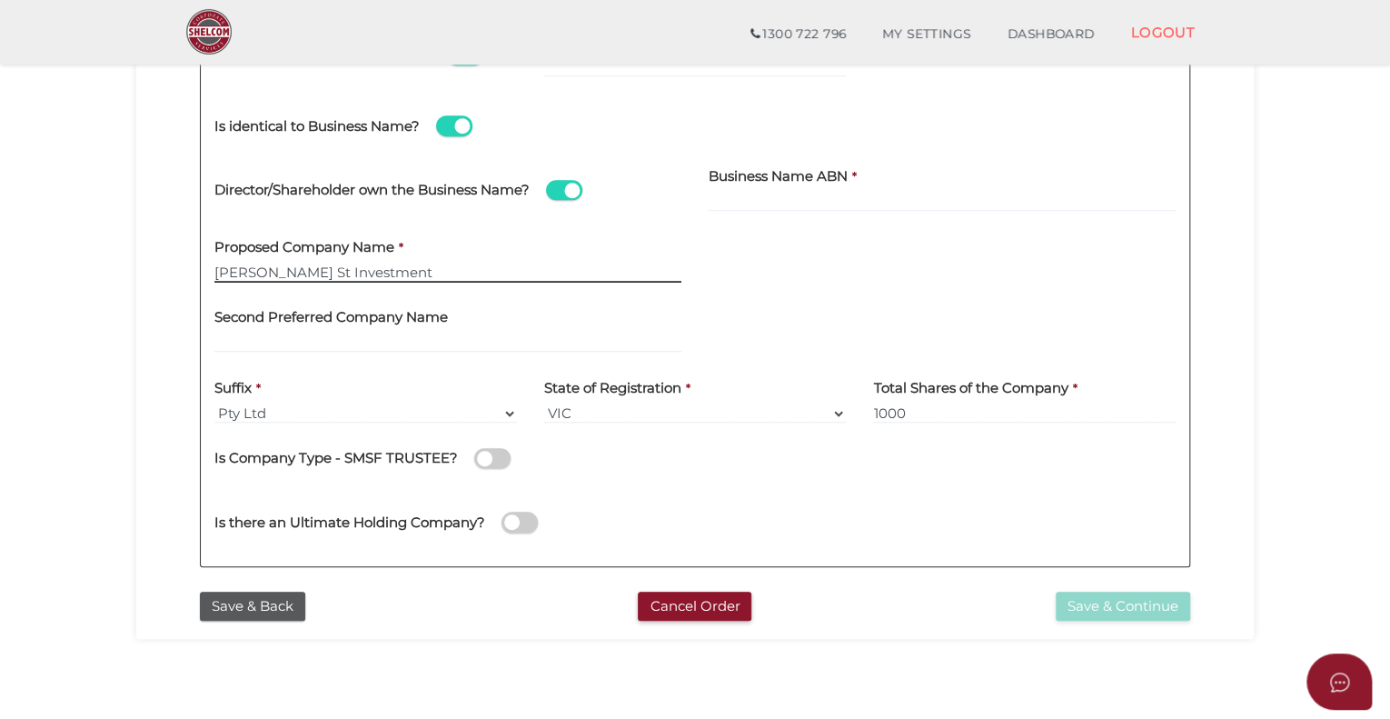
scroll to position [454, 0]
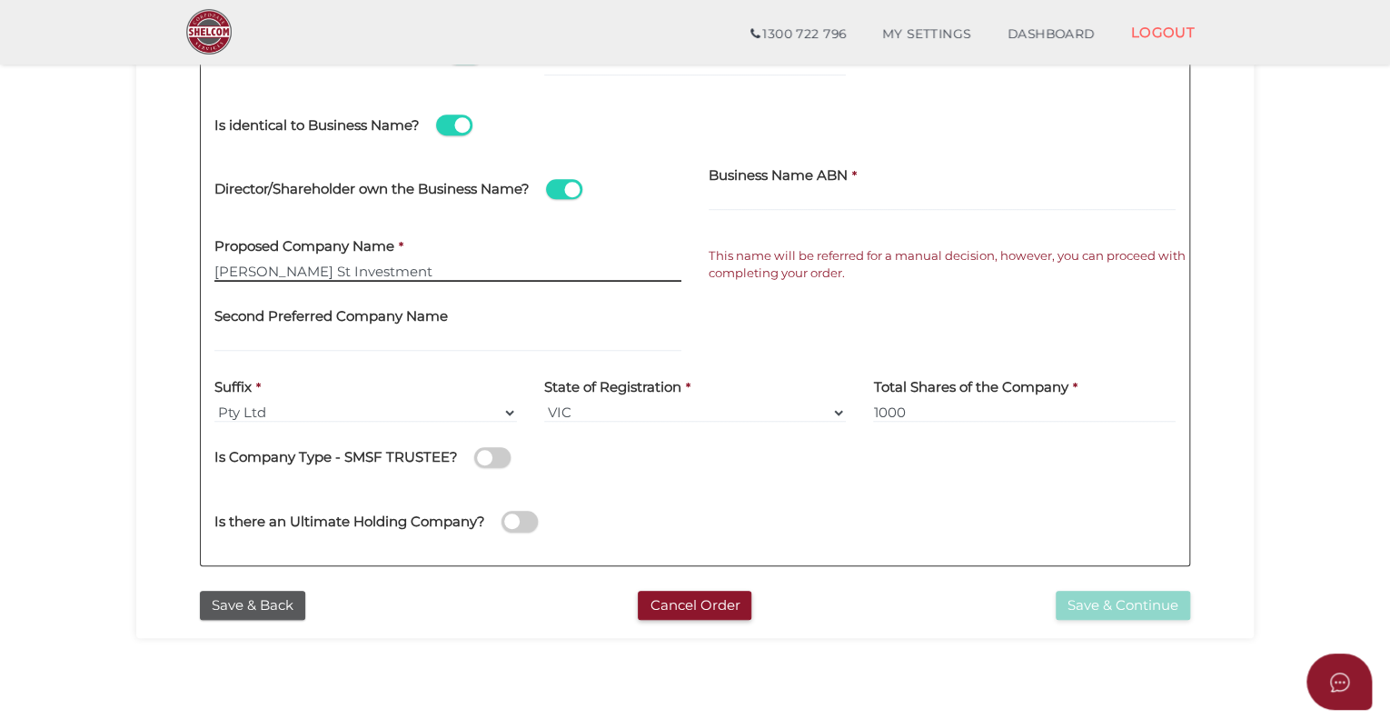
click at [422, 279] on input "Erskine St Investment" at bounding box center [447, 272] width 467 height 20
click at [284, 271] on input "Erskine St Investment" at bounding box center [447, 272] width 467 height 20
drag, startPoint x: 304, startPoint y: 266, endPoint x: 217, endPoint y: 268, distance: 86.4
click at [217, 268] on input "Erskine St MP Investment" at bounding box center [447, 272] width 467 height 20
drag, startPoint x: 440, startPoint y: 274, endPoint x: 182, endPoint y: 271, distance: 258.1
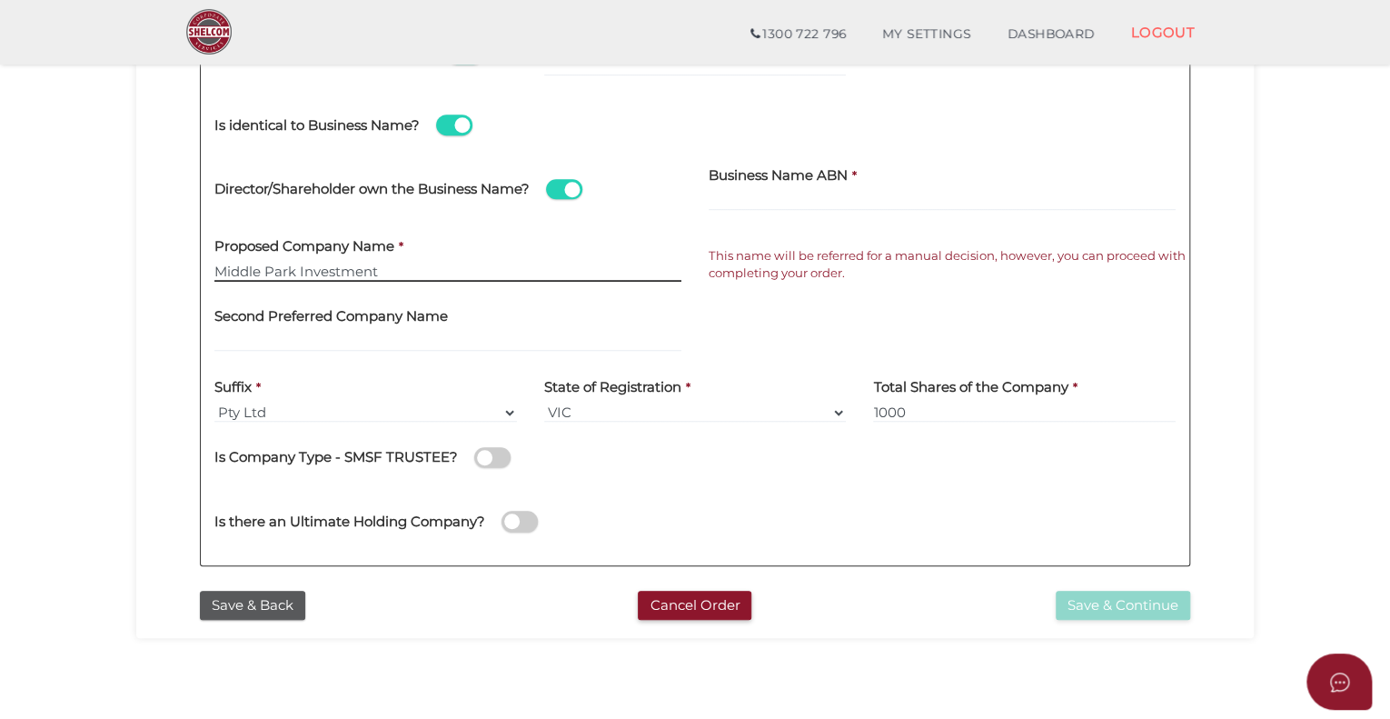
click at [182, 271] on div "Company Details Pty Ltd 0f6e52f5f2eca68b2693963826271084 1914b5ee12b8c0617d3bbe…" at bounding box center [695, 183] width 1091 height 795
type input "E"
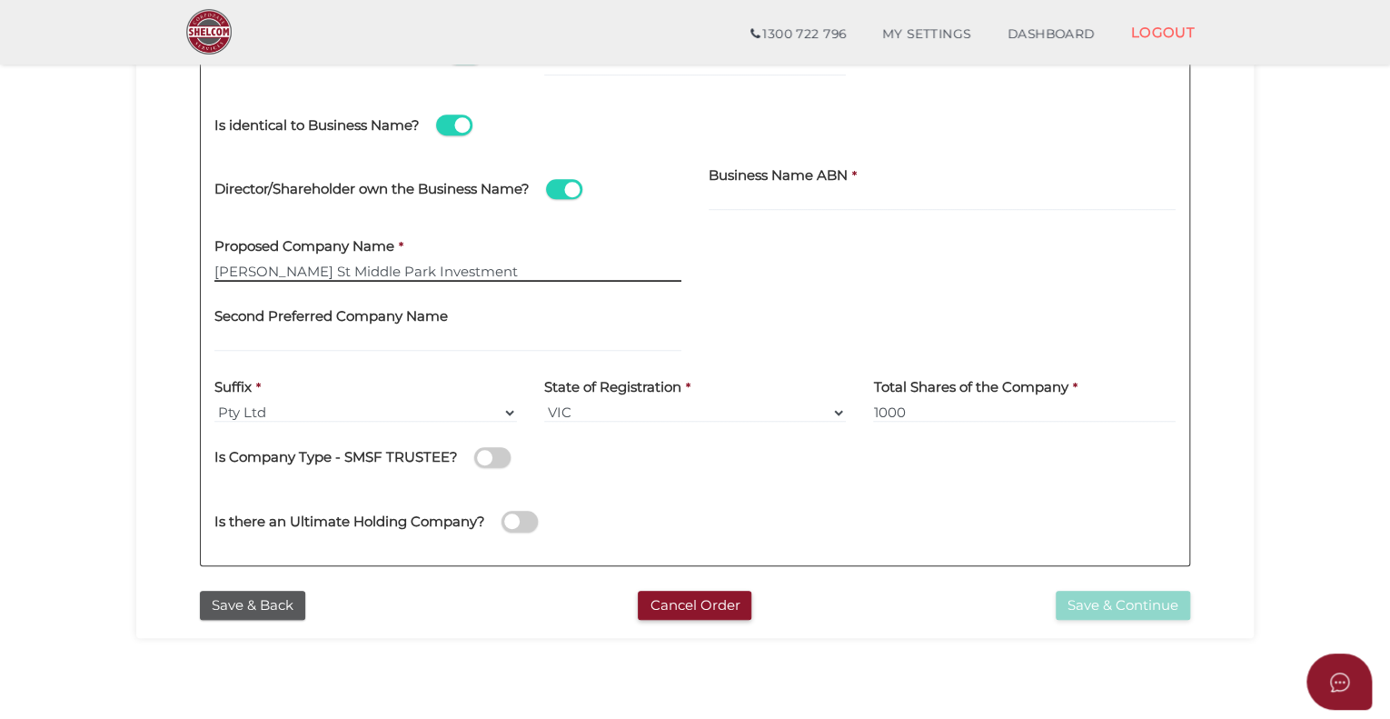
type input "Erskine St Middle Park Investment"
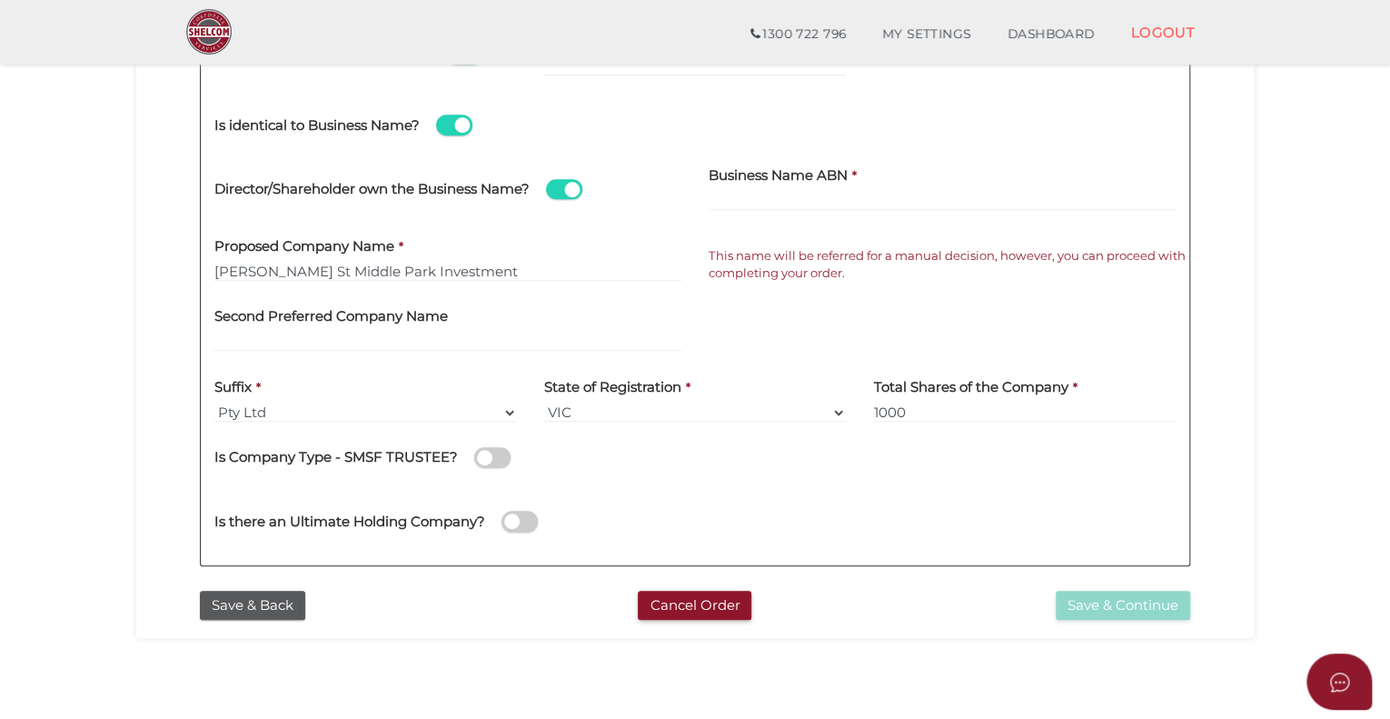
click at [827, 493] on div "Is there an Ultimate Holding Company?" at bounding box center [695, 518] width 989 height 65
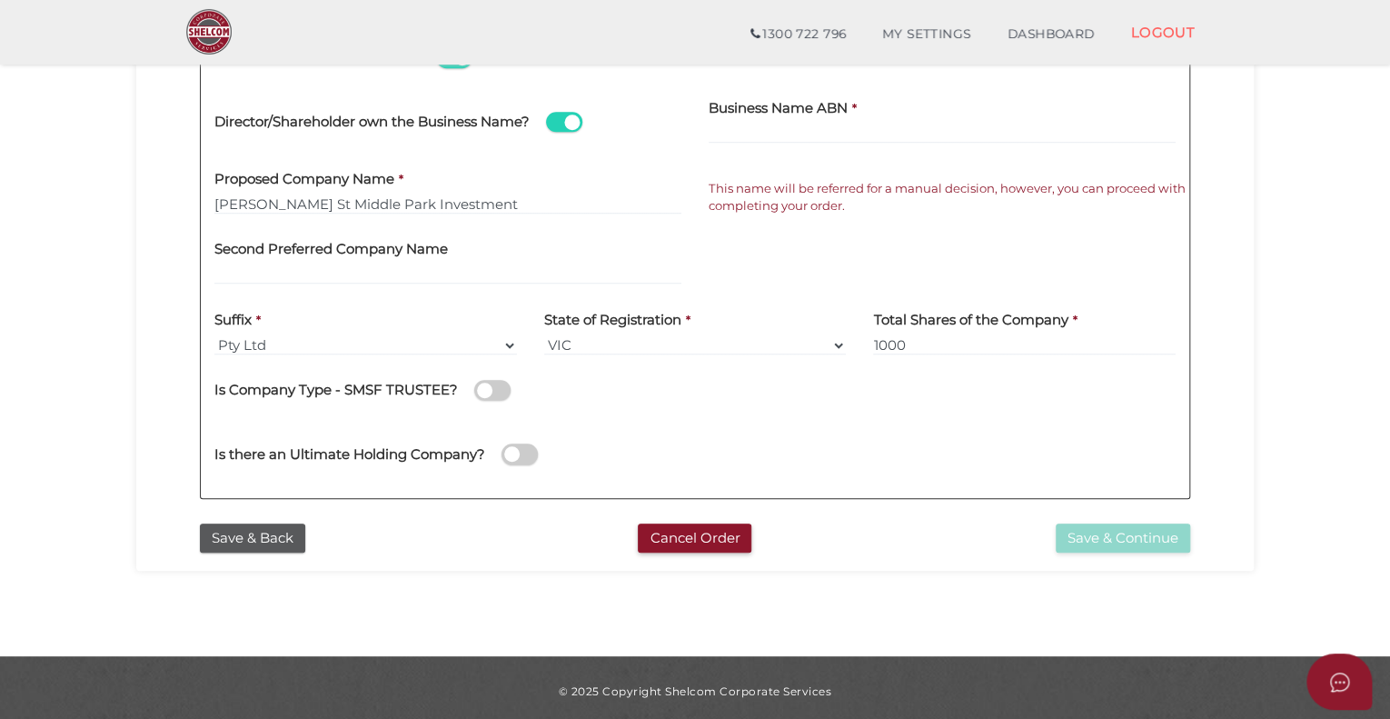
scroll to position [528, 0]
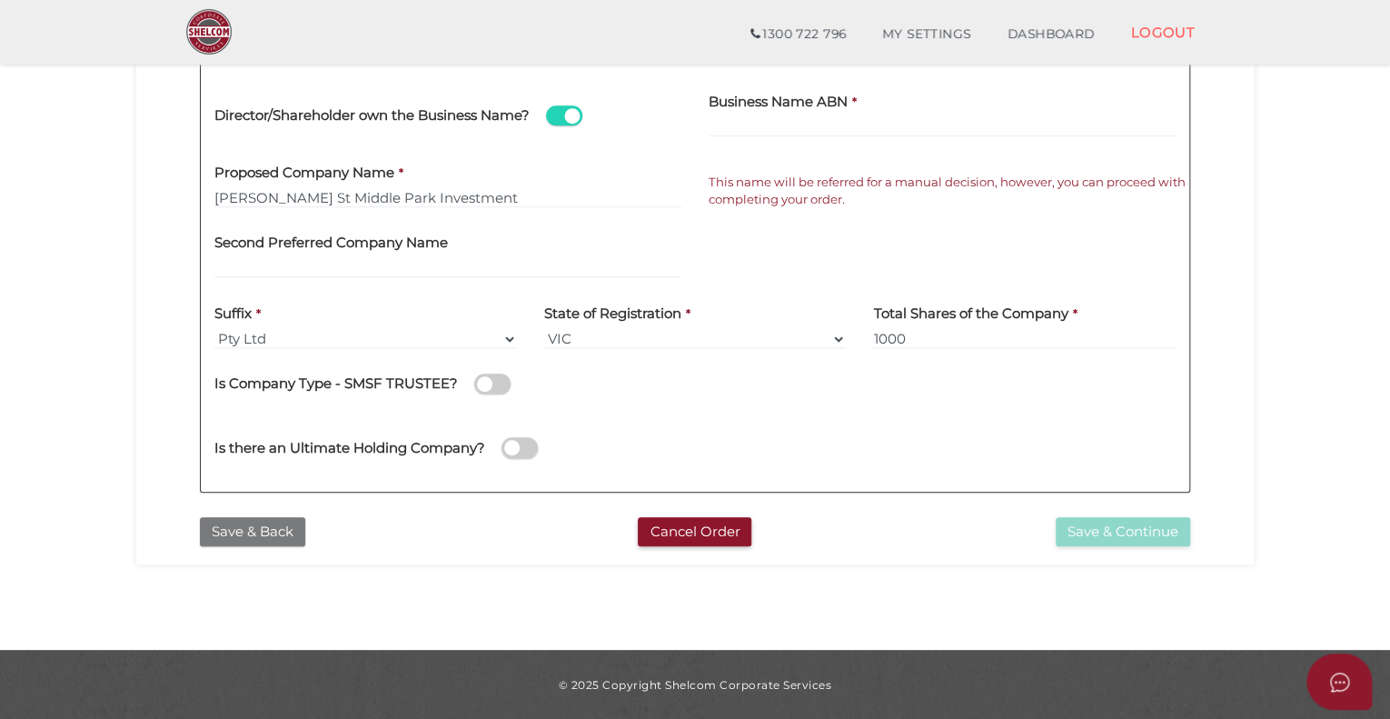
click at [269, 536] on button "Save & Back" at bounding box center [252, 532] width 105 height 30
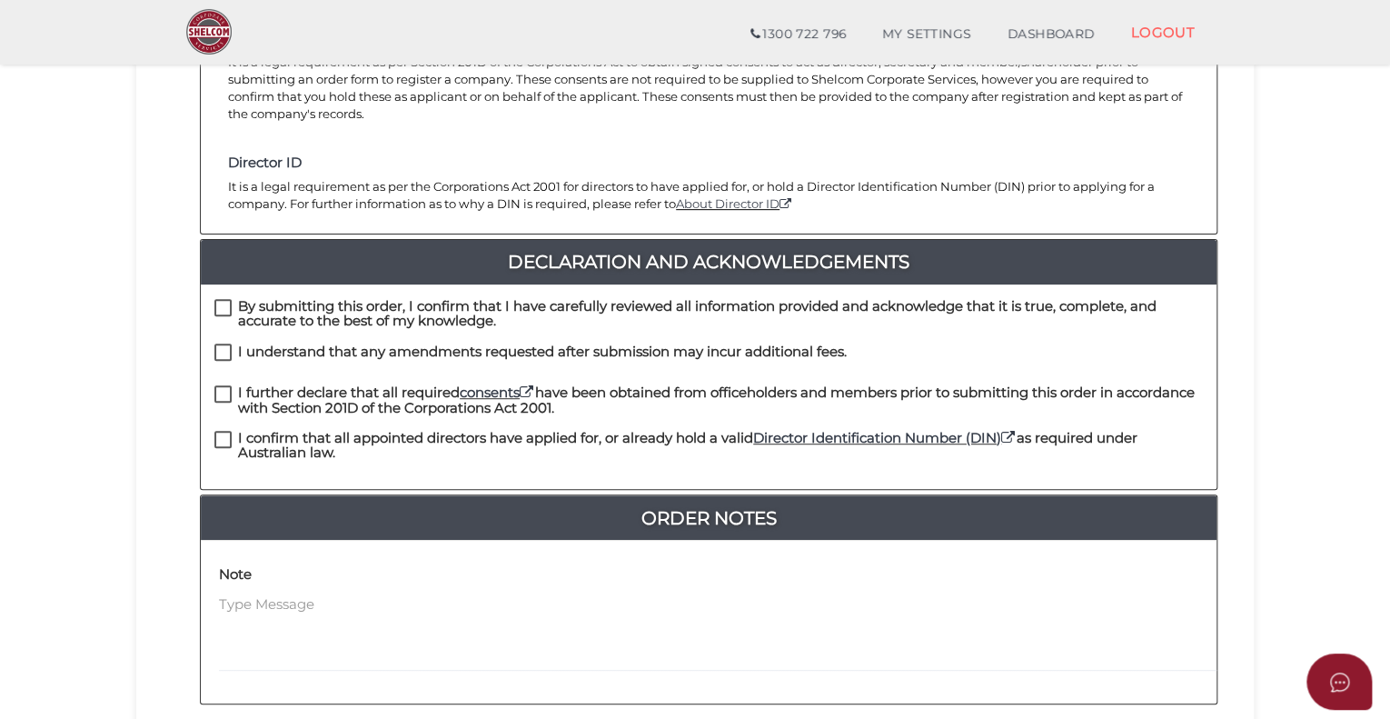
scroll to position [182, 0]
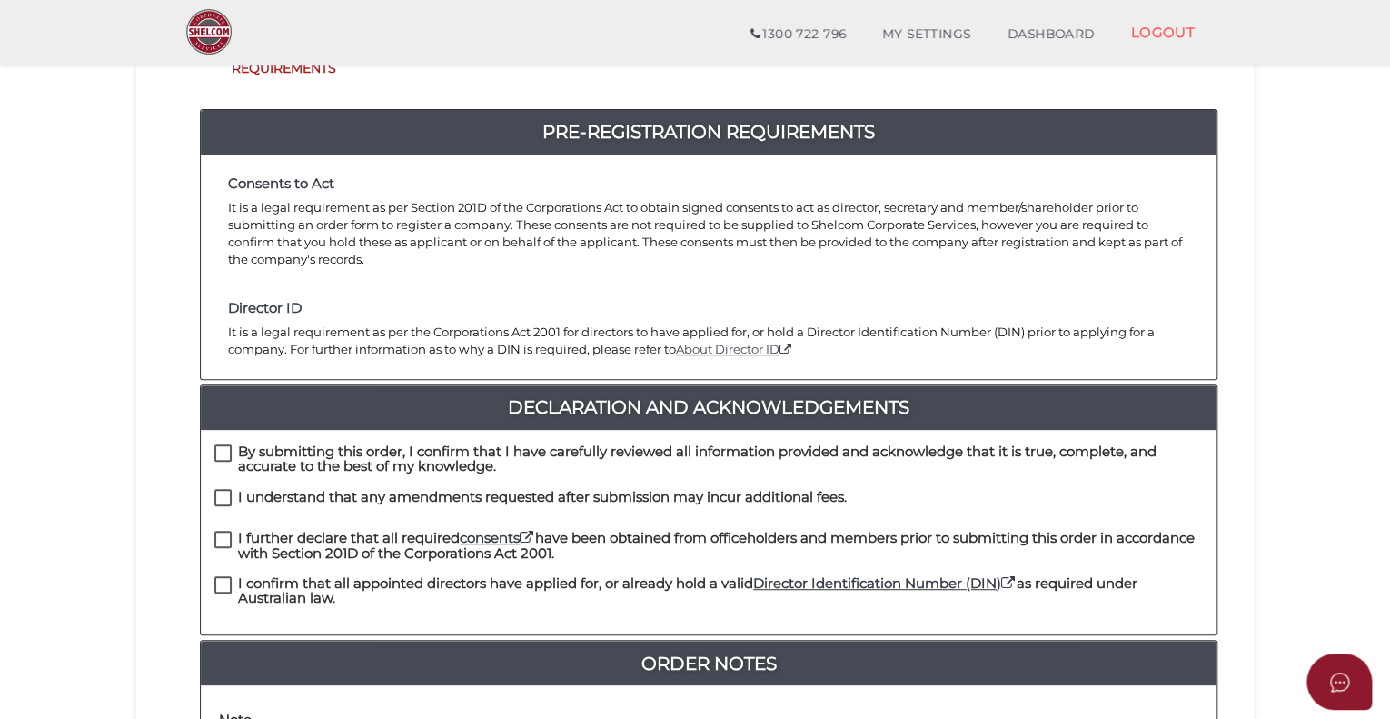
click at [217, 444] on label "By submitting this order, I confirm that I have carefully reviewed all informat…" at bounding box center [708, 455] width 989 height 23
checkbox input "true"
click at [219, 490] on label "I understand that any amendments requested after submission may incur additiona…" at bounding box center [530, 501] width 633 height 23
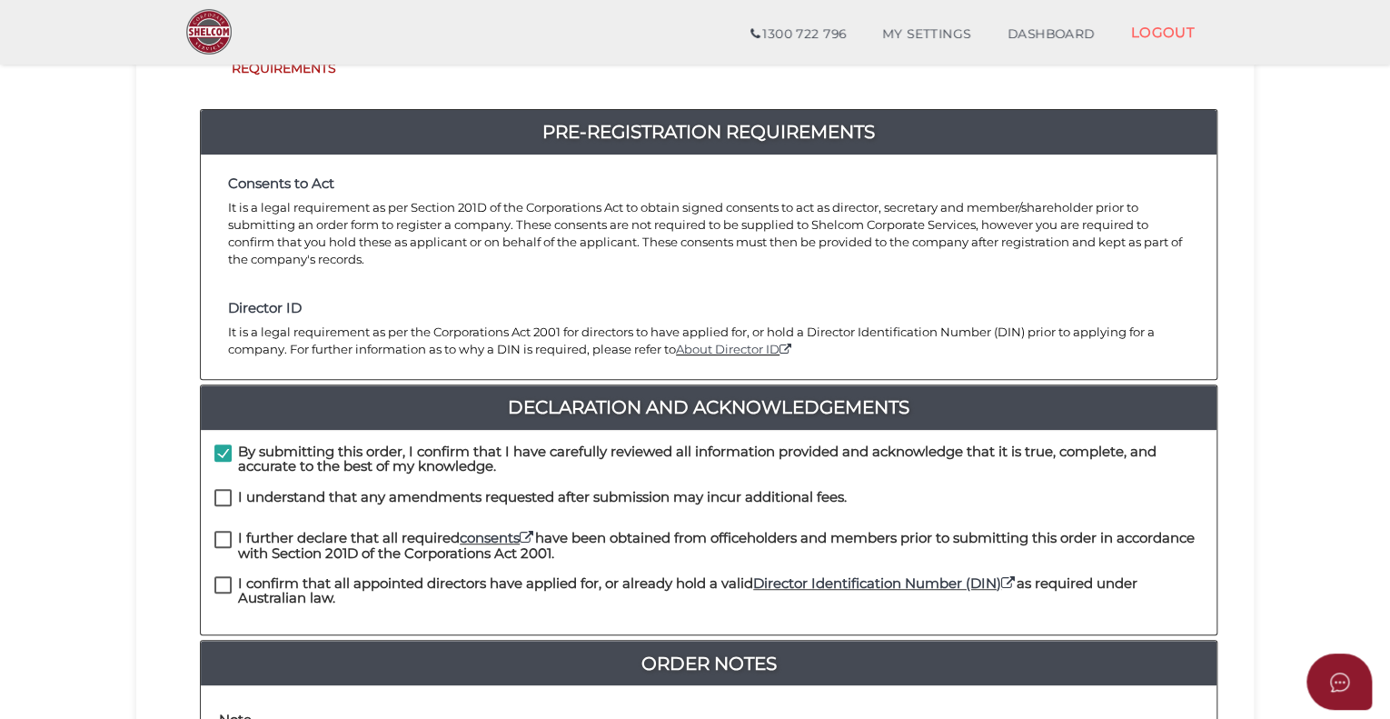
checkbox input "true"
click at [222, 531] on label "I further declare that all required consents have been obtained from officehold…" at bounding box center [708, 542] width 989 height 23
checkbox input "true"
click at [218, 576] on label "I confirm that all appointed directors have applied for, or already hold a vali…" at bounding box center [708, 587] width 989 height 23
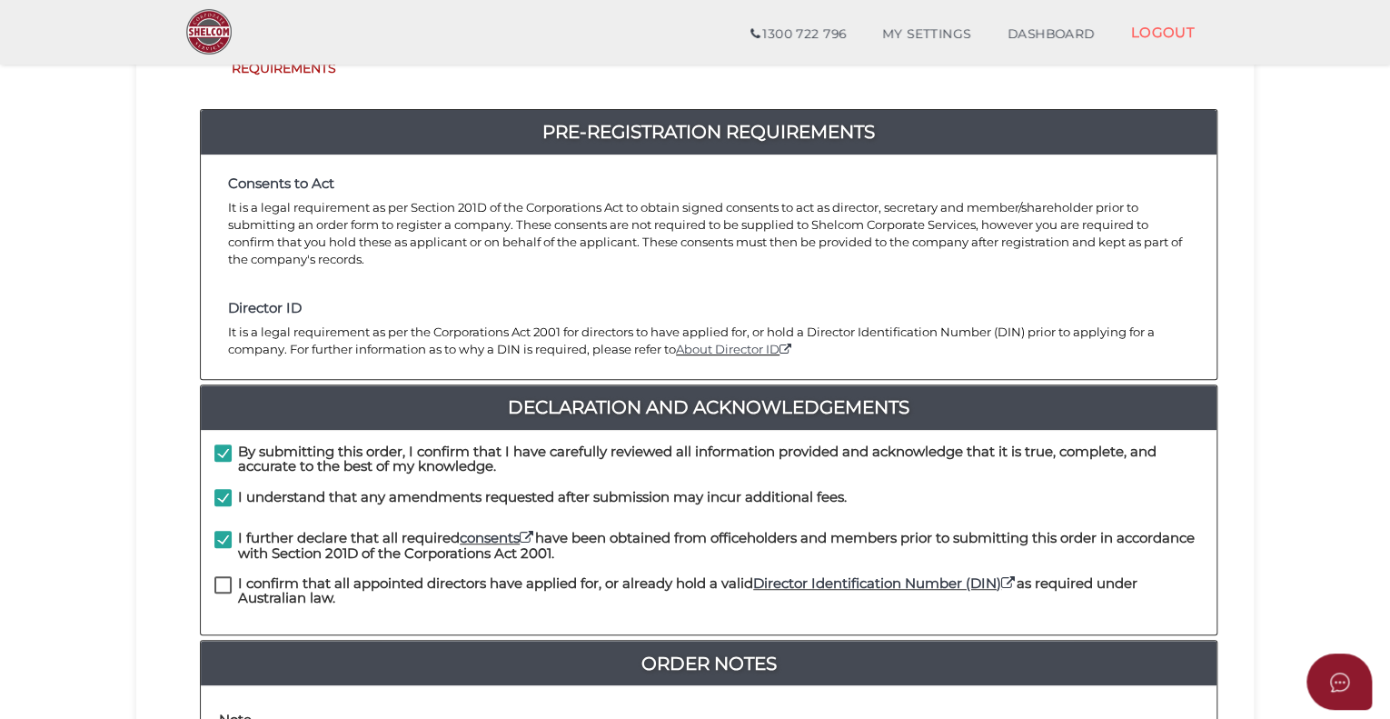
checkbox input "true"
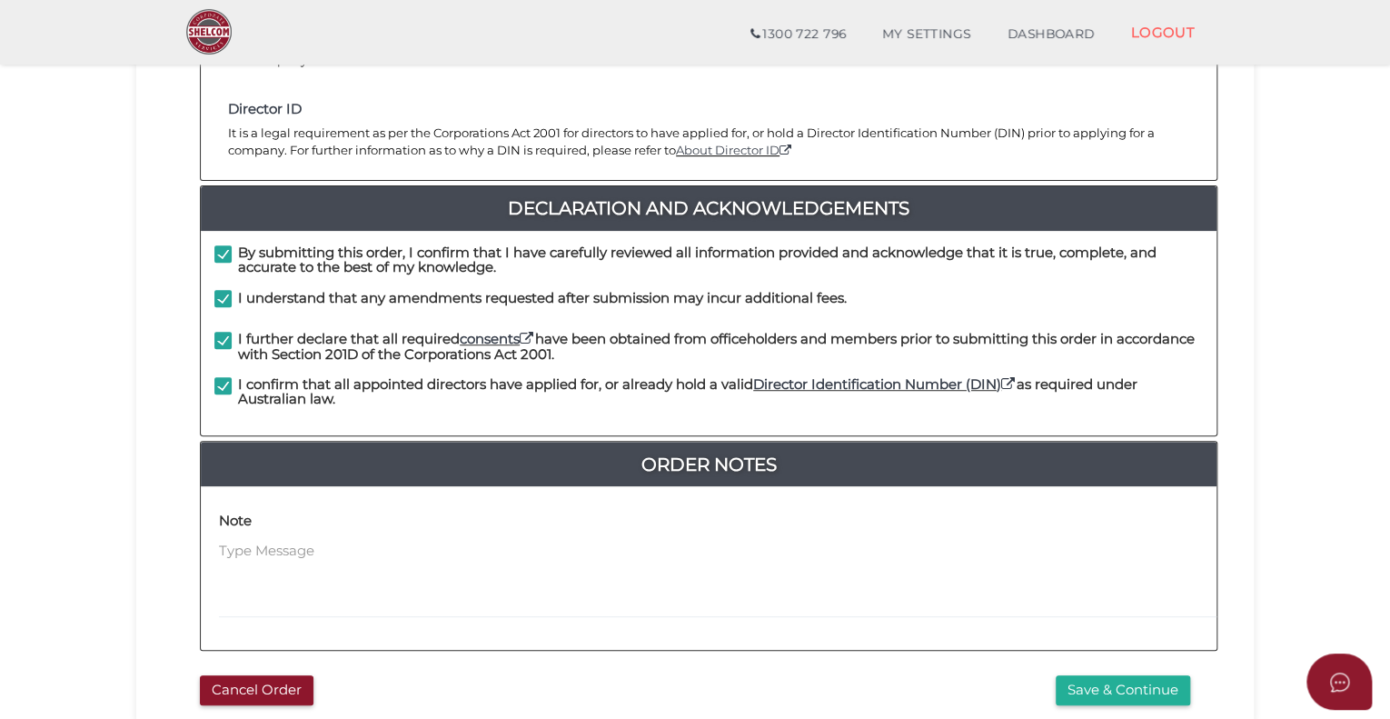
scroll to position [509, 0]
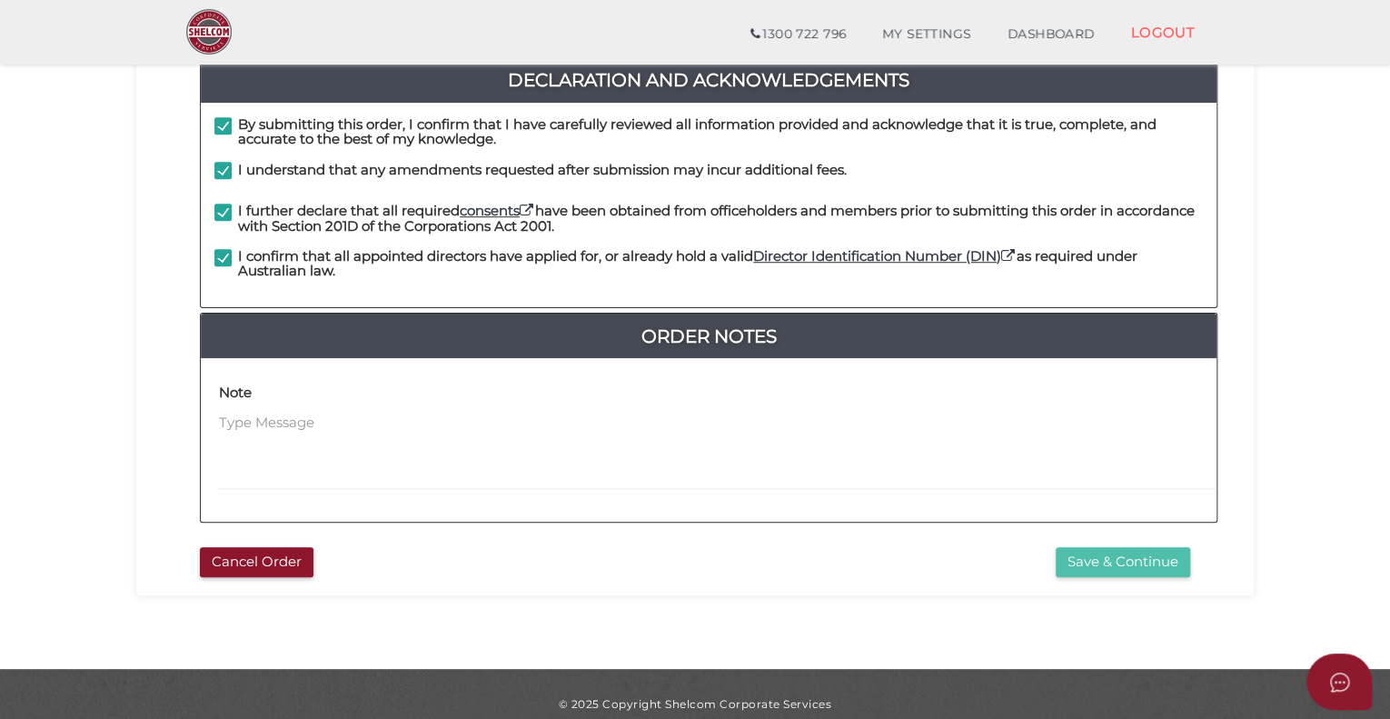
click at [1106, 547] on button "Save & Continue" at bounding box center [1123, 562] width 135 height 30
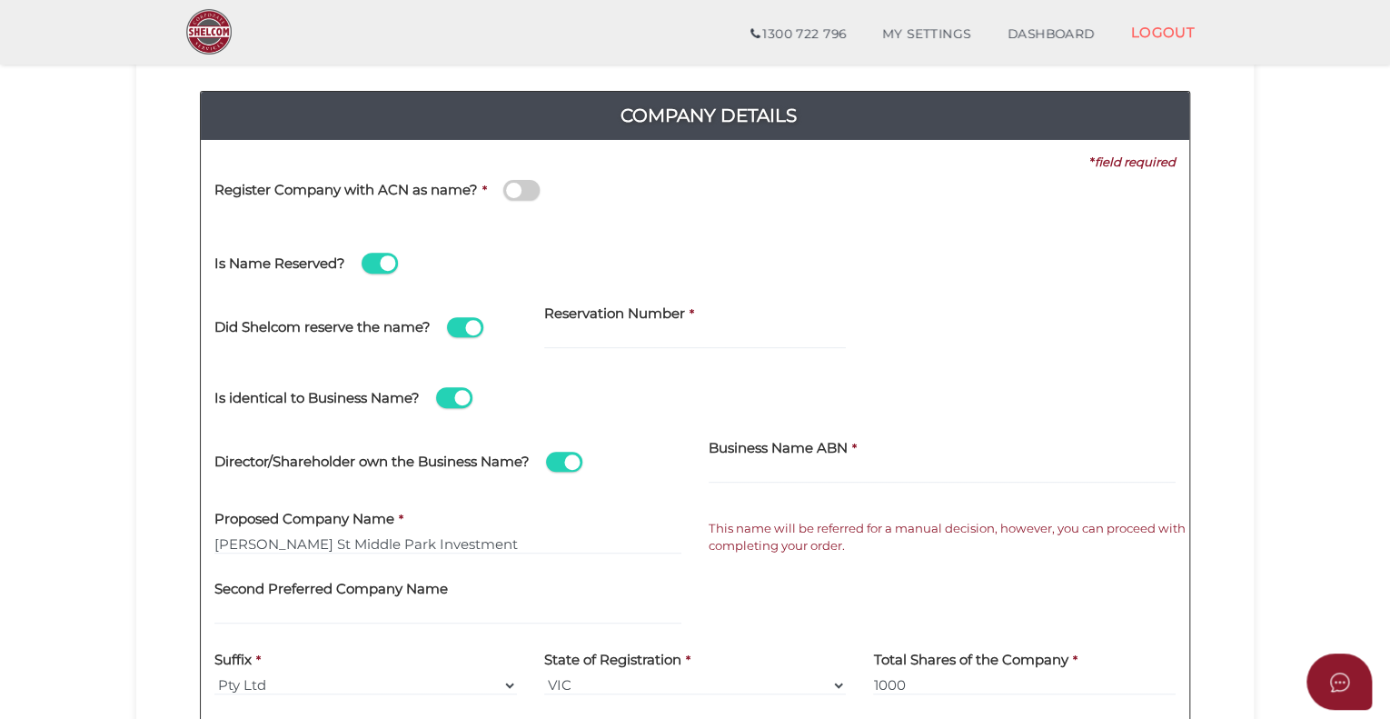
scroll to position [273, 0]
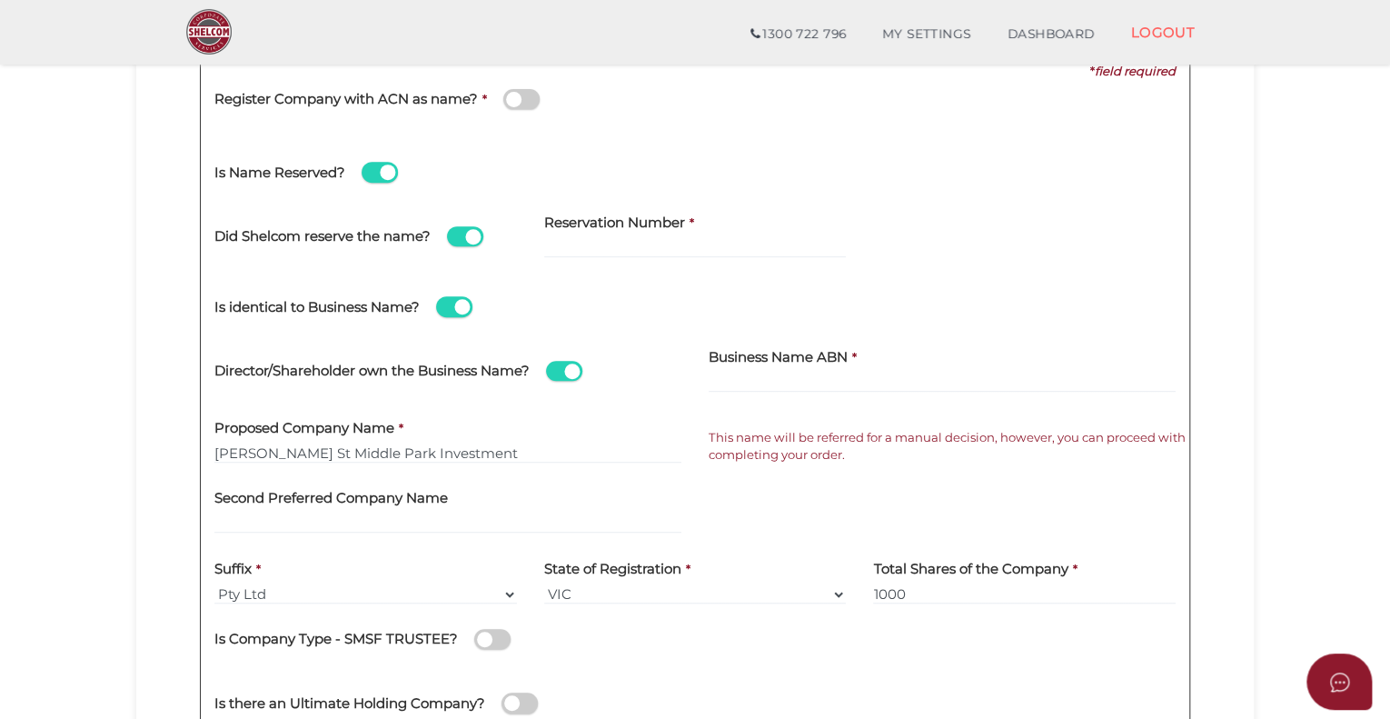
click at [372, 176] on span at bounding box center [380, 172] width 36 height 21
click at [0, 0] on input "checkbox" at bounding box center [0, 0] width 0 height 0
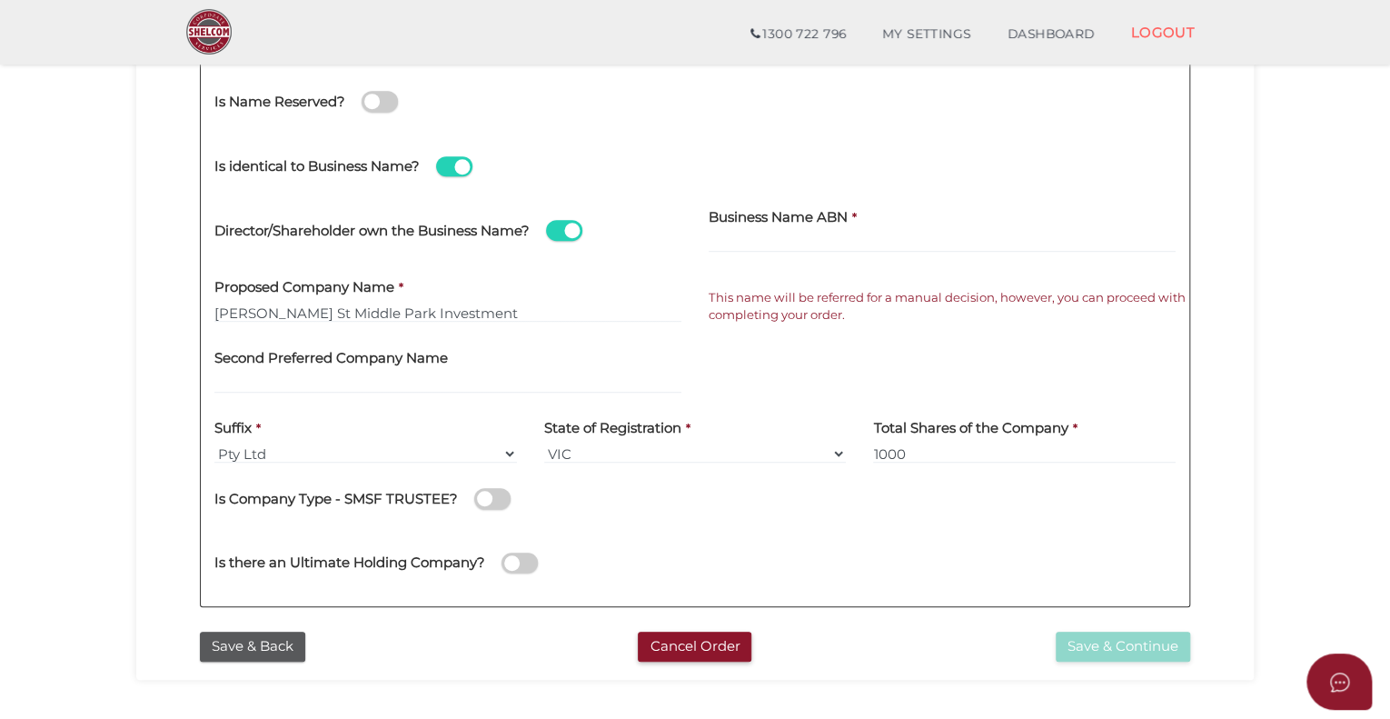
scroll to position [364, 0]
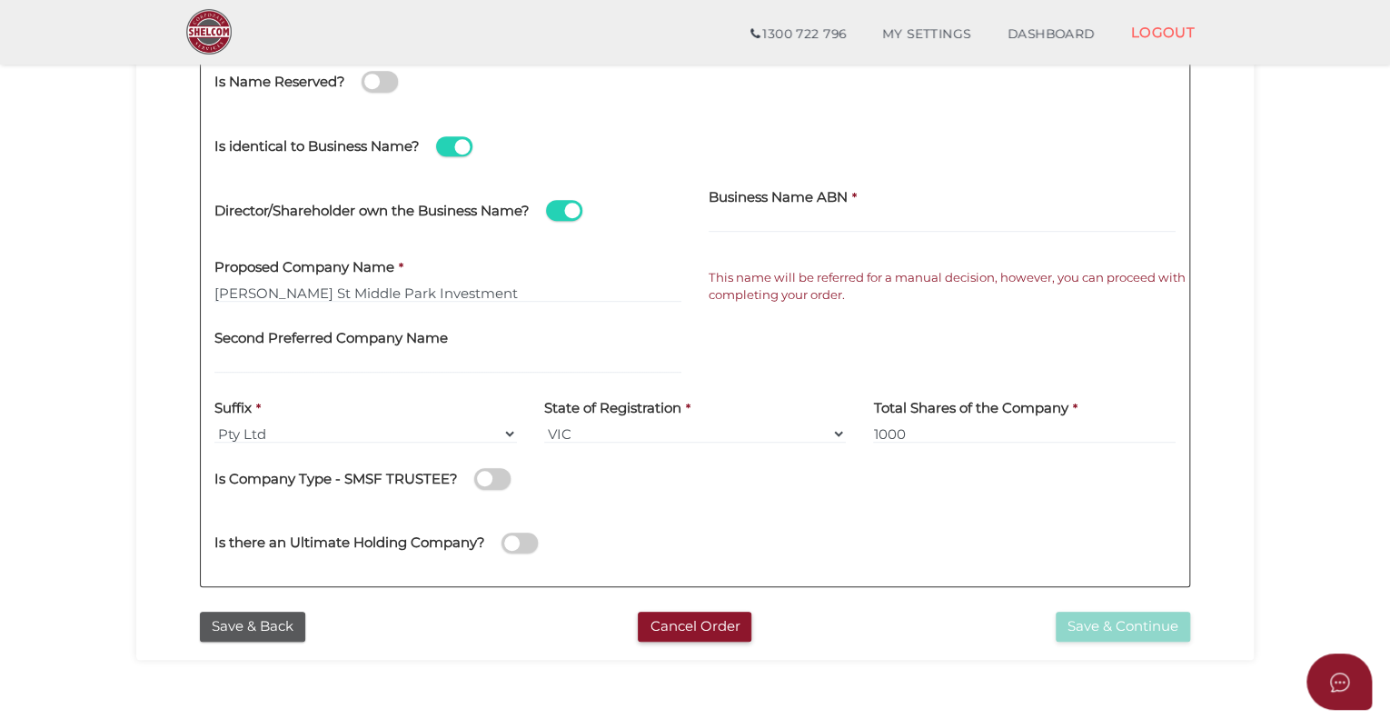
click at [558, 207] on span at bounding box center [564, 210] width 36 height 21
click at [0, 0] on input "checkbox" at bounding box center [0, 0] width 0 height 0
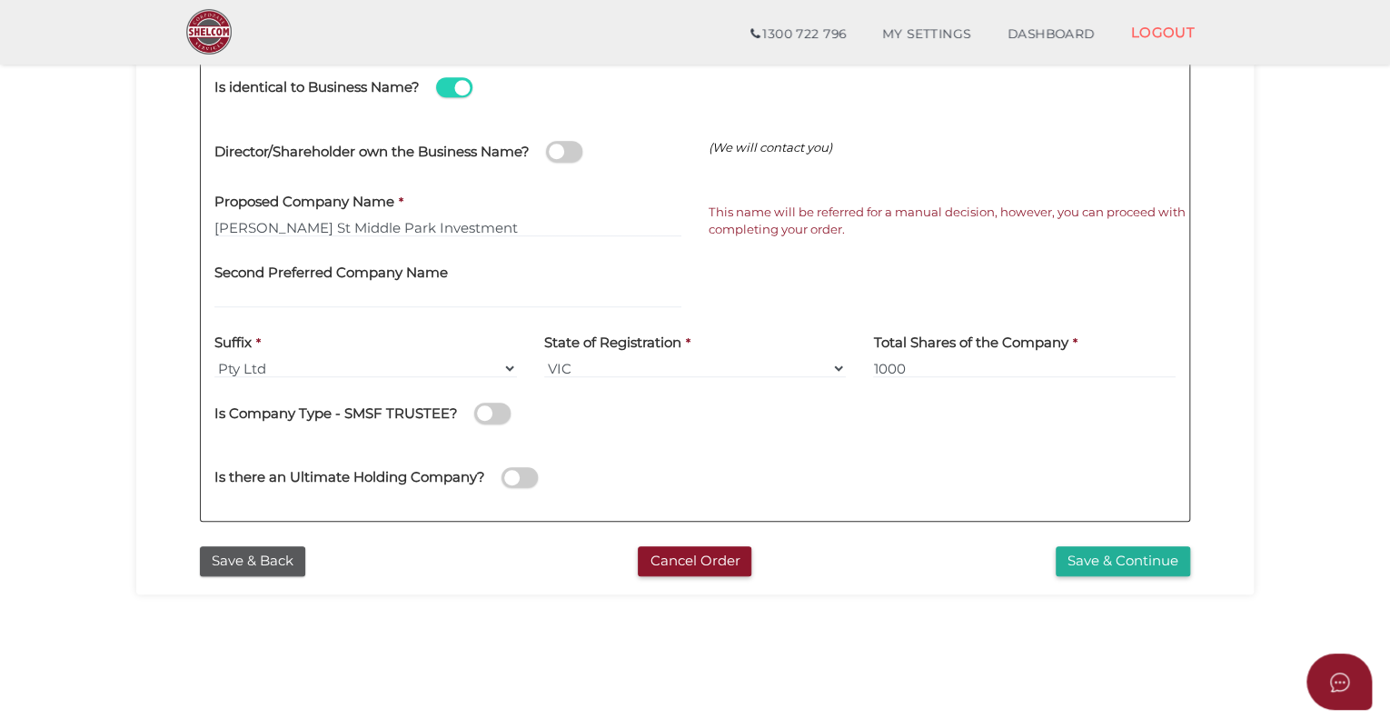
scroll to position [454, 0]
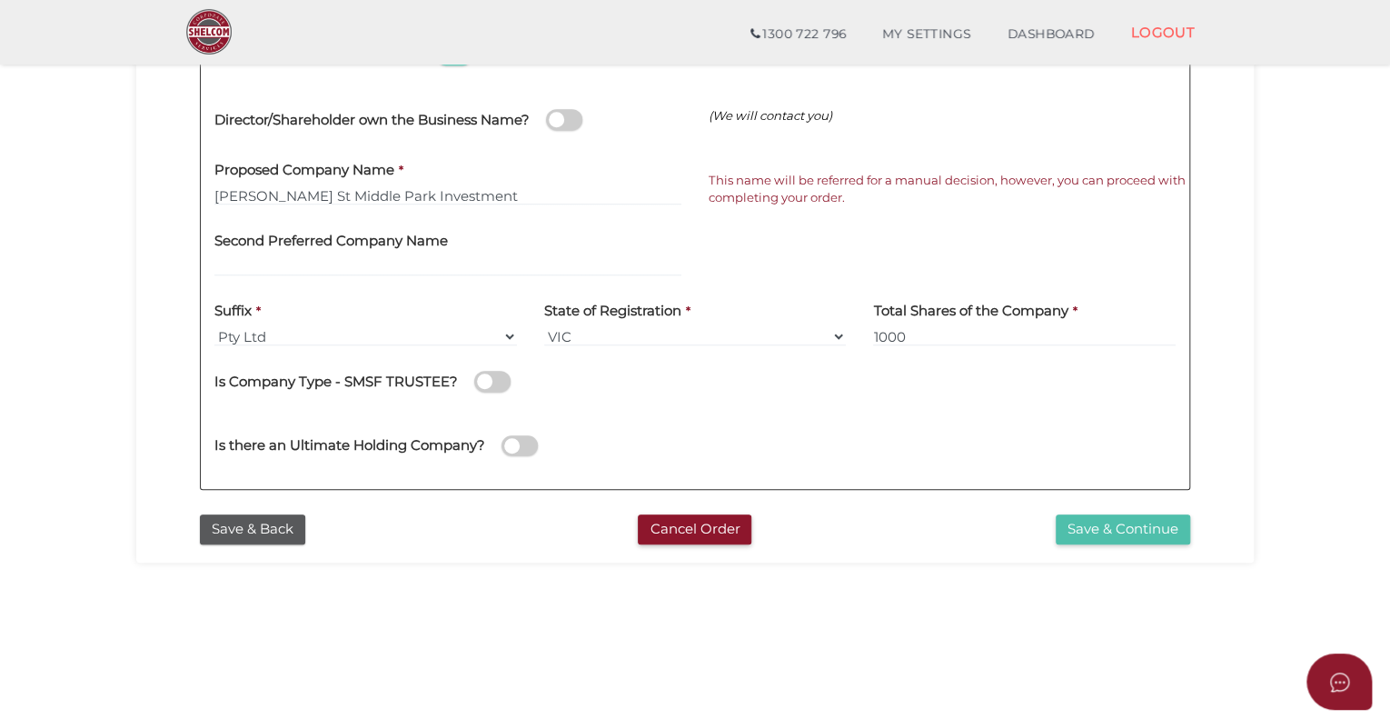
click at [1129, 527] on button "Save & Continue" at bounding box center [1123, 529] width 135 height 30
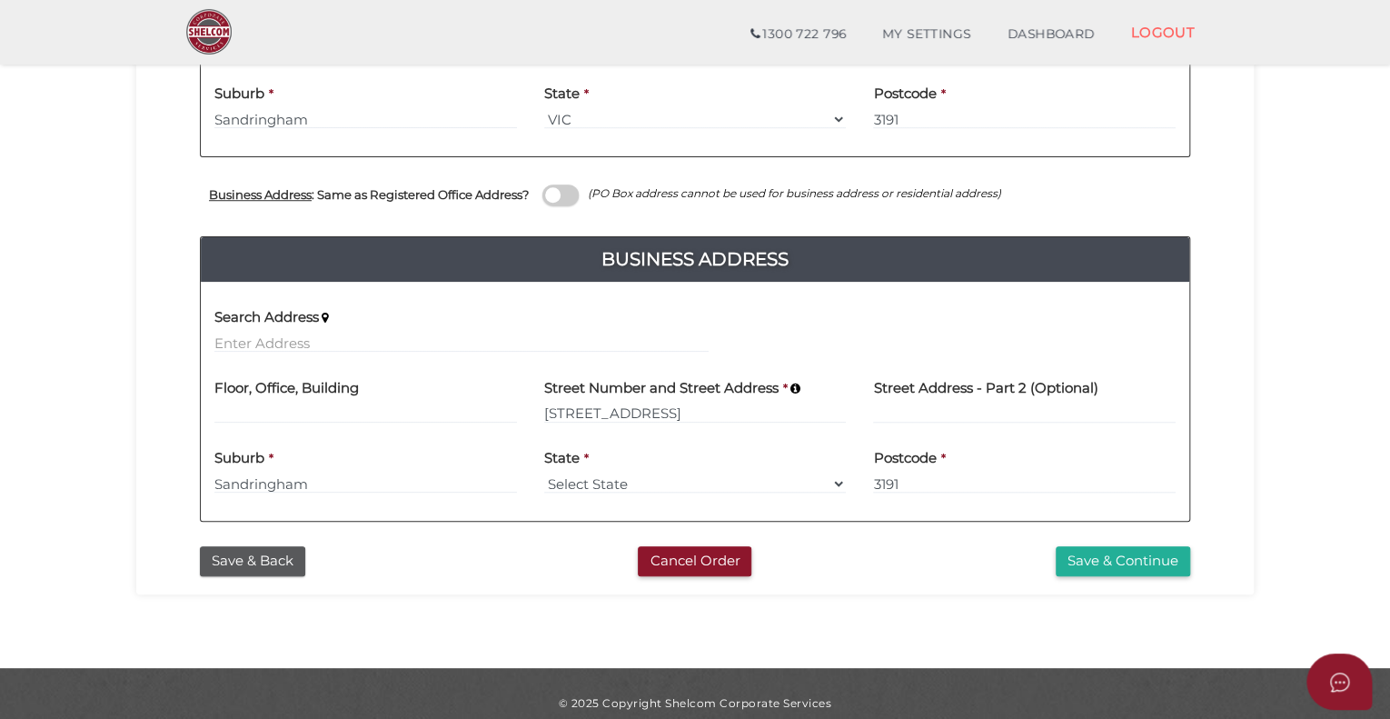
scroll to position [595, 0]
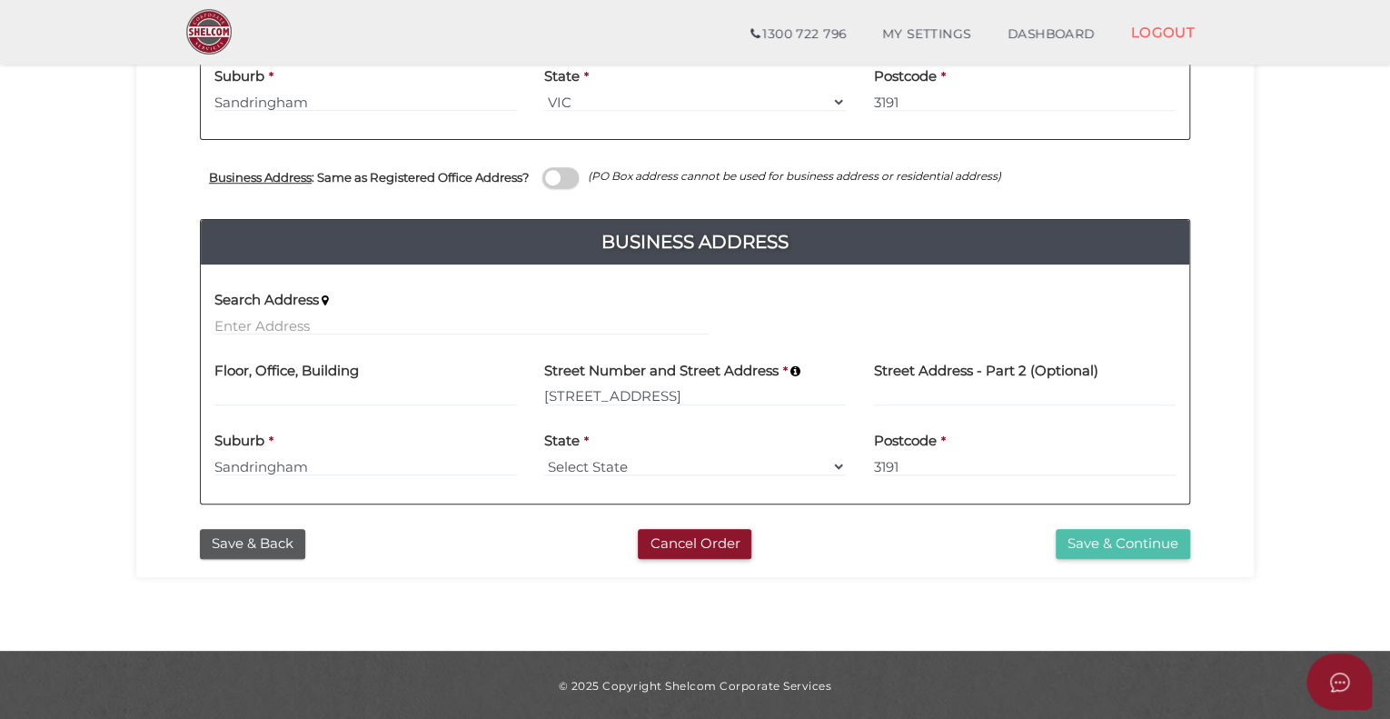
click at [1174, 546] on button "Save & Continue" at bounding box center [1123, 544] width 135 height 30
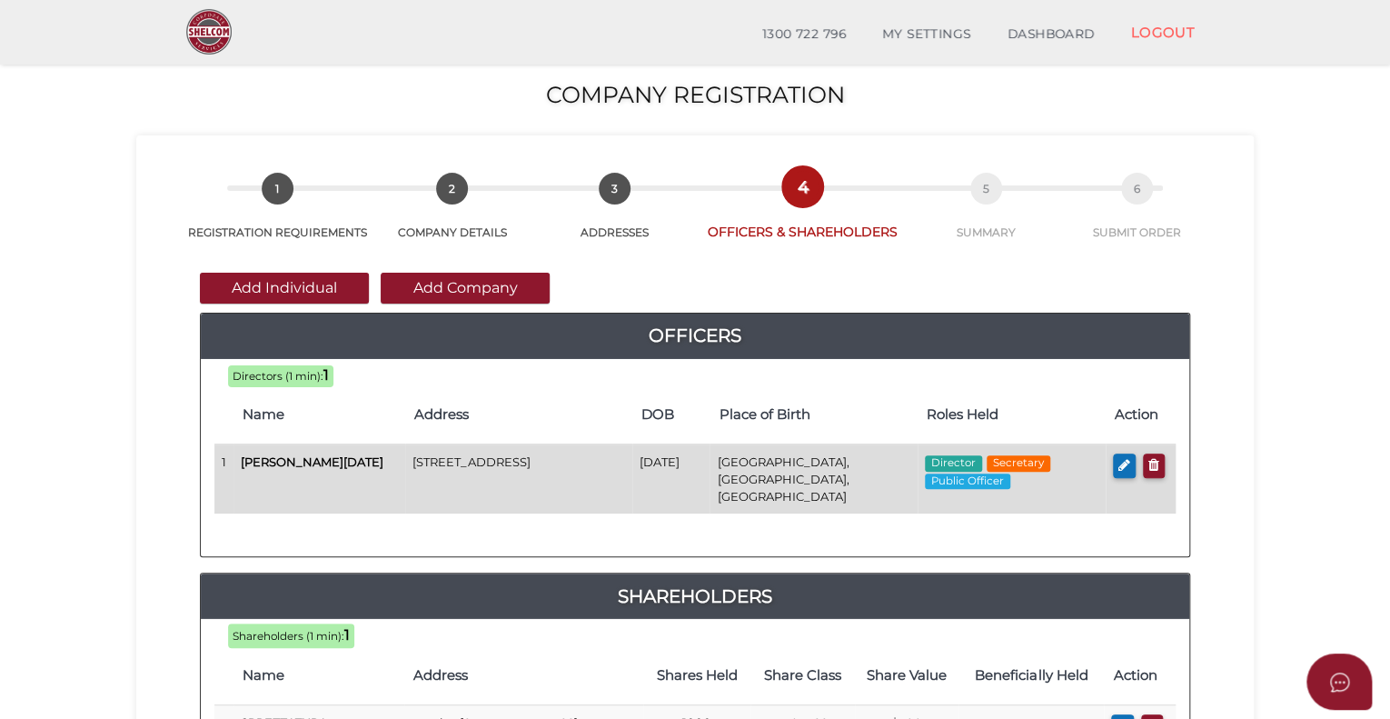
scroll to position [273, 0]
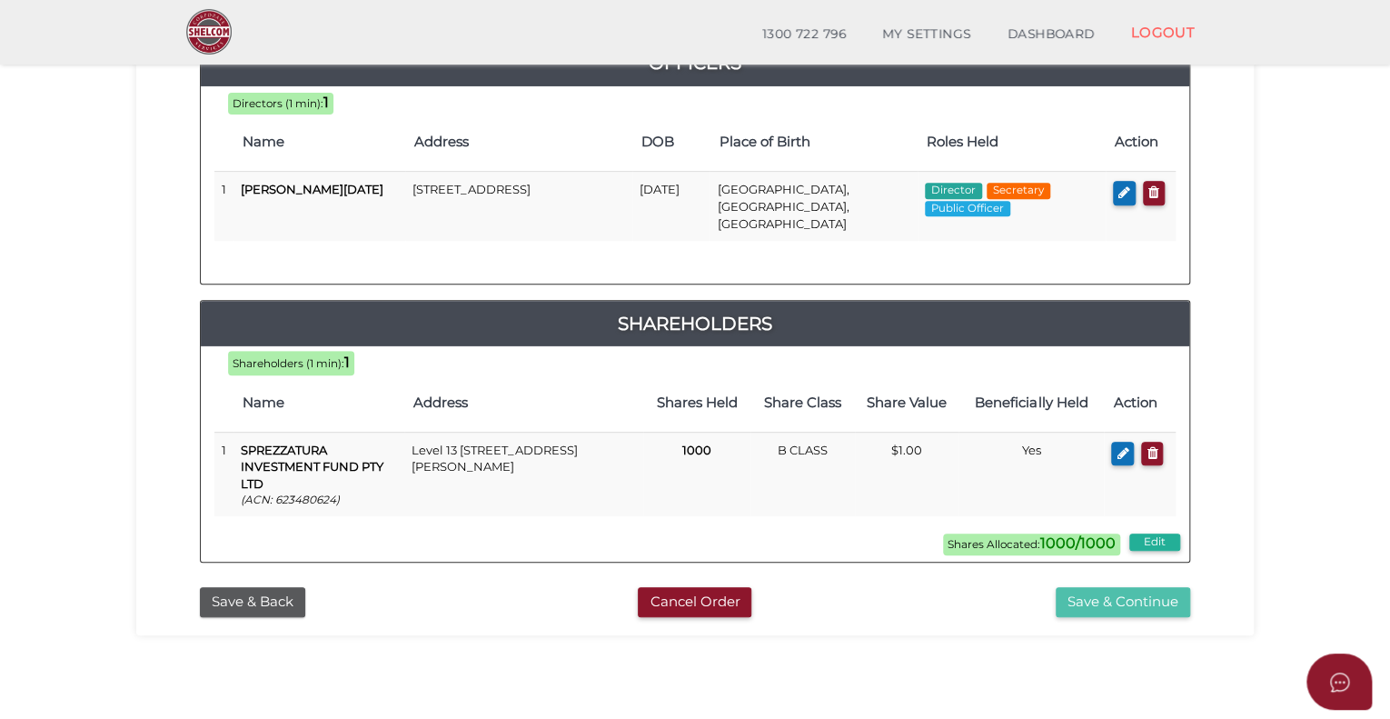
click at [1116, 589] on button "Save & Continue" at bounding box center [1123, 602] width 135 height 30
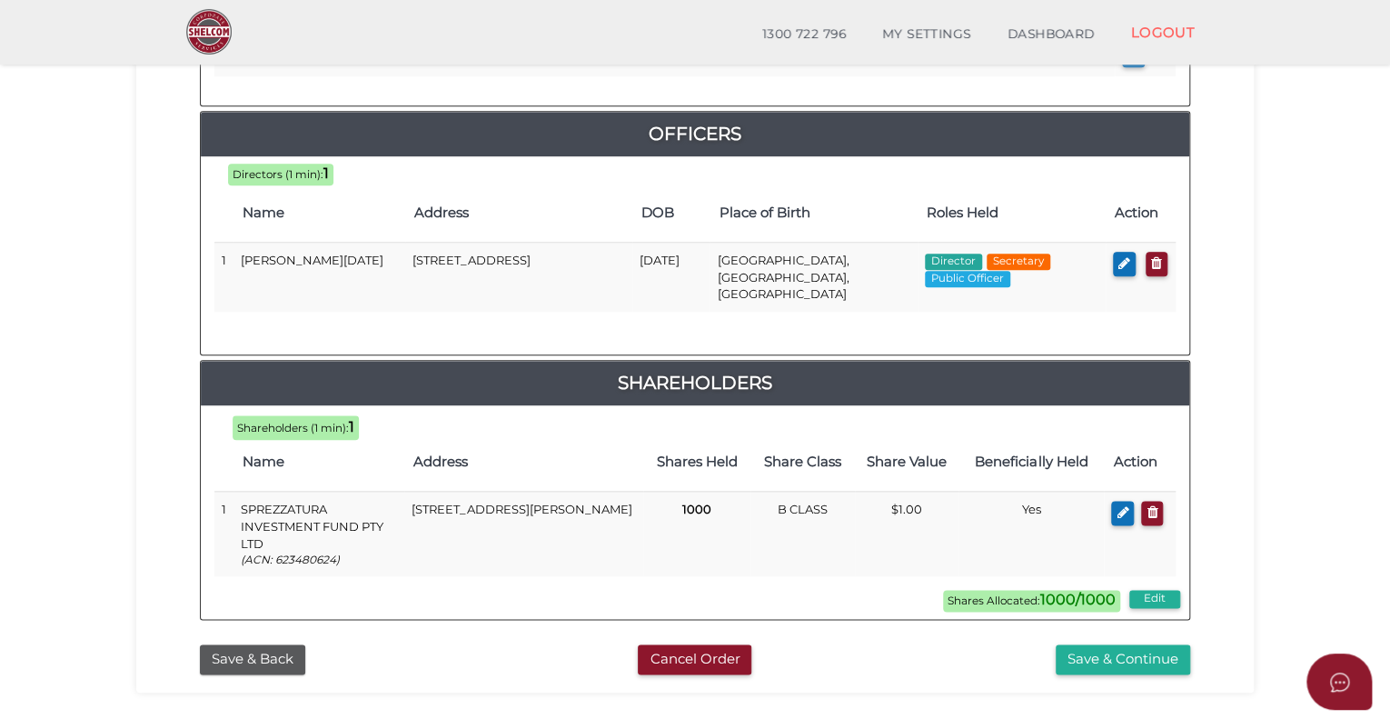
scroll to position [909, 0]
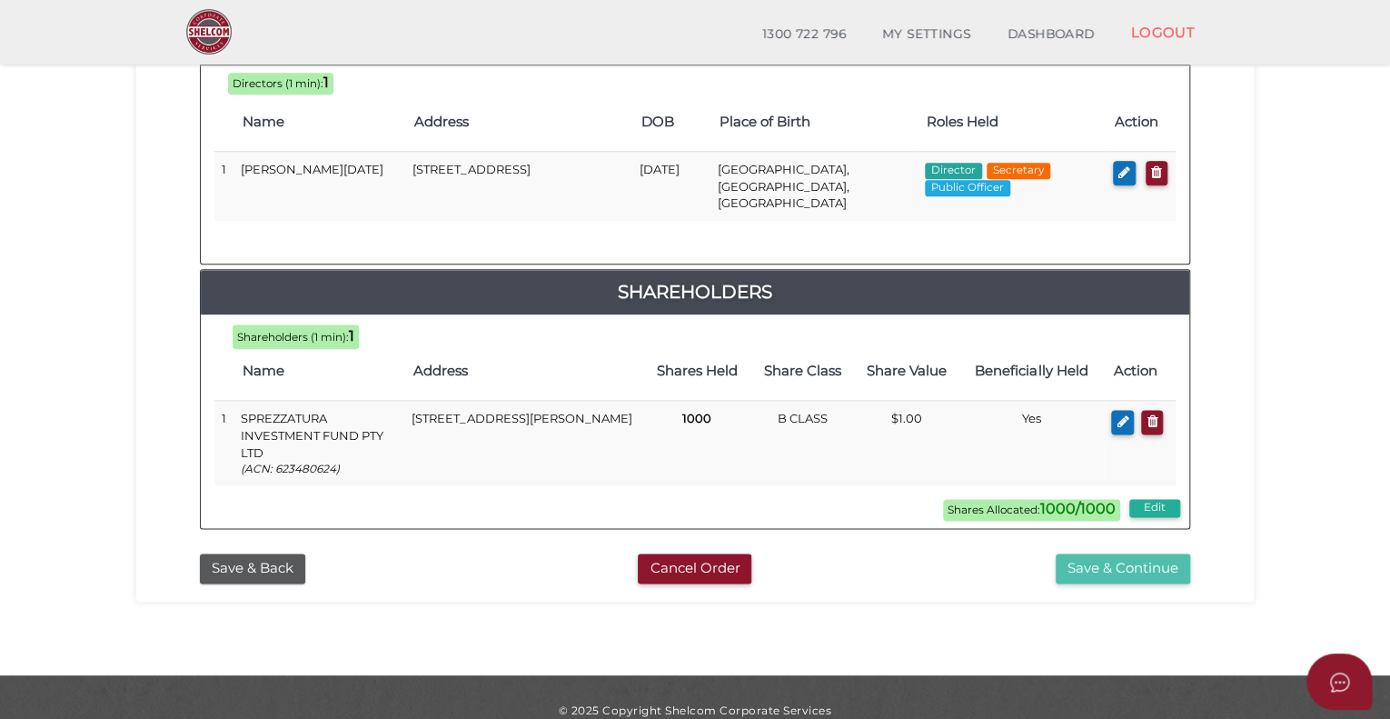
click at [1133, 553] on button "Save & Continue" at bounding box center [1123, 568] width 135 height 30
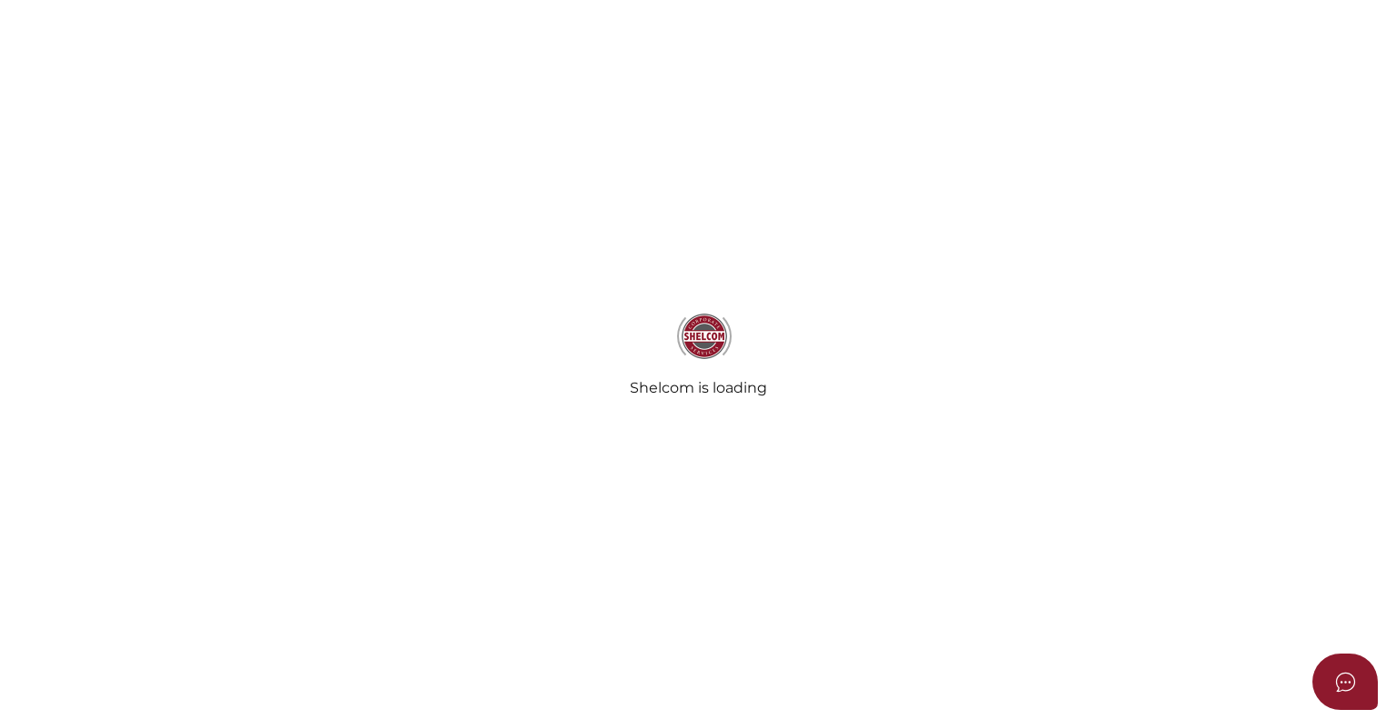
radio input "true"
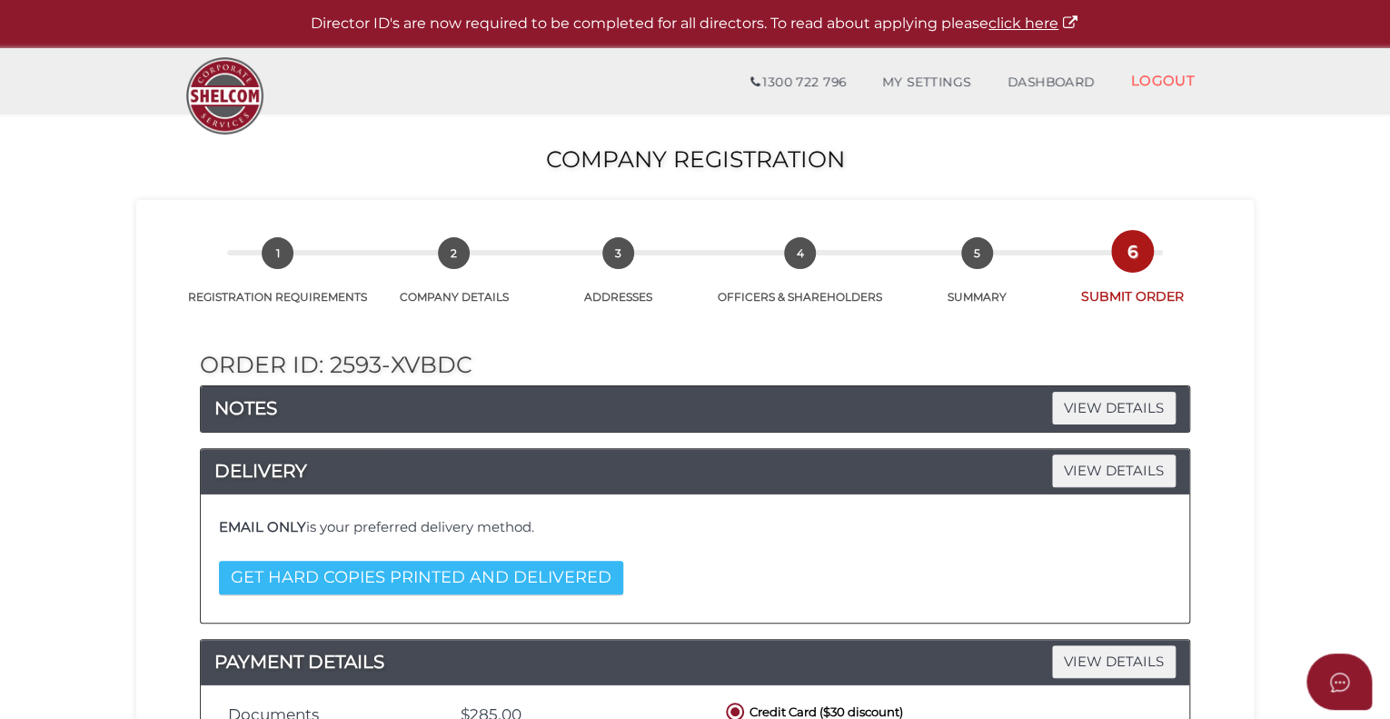
click at [527, 570] on button "GET HARD COPIES PRINTED AND DELIVERED" at bounding box center [421, 578] width 404 height 34
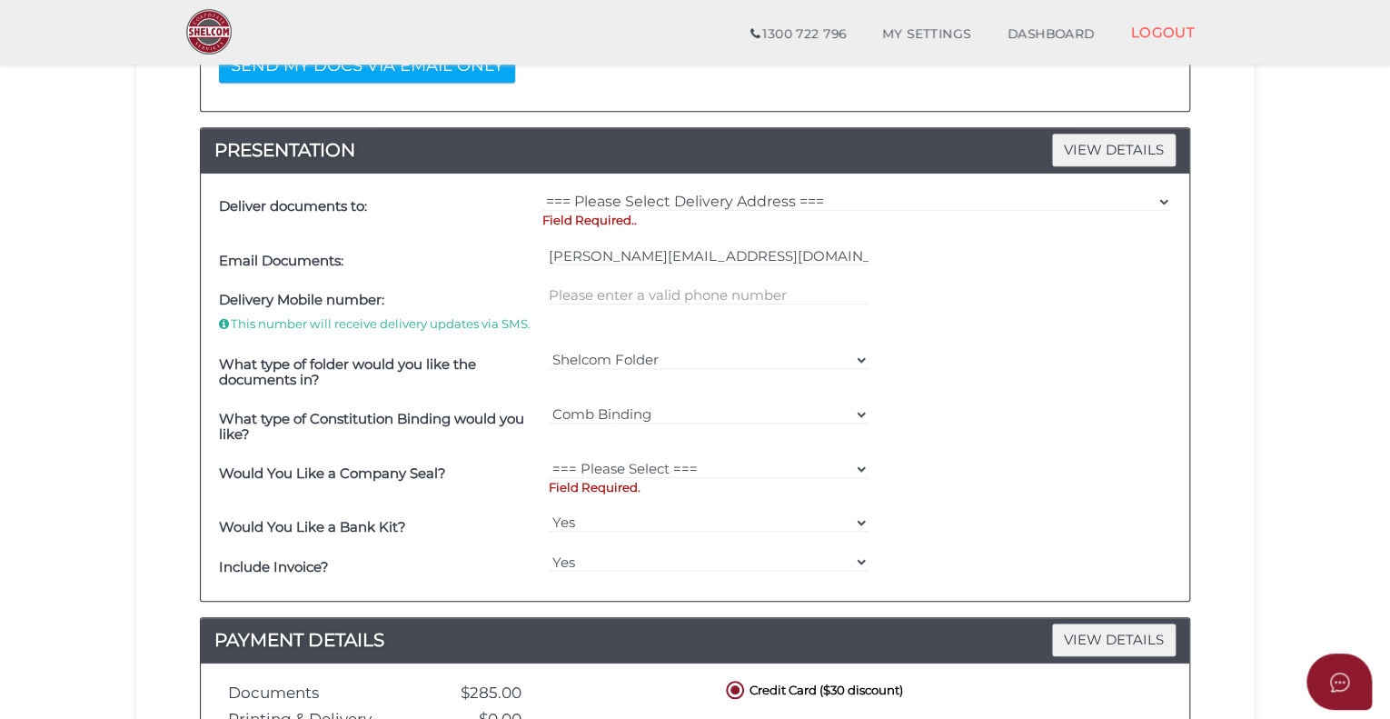
scroll to position [454, 0]
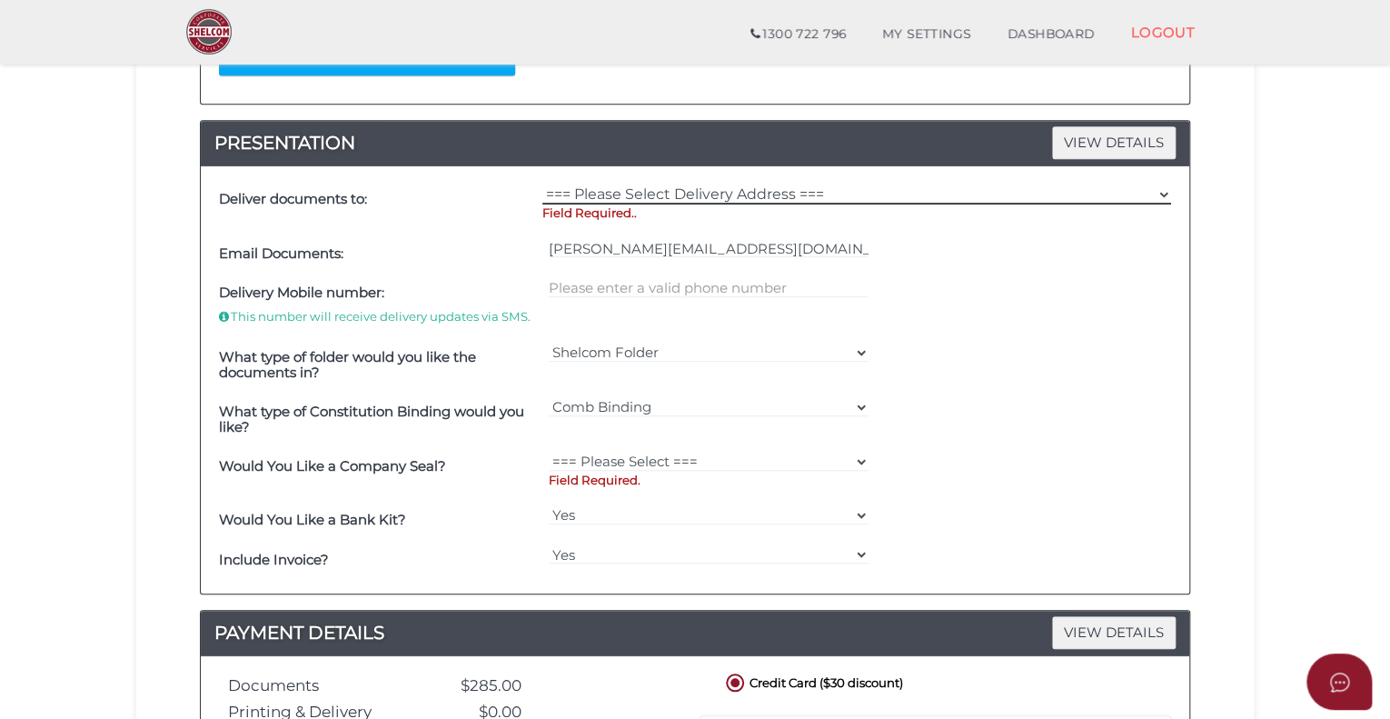
click at [575, 184] on select "=== Please Select Delivery Address === (User Address - [PERSON_NAME][GEOGRAPHIC…" at bounding box center [857, 194] width 629 height 20
select select "0"
click at [543, 184] on select "=== Please Select Delivery Address === (User Address - [PERSON_NAME][GEOGRAPHIC…" at bounding box center [857, 194] width 629 height 20
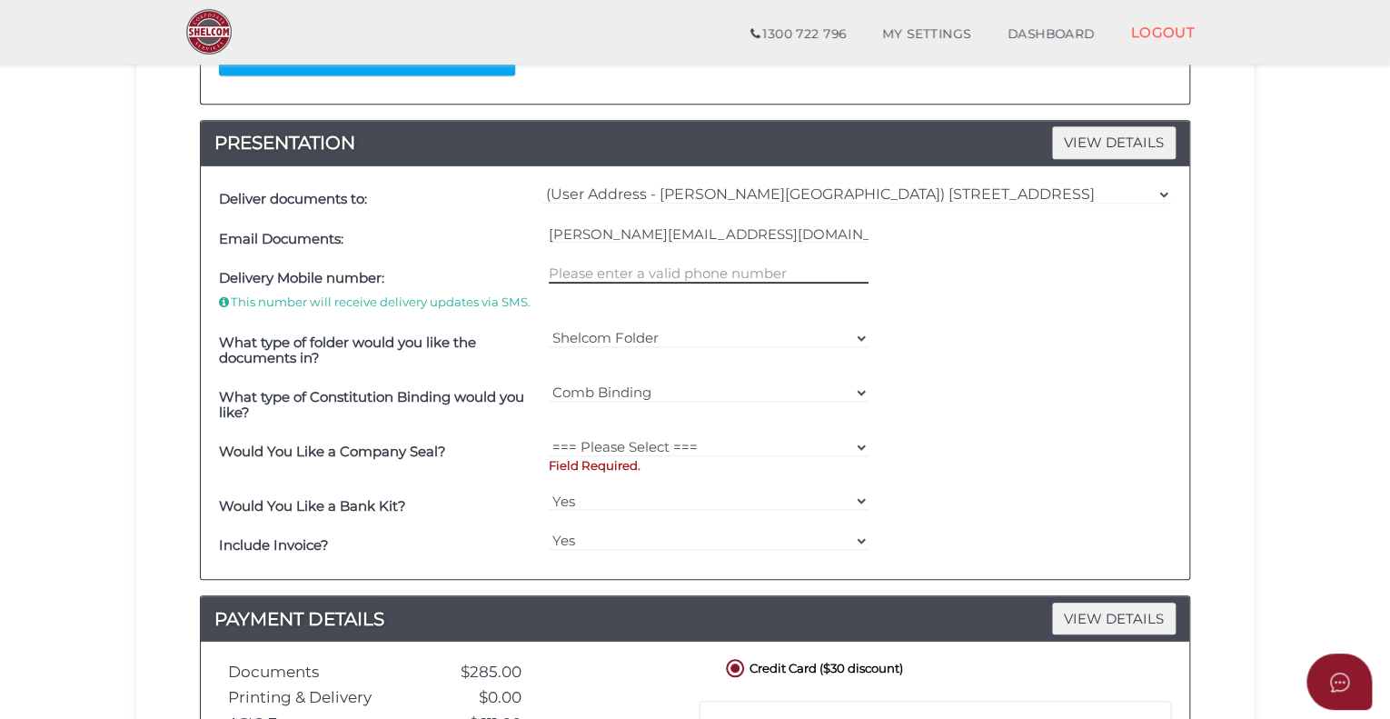
click at [721, 268] on input "text" at bounding box center [709, 274] width 321 height 20
type input "0401355714"
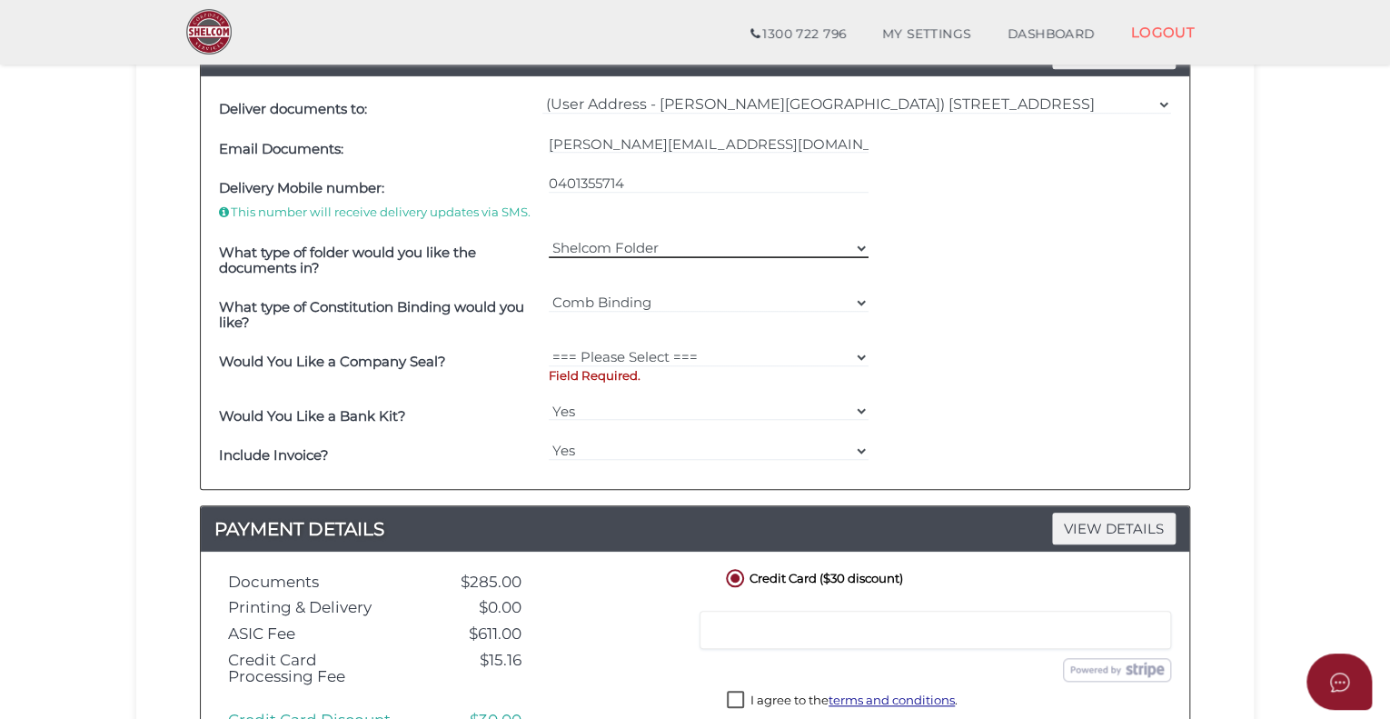
scroll to position [545, 0]
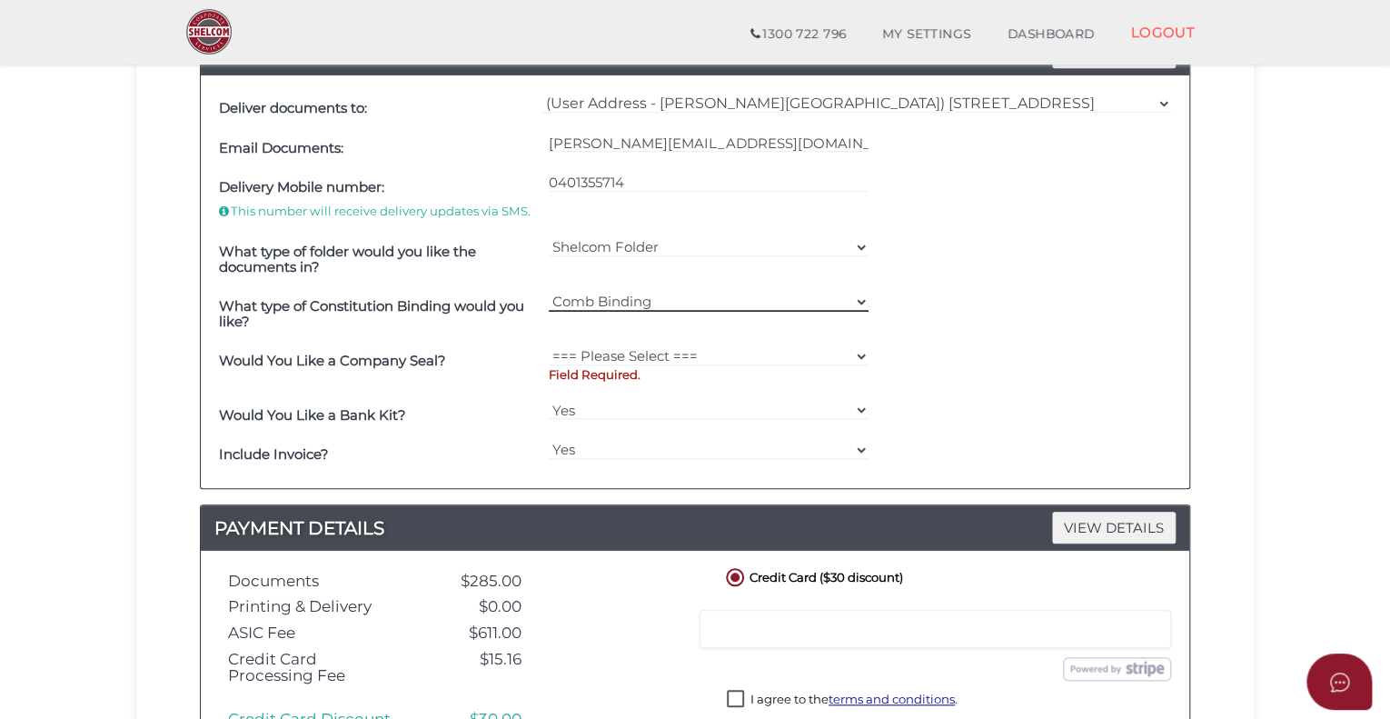
click at [843, 292] on select "=== Please Select === Comb Binding No Binding" at bounding box center [709, 302] width 321 height 20
select select "No Binding"
click at [549, 292] on select "=== Please Select === Comb Binding No Binding" at bounding box center [709, 302] width 321 height 20
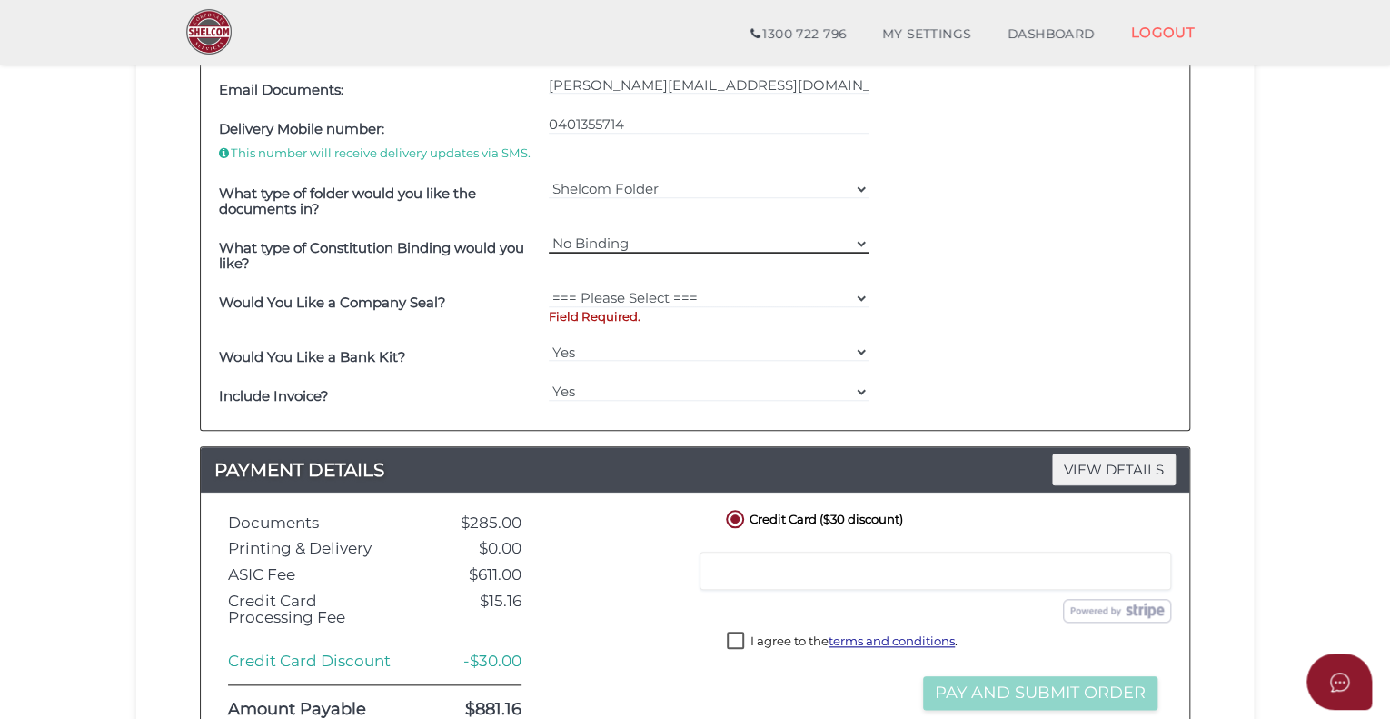
scroll to position [636, 0]
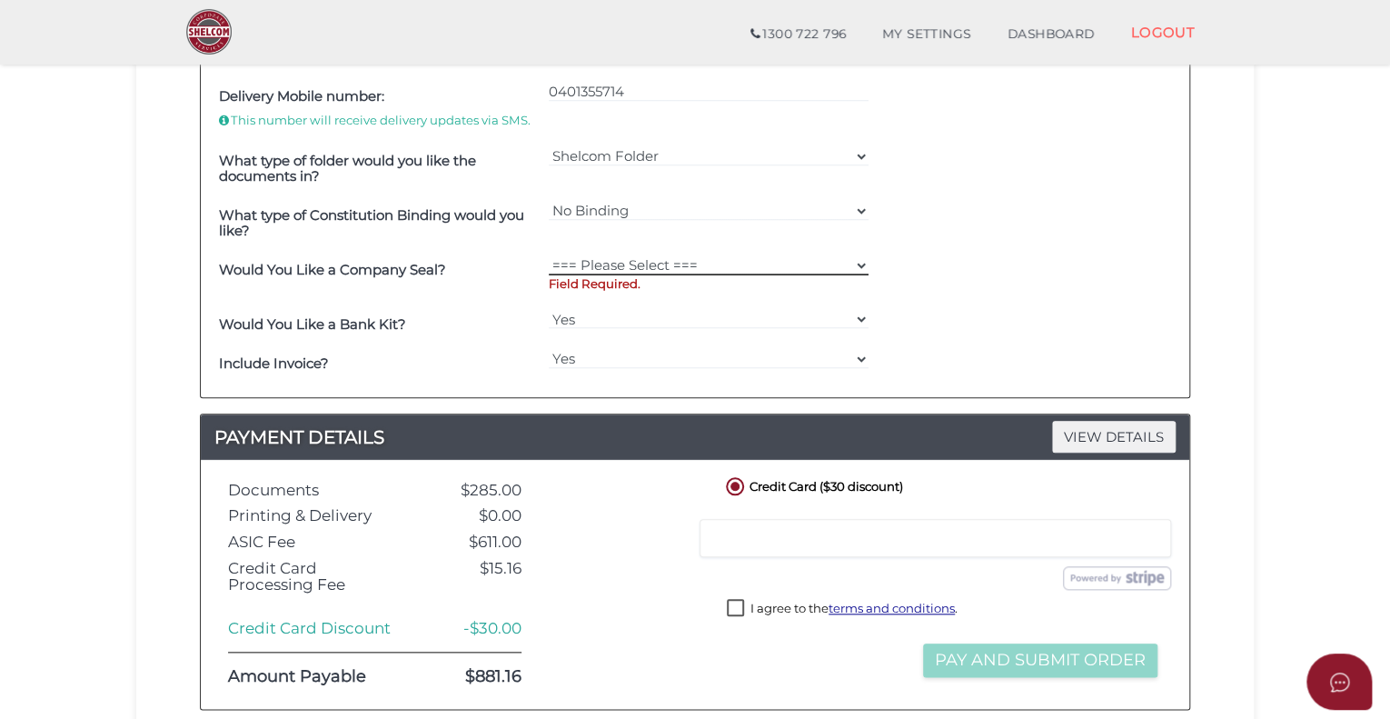
click at [763, 261] on select "=== Please Select === Fold Seal $50 No Seal" at bounding box center [709, 265] width 321 height 20
select select "0"
click at [549, 255] on select "=== Please Select === Fold Seal $50 No Seal" at bounding box center [709, 265] width 321 height 20
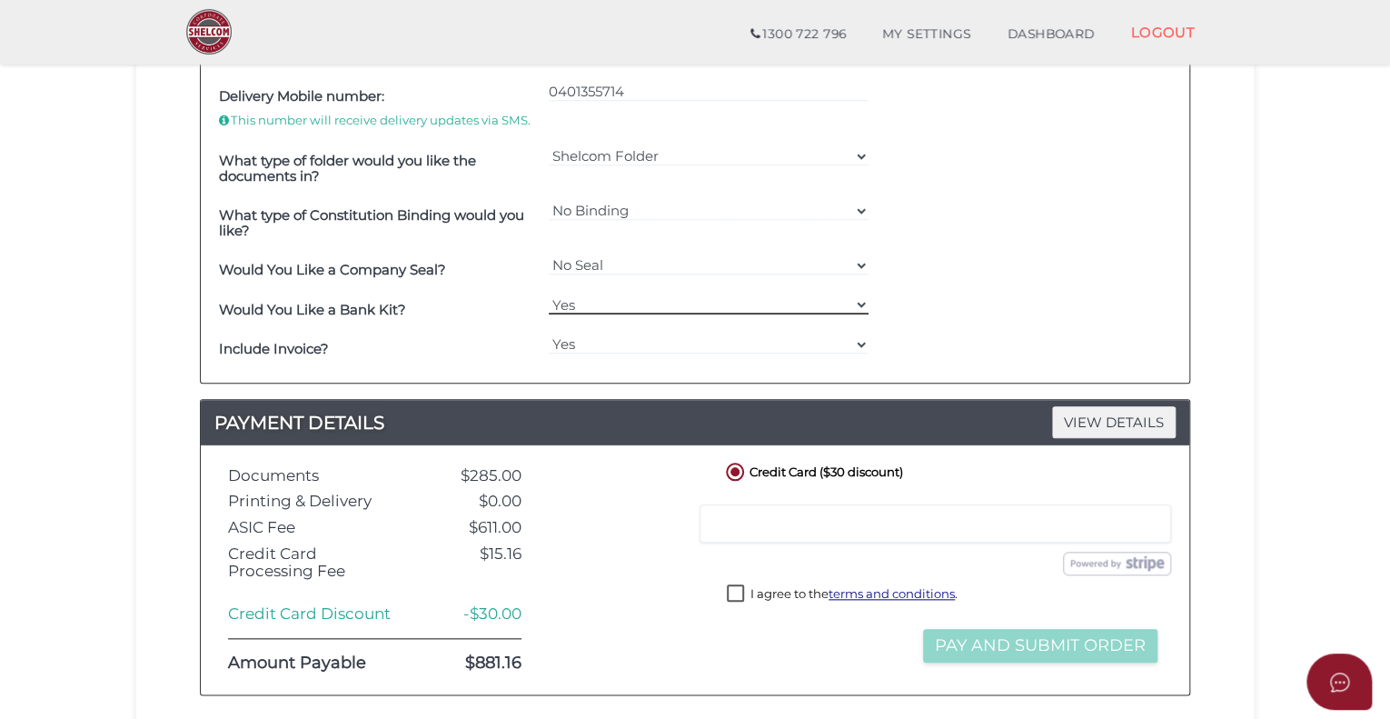
click at [613, 304] on select "Yes No" at bounding box center [709, 304] width 321 height 20
select select "No"
click at [549, 294] on select "Yes No" at bounding box center [709, 304] width 321 height 20
click at [625, 341] on select "Yes No" at bounding box center [709, 344] width 321 height 20
click at [549, 334] on select "Yes No" at bounding box center [709, 344] width 321 height 20
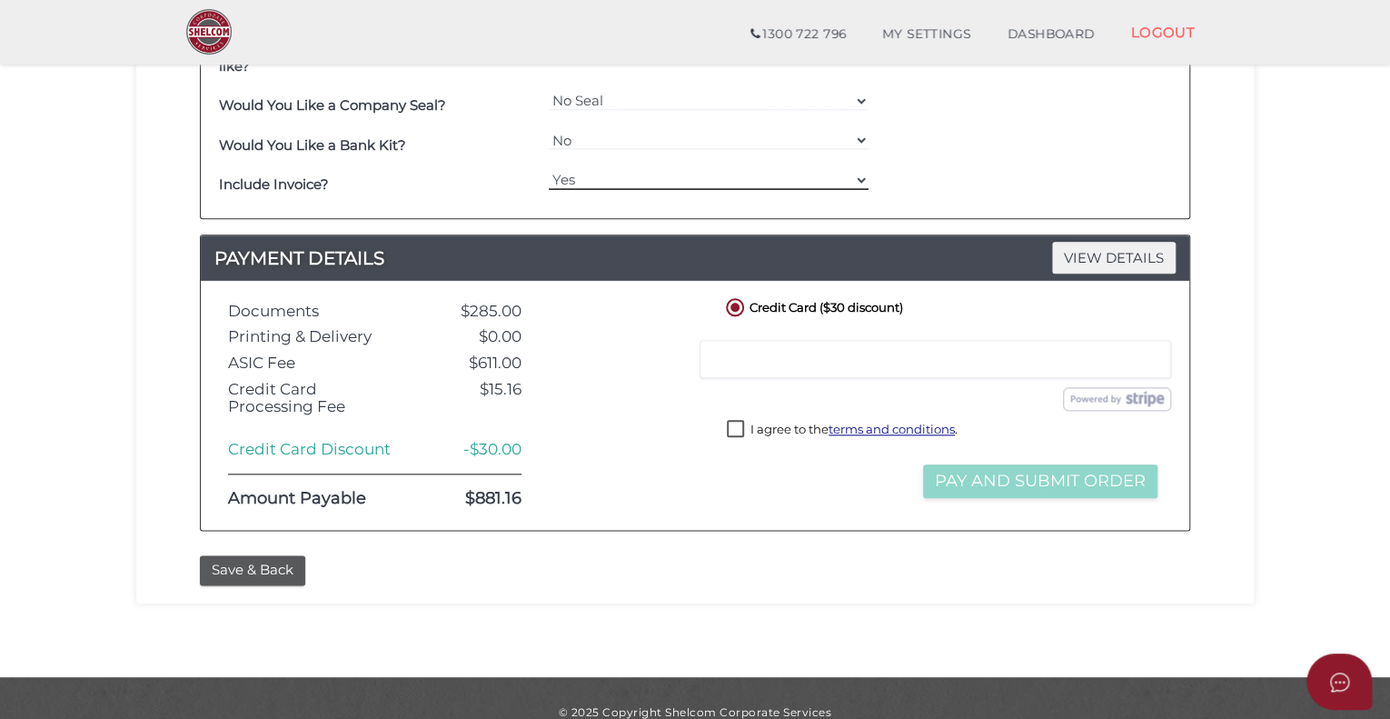
scroll to position [818, 0]
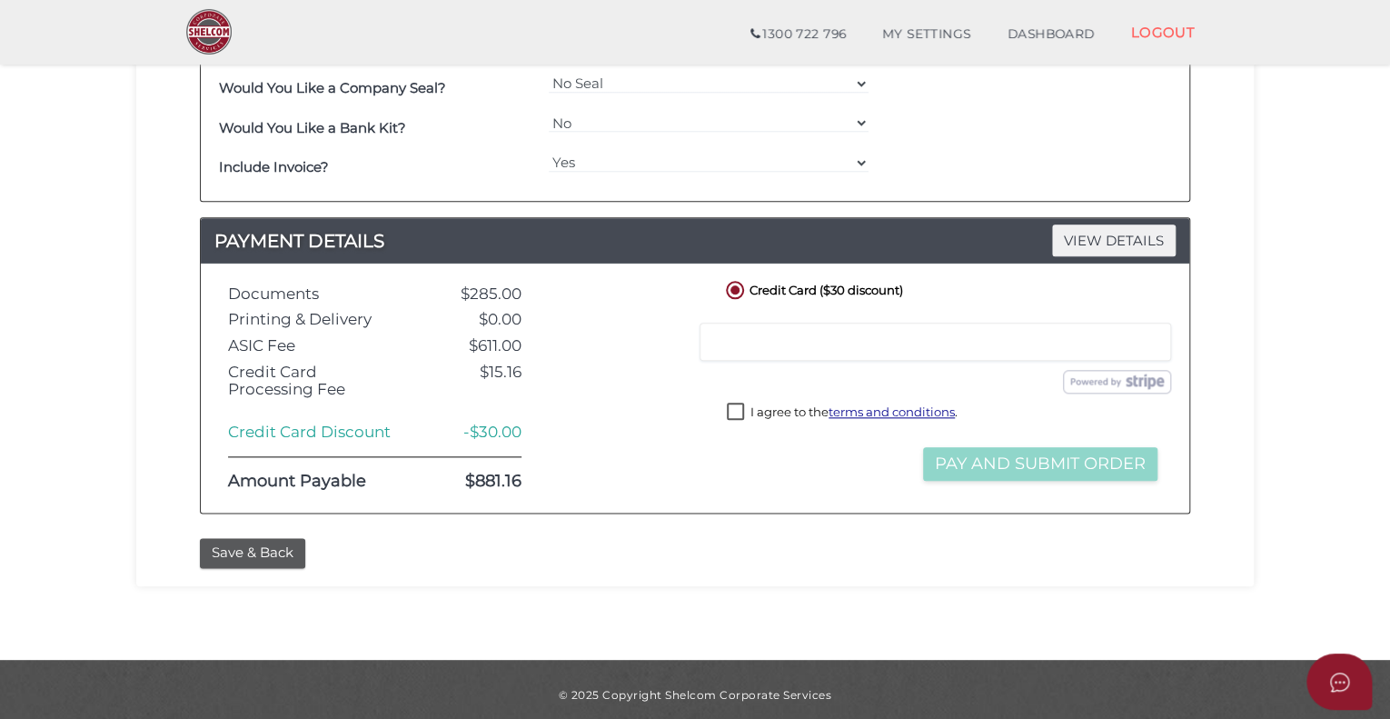
click at [736, 410] on label "I agree to the terms and conditions ." at bounding box center [842, 414] width 231 height 23
checkbox input "true"
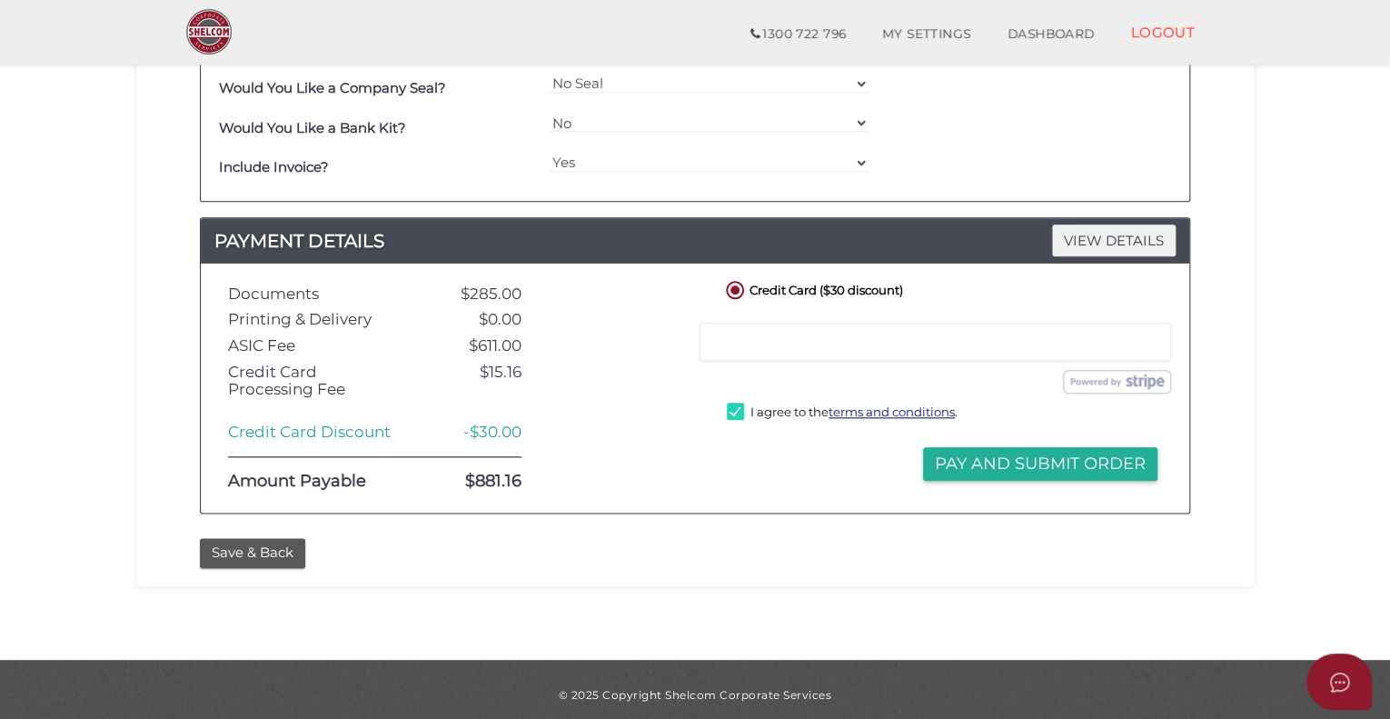
click at [947, 297] on div "Credit Card ($30 discount)" at bounding box center [839, 290] width 261 height 27
click at [825, 473] on div "Credit Card ($30 discount) Credit or Debit Card Loading saved cards... Select a…" at bounding box center [942, 388] width 467 height 222
click at [1066, 456] on button "Pay and Submit Order" at bounding box center [1040, 464] width 234 height 34
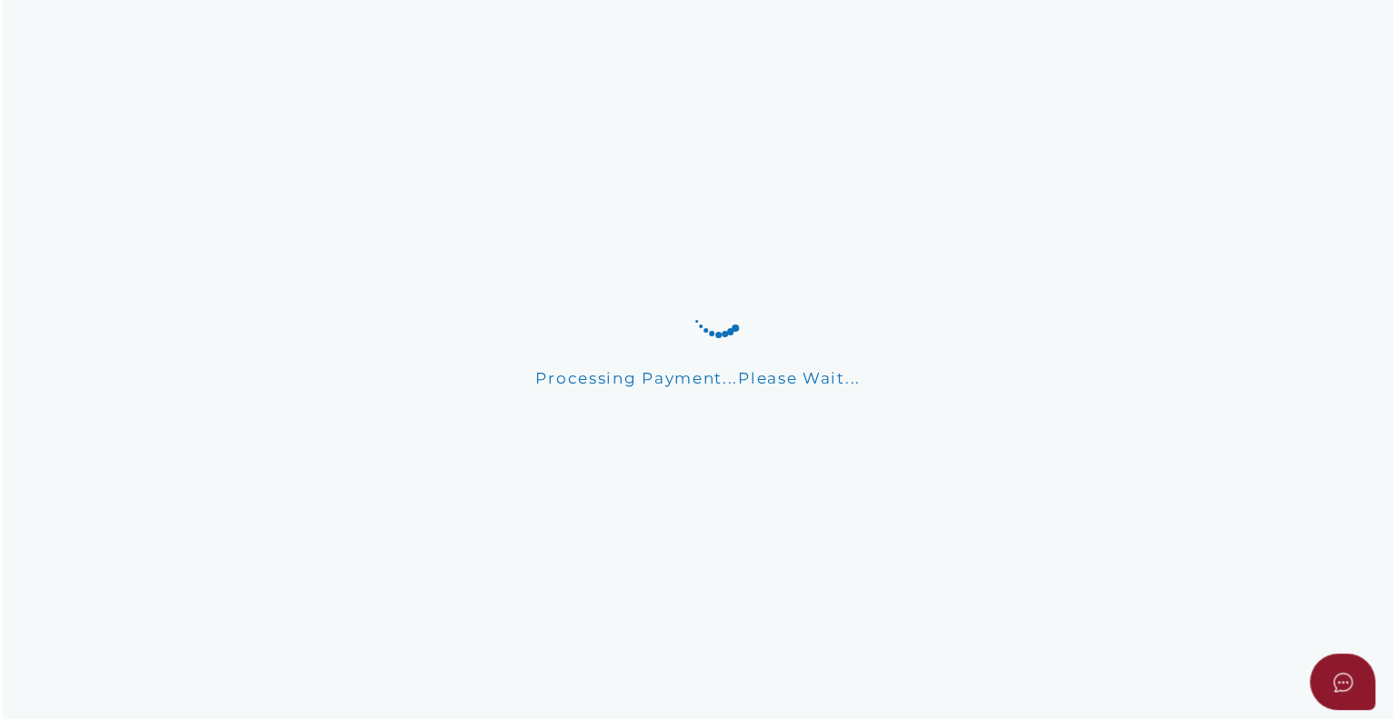
scroll to position [0, 0]
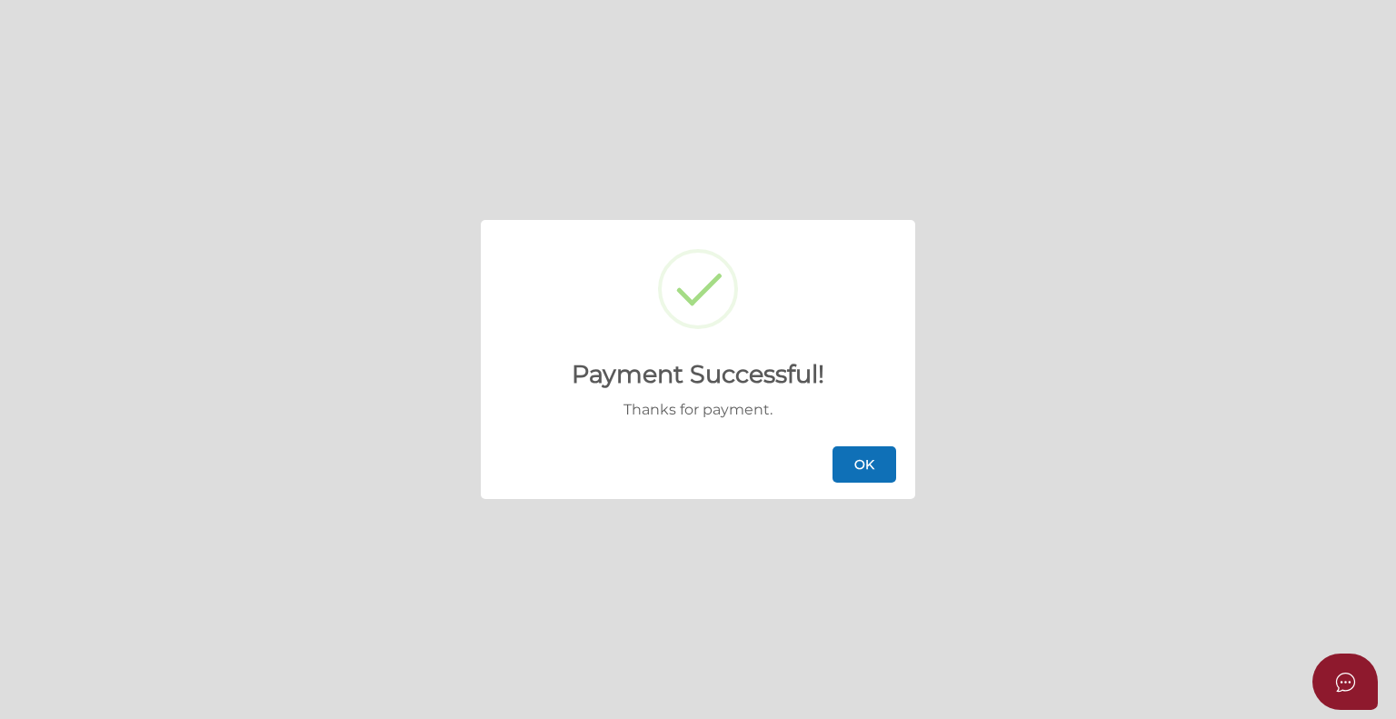
click at [851, 474] on button "OK" at bounding box center [864, 464] width 64 height 36
